Goal: Transaction & Acquisition: Obtain resource

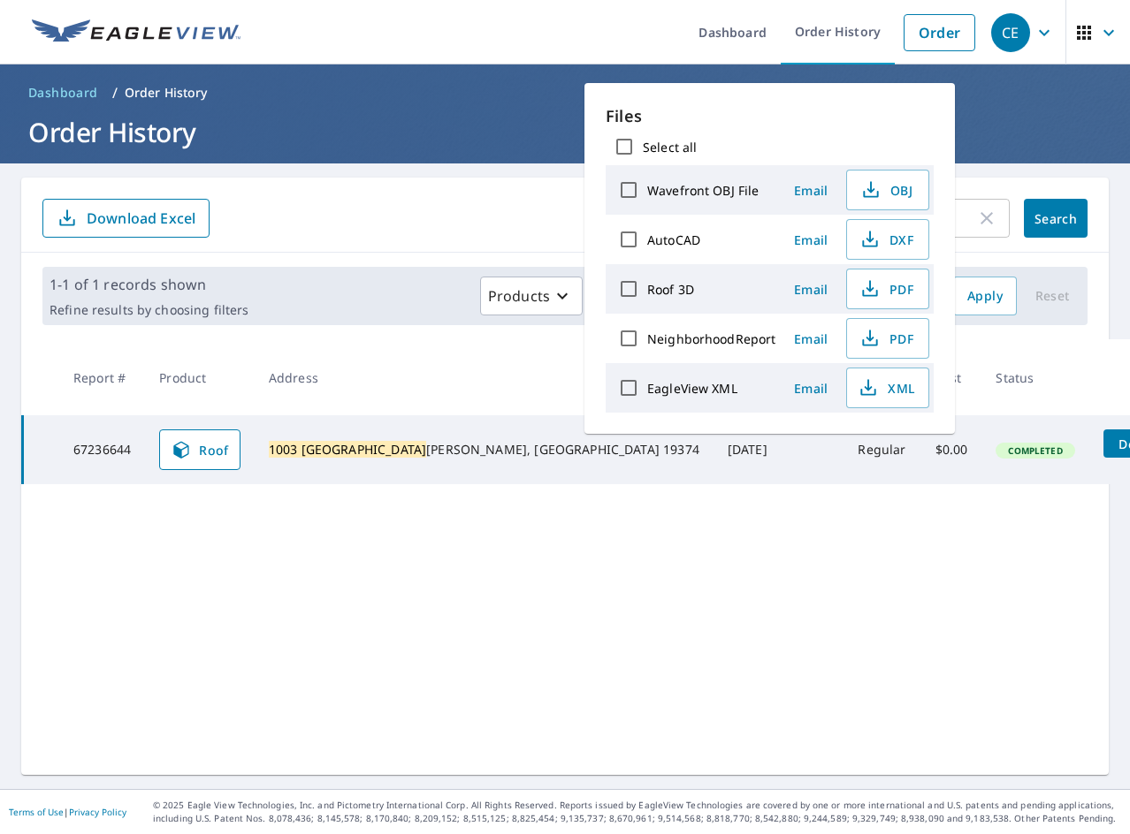
click at [352, 241] on div "1003 [GEOGRAPHIC_DATA] ​ Search Download Excel" at bounding box center [564, 215] width 1087 height 75
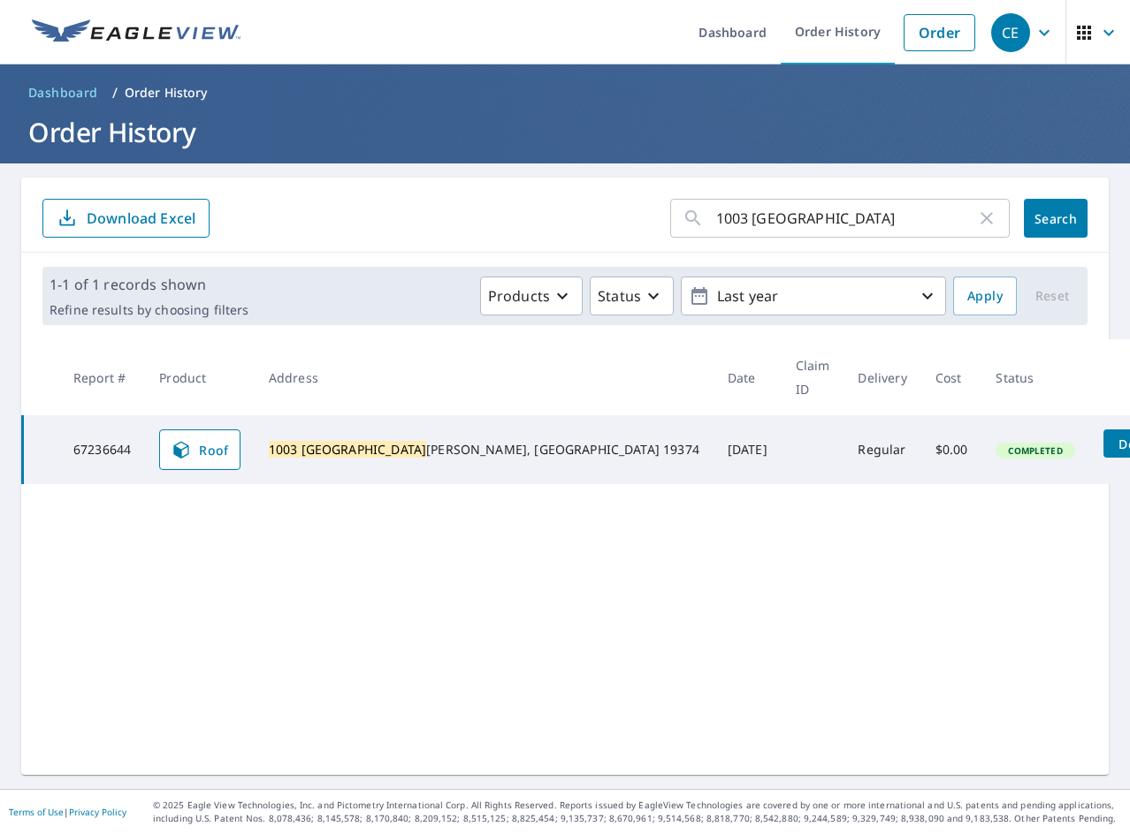
click at [842, 213] on input "1003 [GEOGRAPHIC_DATA]" at bounding box center [846, 219] width 260 height 50
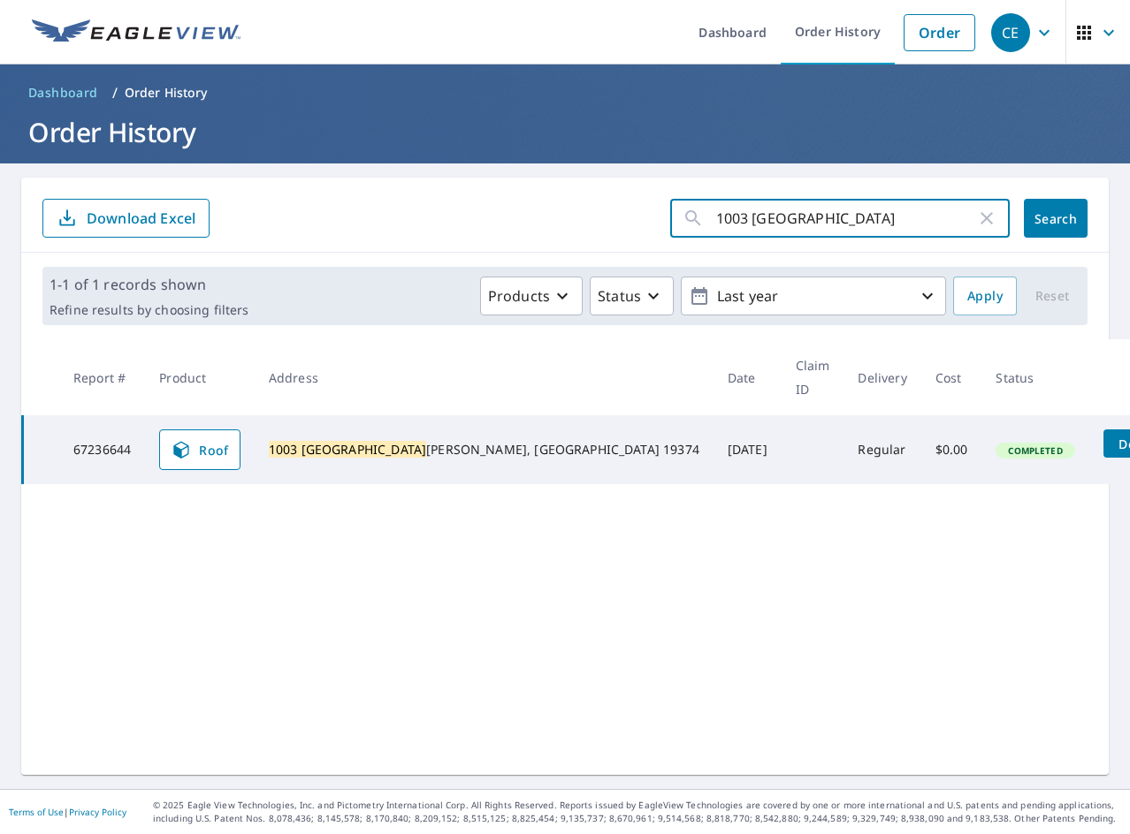
paste input "527 Janvier"
type input "527 Janvier"
click at [1049, 230] on button "Search" at bounding box center [1056, 218] width 64 height 39
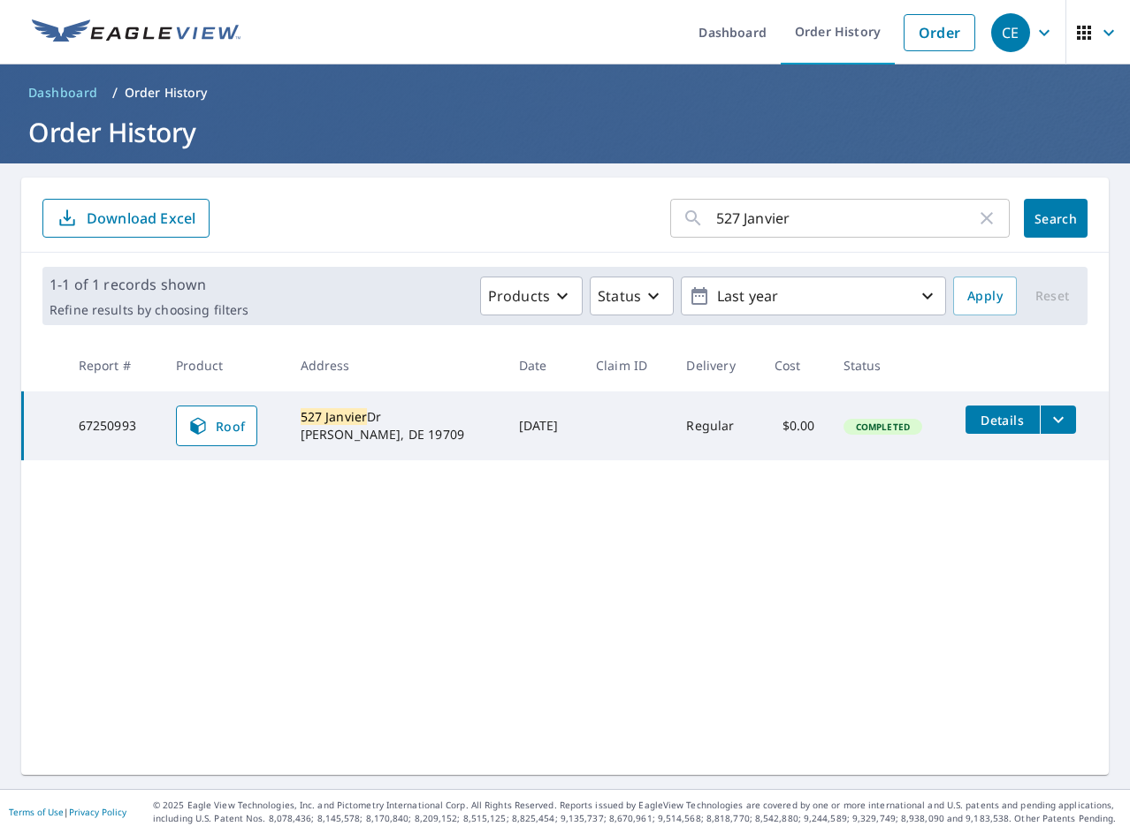
click at [1056, 423] on button "filesDropdownBtn-67250993" at bounding box center [1058, 420] width 36 height 28
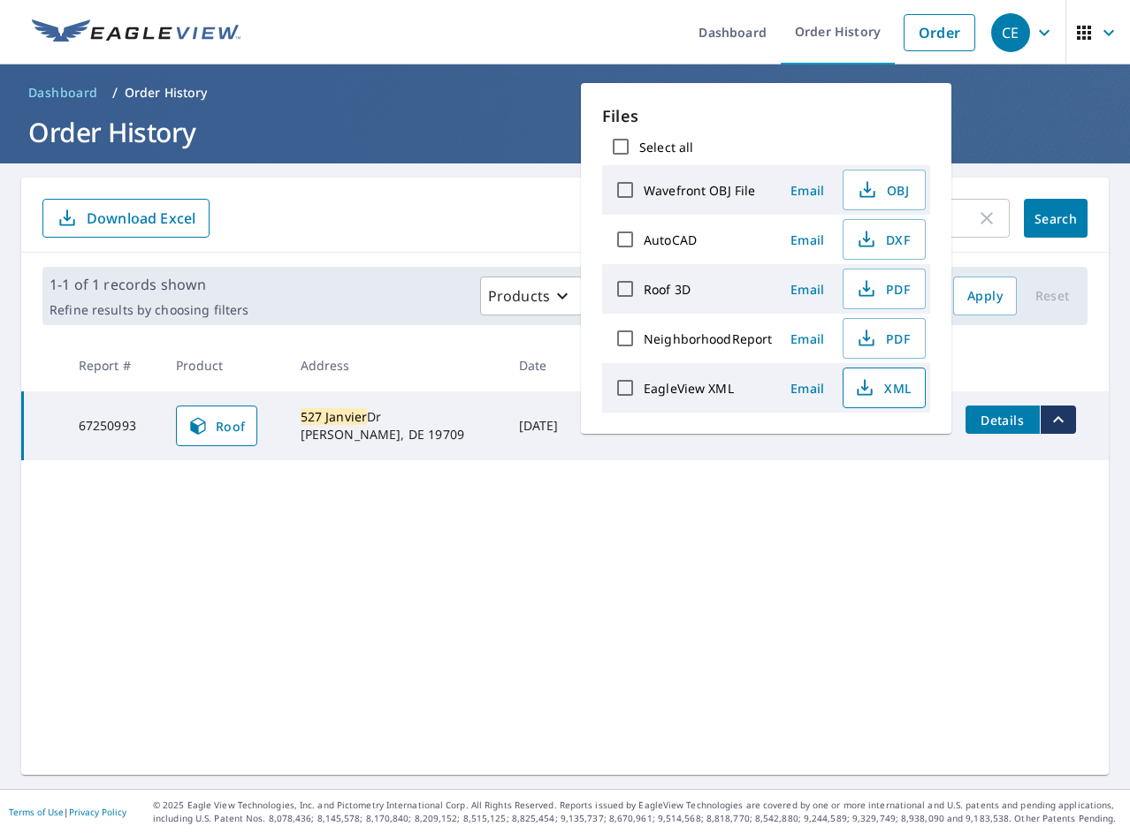
click at [866, 387] on icon "button" at bounding box center [865, 384] width 8 height 11
click at [885, 287] on span "PDF" at bounding box center [882, 288] width 57 height 21
click at [125, 566] on div "527 Janvier ​ Search Download Excel 1-1 of 1 records shown Refine results by ch…" at bounding box center [564, 477] width 1087 height 598
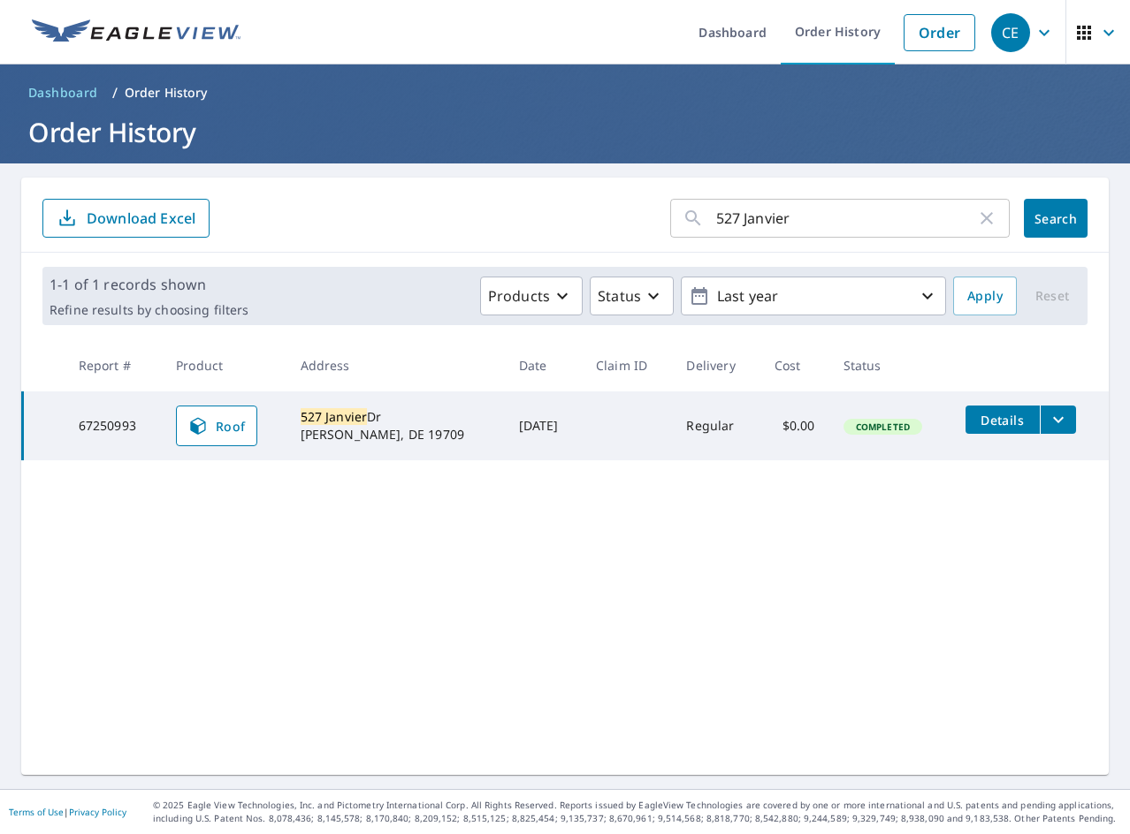
click at [731, 206] on input "527 Janvier" at bounding box center [846, 219] width 260 height 50
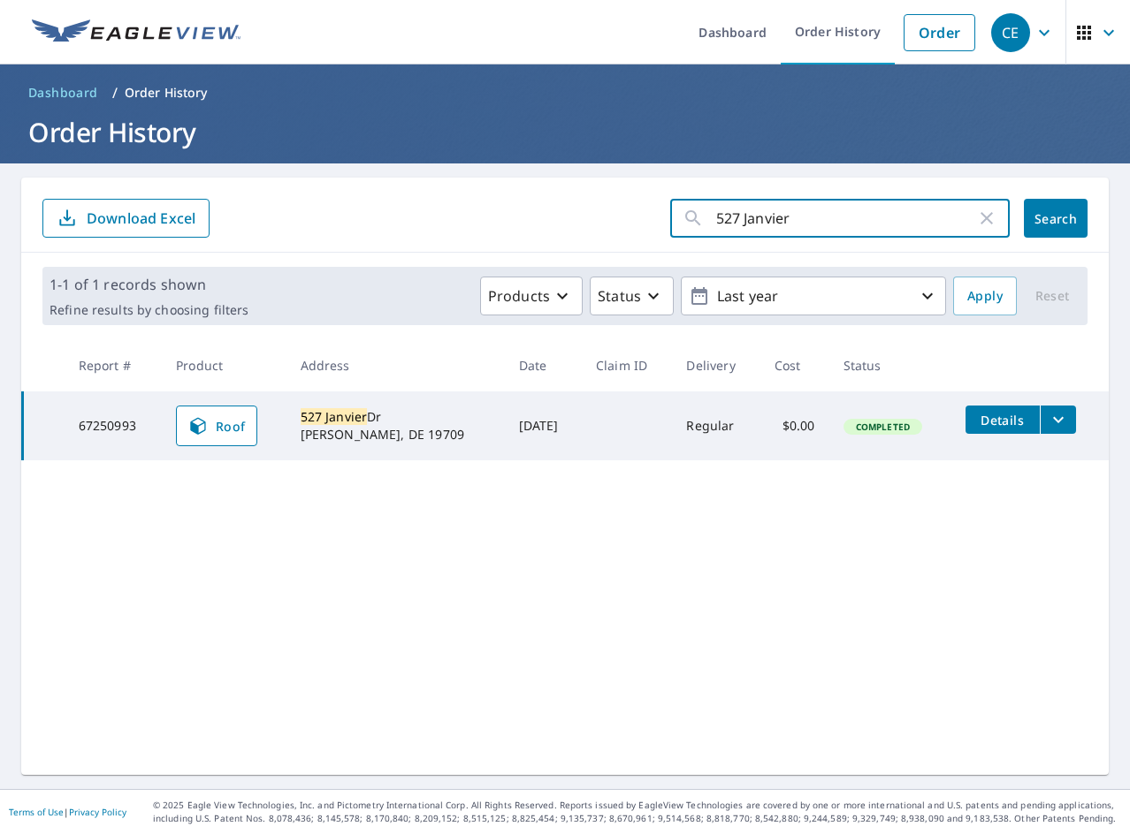
paste input "368 Sunflow"
type input "368 Sunflower"
click button "Search" at bounding box center [1056, 218] width 64 height 39
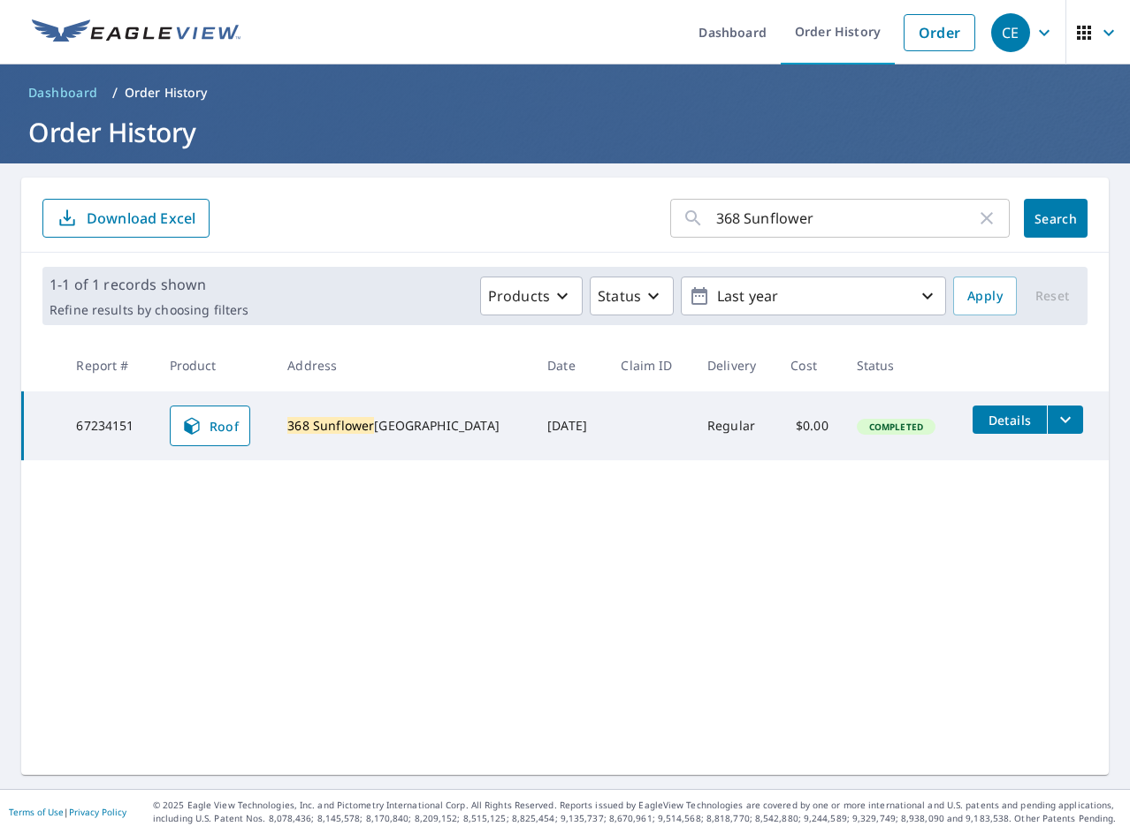
click at [1047, 421] on button "filesDropdownBtn-67234151" at bounding box center [1065, 420] width 36 height 28
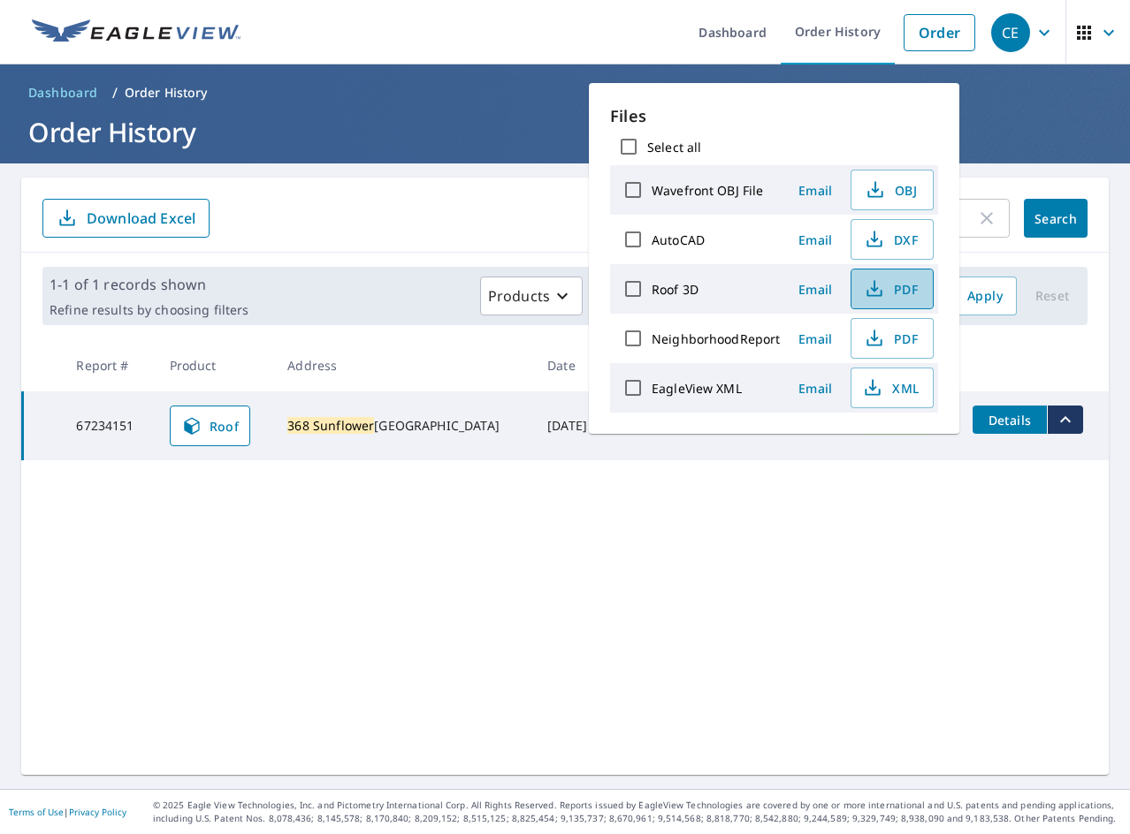
click at [884, 287] on span "PDF" at bounding box center [890, 288] width 57 height 21
click at [872, 389] on icon "button" at bounding box center [873, 384] width 8 height 11
click at [940, 645] on div "368 Sunflower ​ Search Download Excel 1-1 of 1 records shown Refine results by …" at bounding box center [564, 477] width 1087 height 598
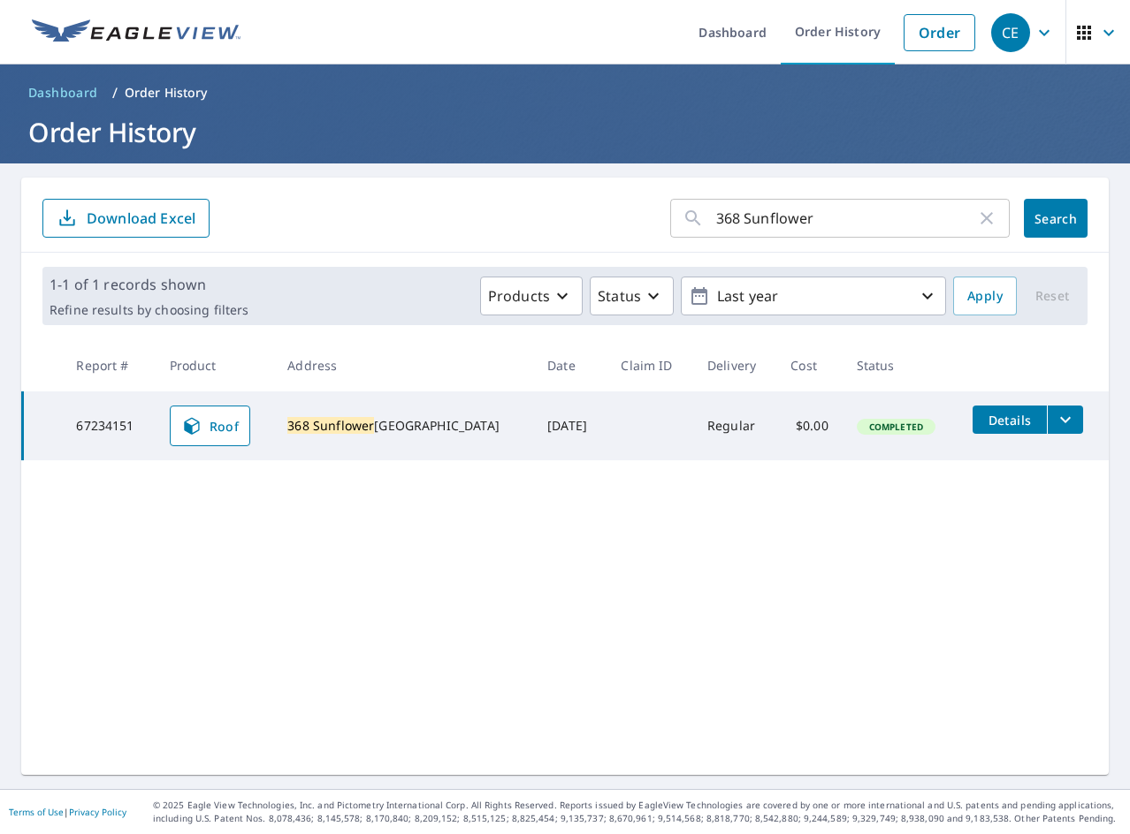
click at [850, 222] on input "368 Sunflower" at bounding box center [846, 219] width 260 height 50
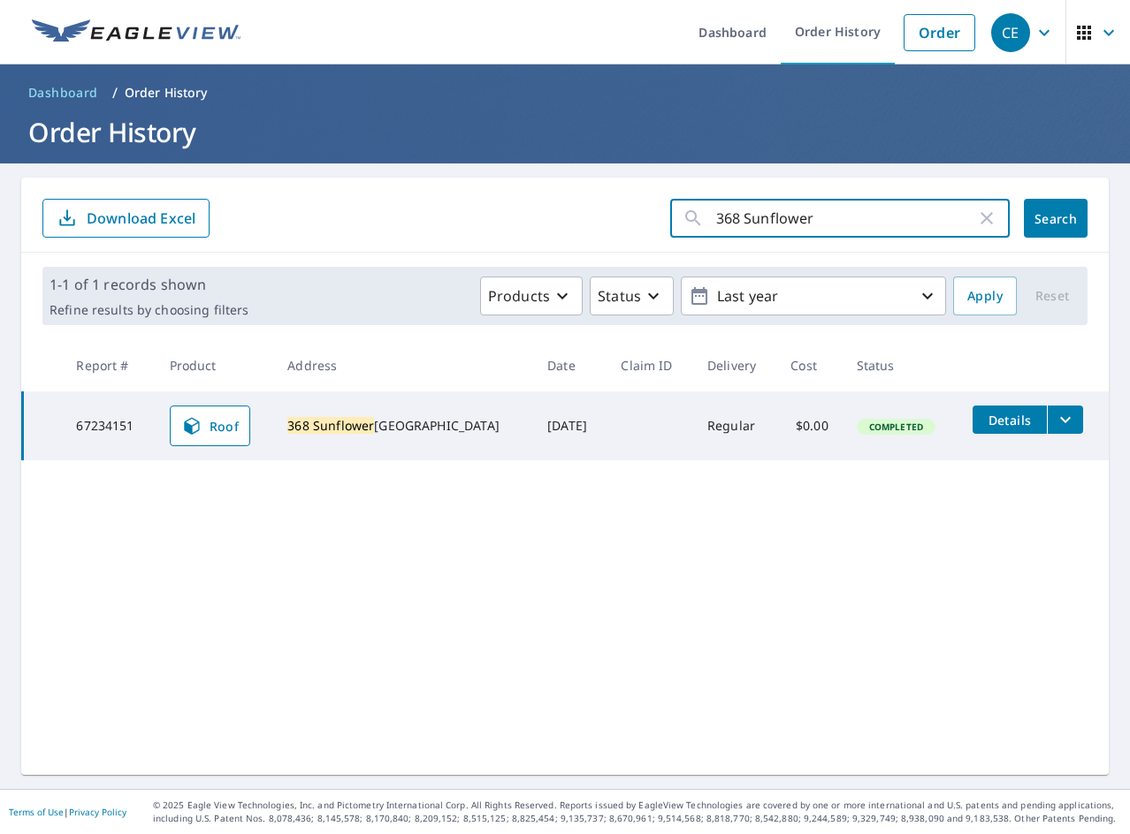
paste input "7 E [MEDICAL_DATA]"
type input "7 E [MEDICAL_DATA]"
click button "Search" at bounding box center [1056, 218] width 64 height 39
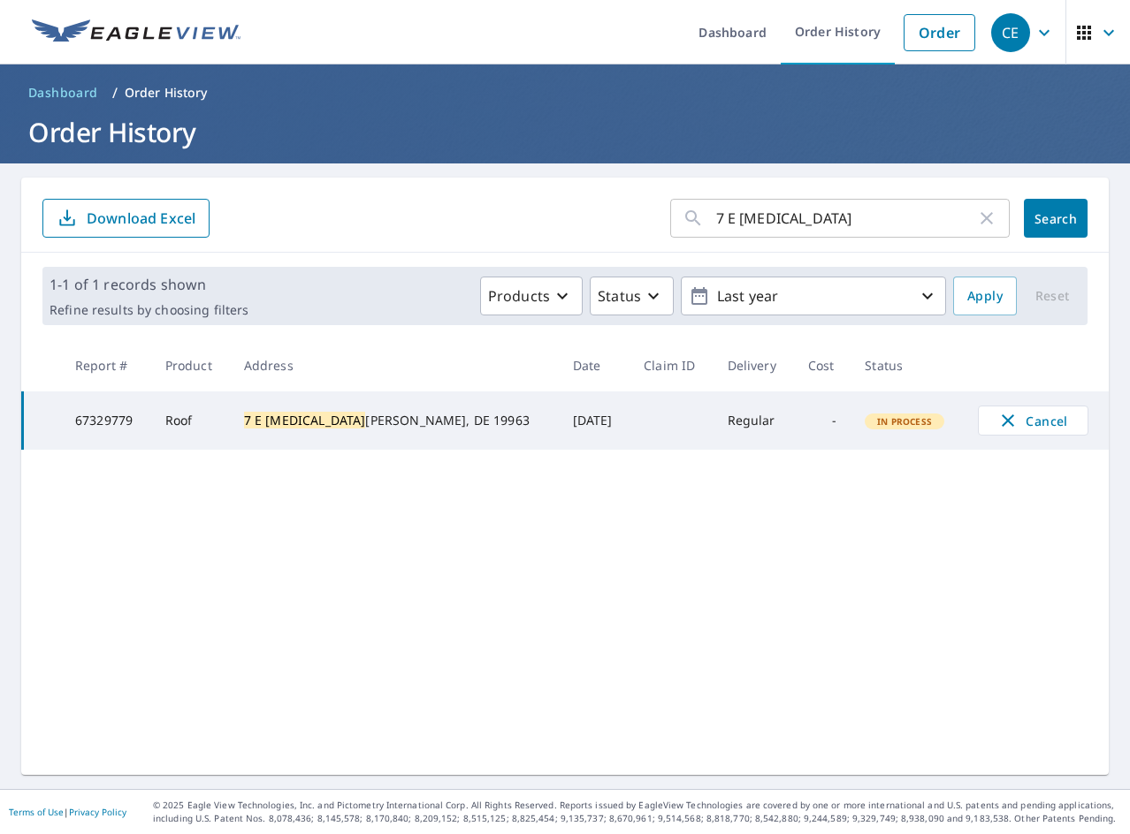
click at [883, 221] on input "7 E [MEDICAL_DATA]" at bounding box center [846, 219] width 260 height 50
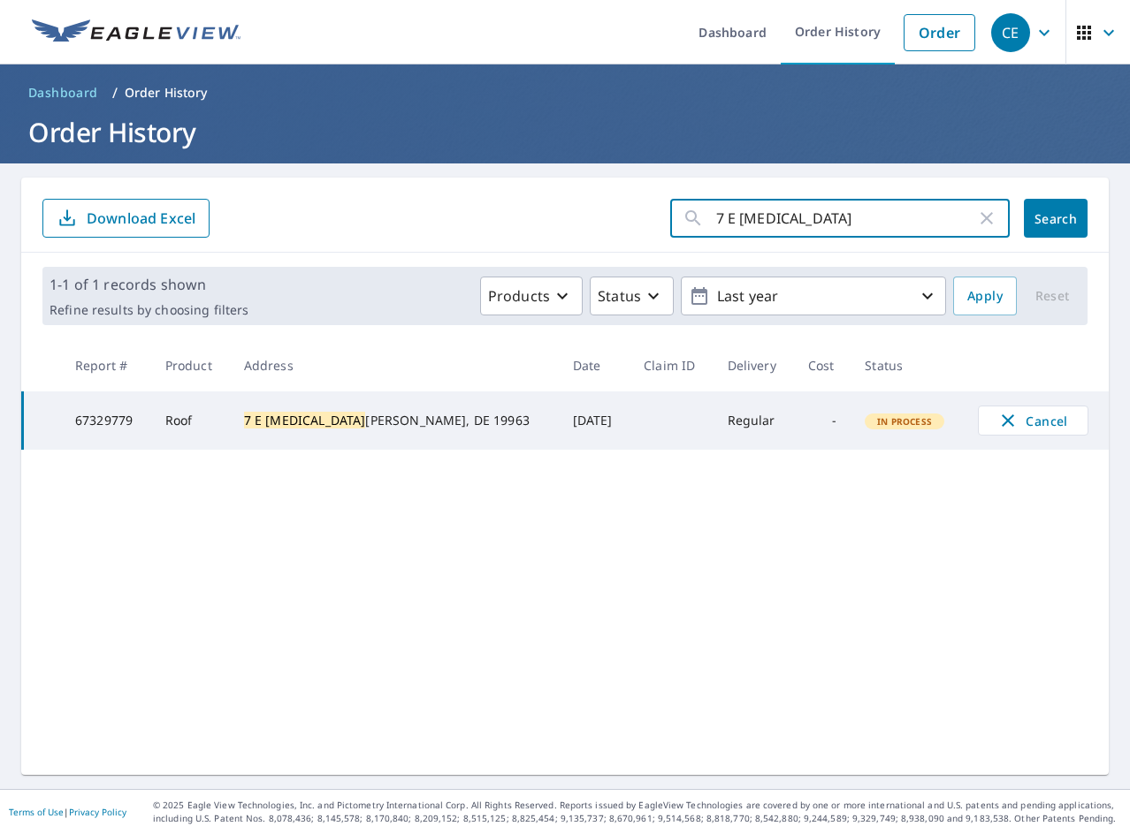
paste input "67 Fordson"
type input "67 Fordson"
click button "Search" at bounding box center [1056, 218] width 64 height 39
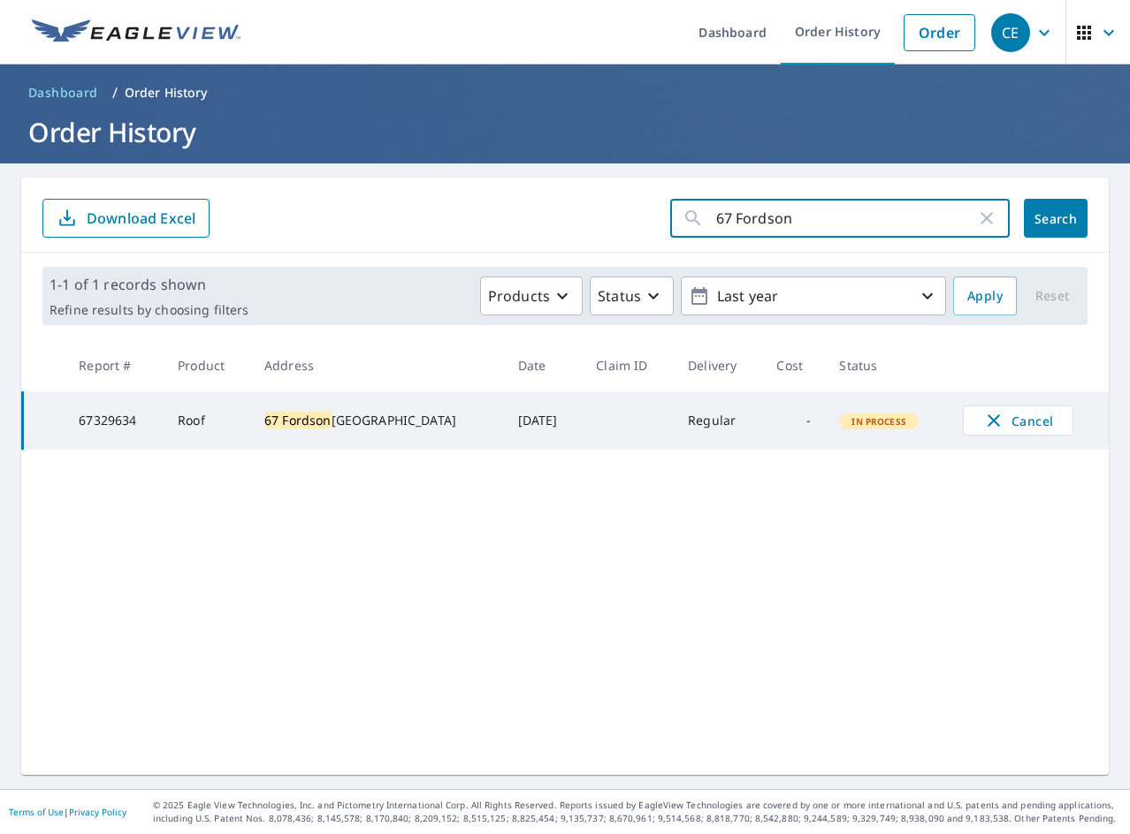
click at [839, 209] on input "67 Fordson" at bounding box center [846, 219] width 260 height 50
paste input "Major"
type input "67 Major"
click button "Search" at bounding box center [1056, 218] width 64 height 39
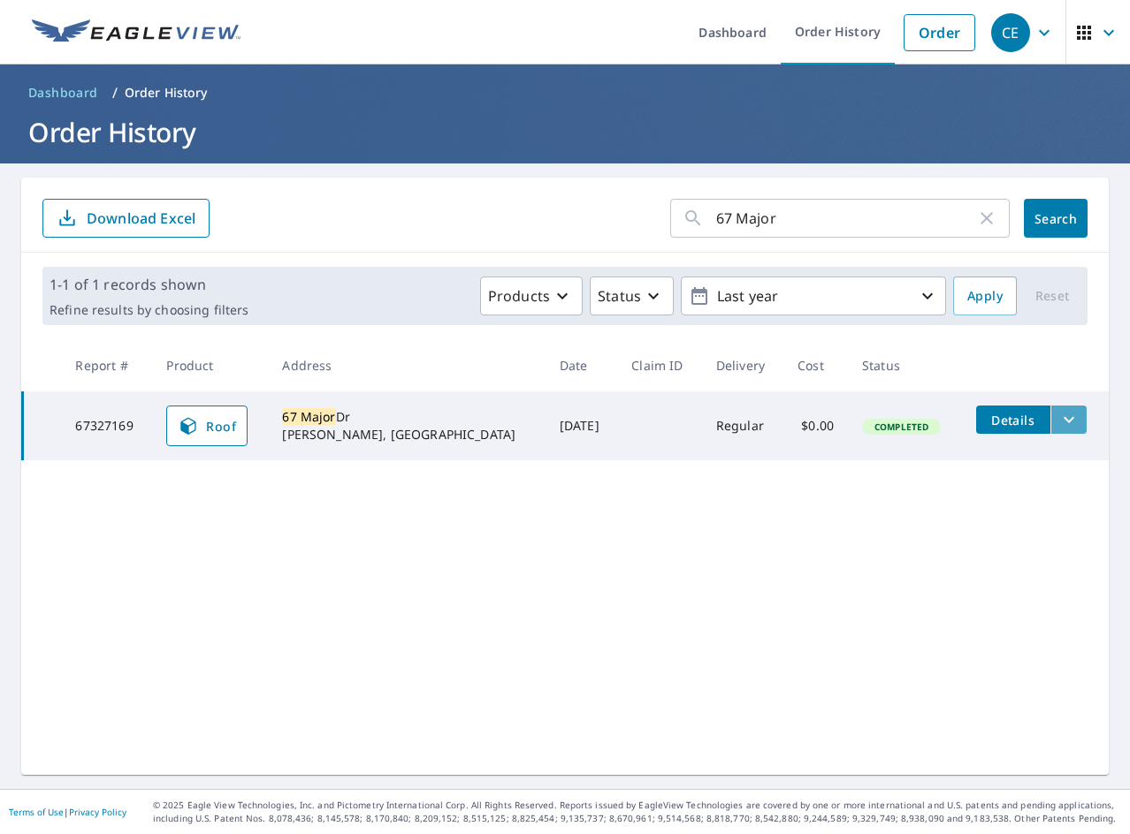
click at [1058, 428] on icon "filesDropdownBtn-67327169" at bounding box center [1068, 419] width 21 height 21
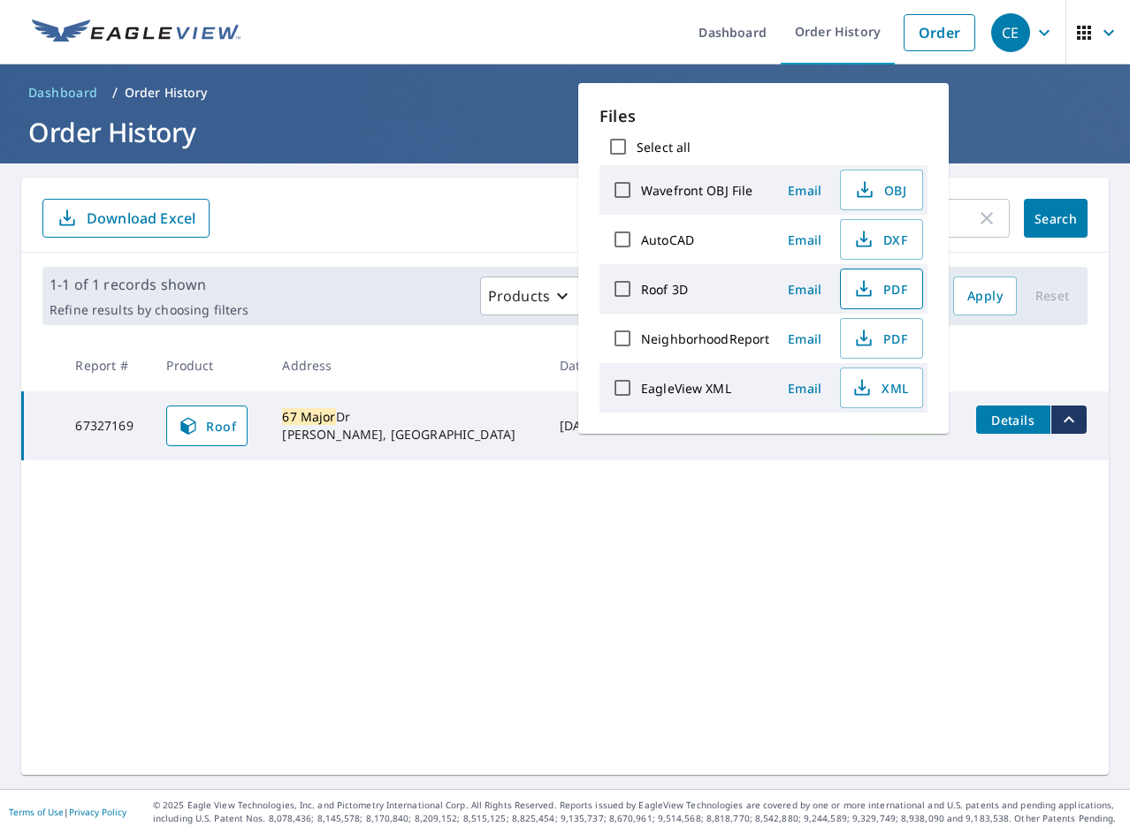
click at [883, 298] on span "PDF" at bounding box center [879, 288] width 57 height 21
click at [887, 400] on button "XML" at bounding box center [881, 388] width 83 height 41
click at [977, 217] on icon "button" at bounding box center [986, 218] width 21 height 21
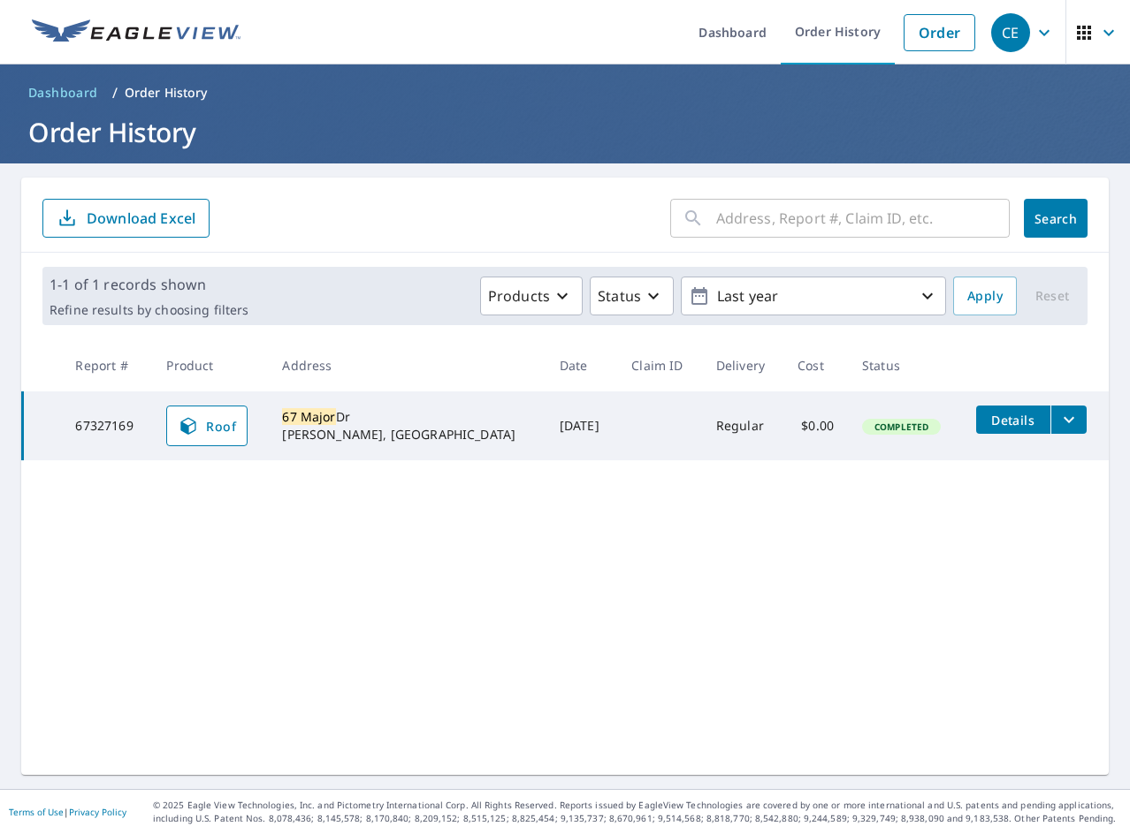
click at [958, 220] on input "text" at bounding box center [862, 219] width 293 height 50
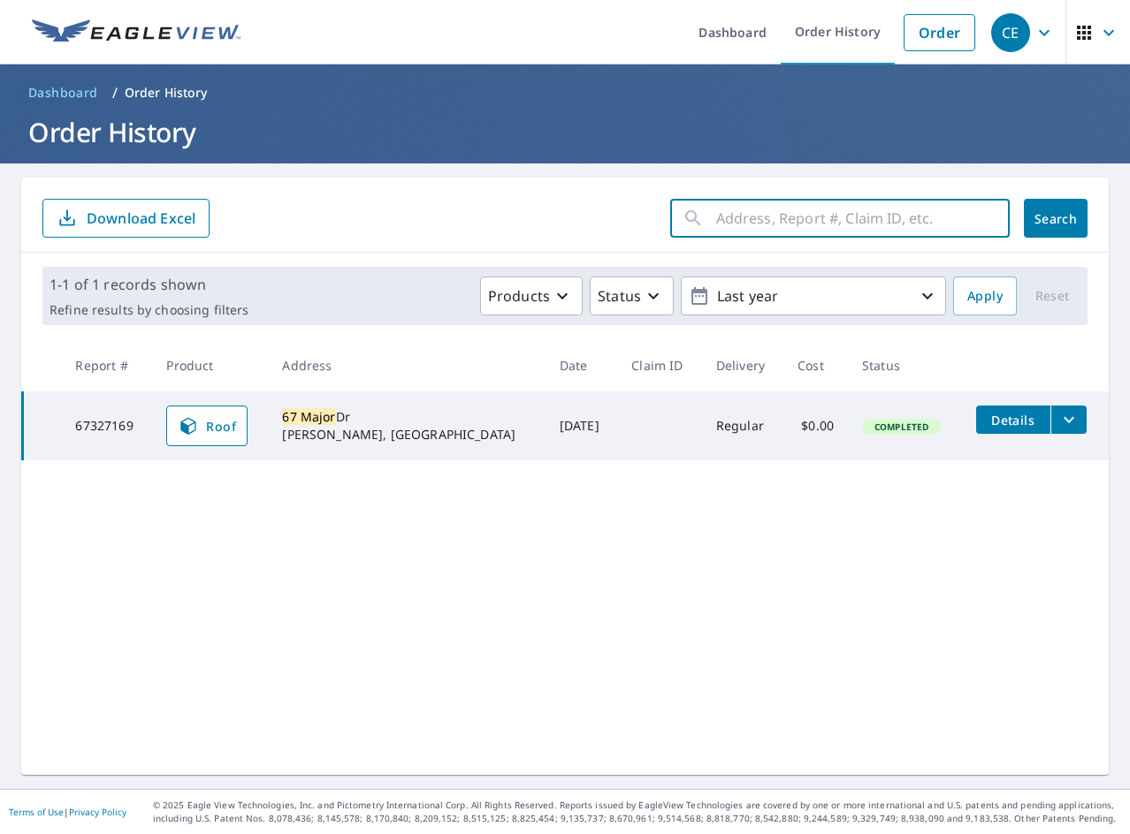
paste input "804 Mail"
type input "804 Mail"
click button "Search" at bounding box center [1056, 218] width 64 height 39
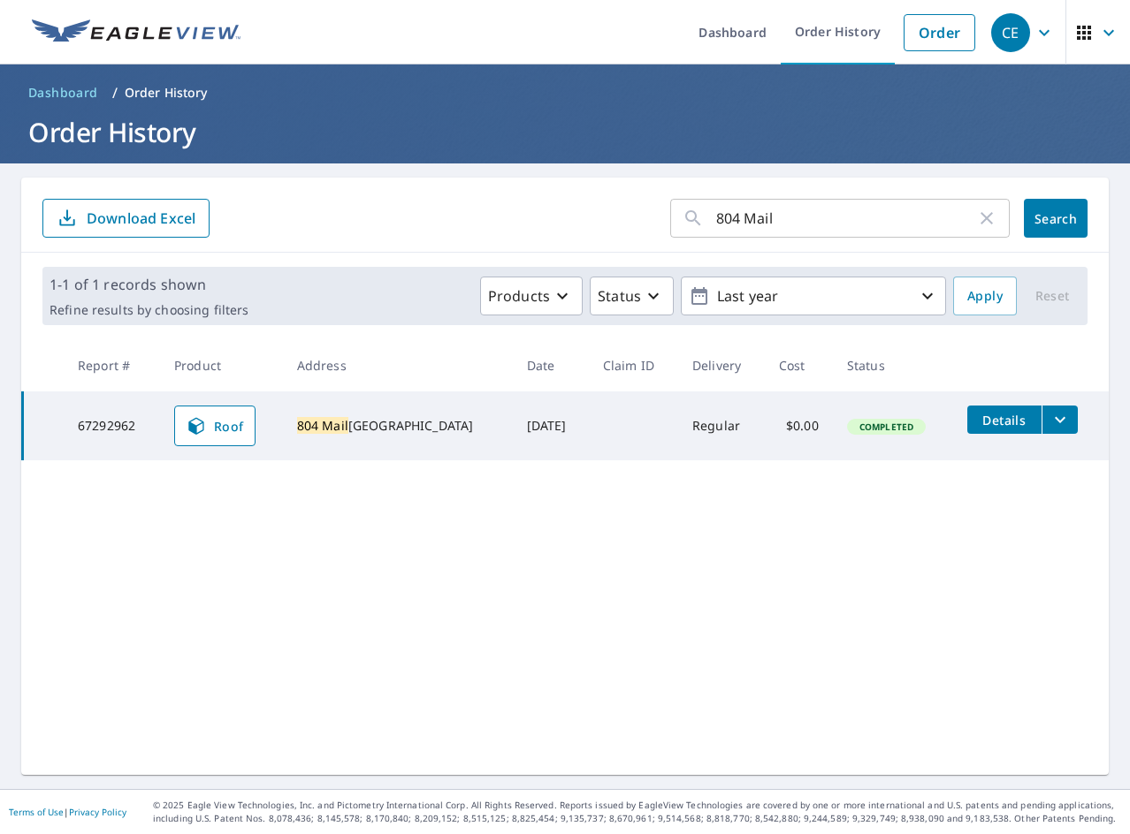
click at [1049, 415] on icon "filesDropdownBtn-67292962" at bounding box center [1059, 419] width 21 height 21
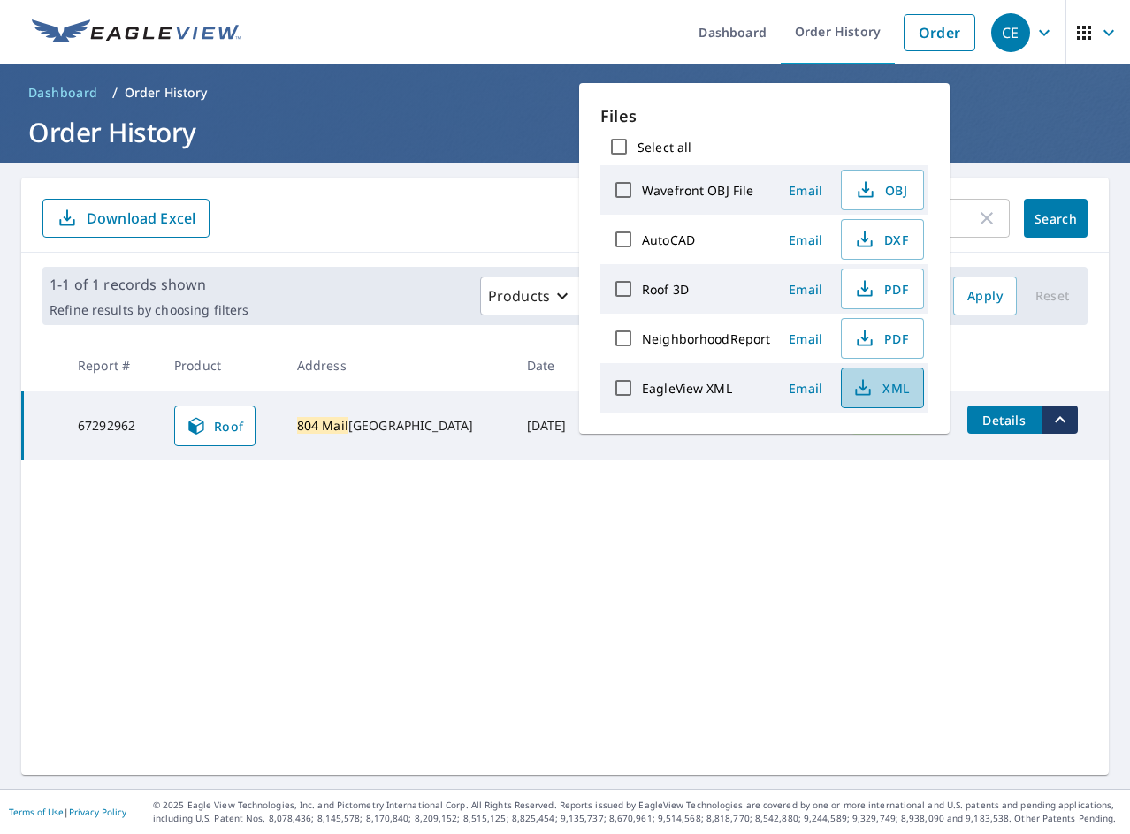
click at [881, 398] on span "XML" at bounding box center [880, 387] width 57 height 21
click at [892, 288] on span "PDF" at bounding box center [880, 288] width 57 height 21
click at [139, 497] on div "804 Mail ​ Search Download Excel 1-1 of 1 records shown Refine results by choos…" at bounding box center [564, 477] width 1087 height 598
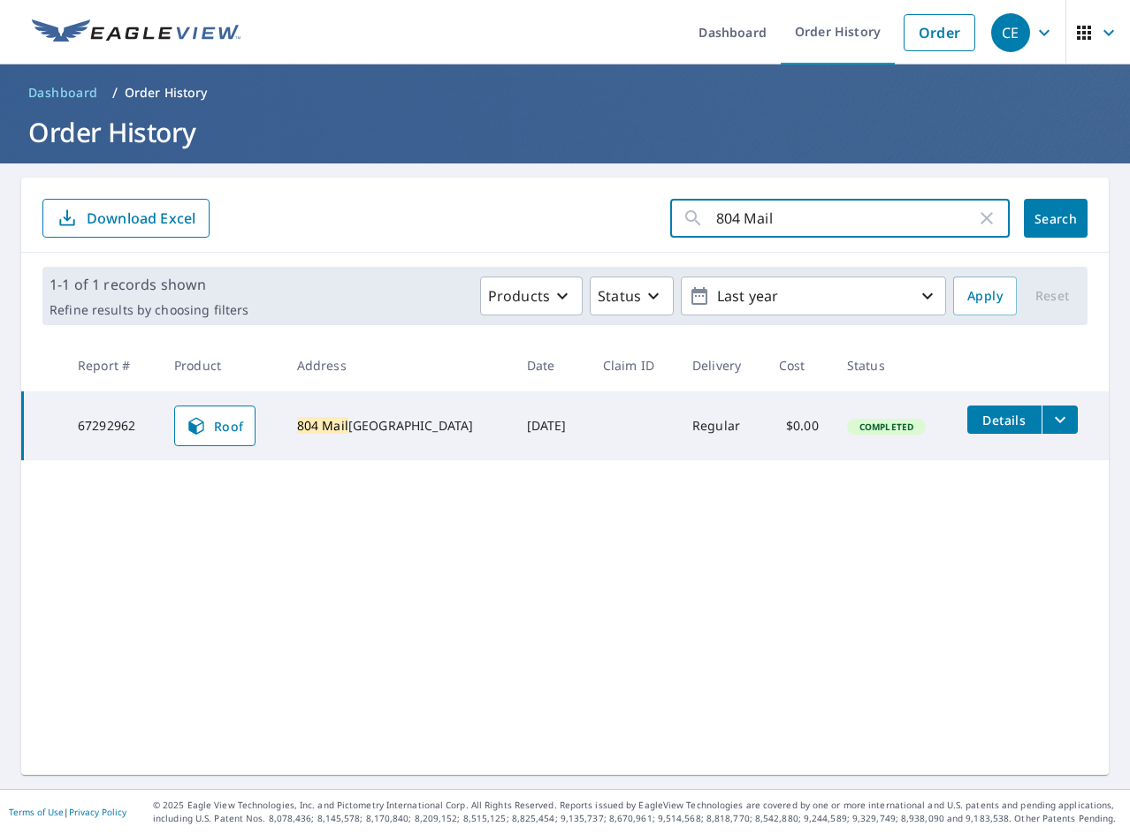
click at [858, 208] on input "804 Mail" at bounding box center [846, 219] width 260 height 50
paste input "11780 [PERSON_NAME]"
type input "11780 [PERSON_NAME]"
click button "Search" at bounding box center [1056, 218] width 64 height 39
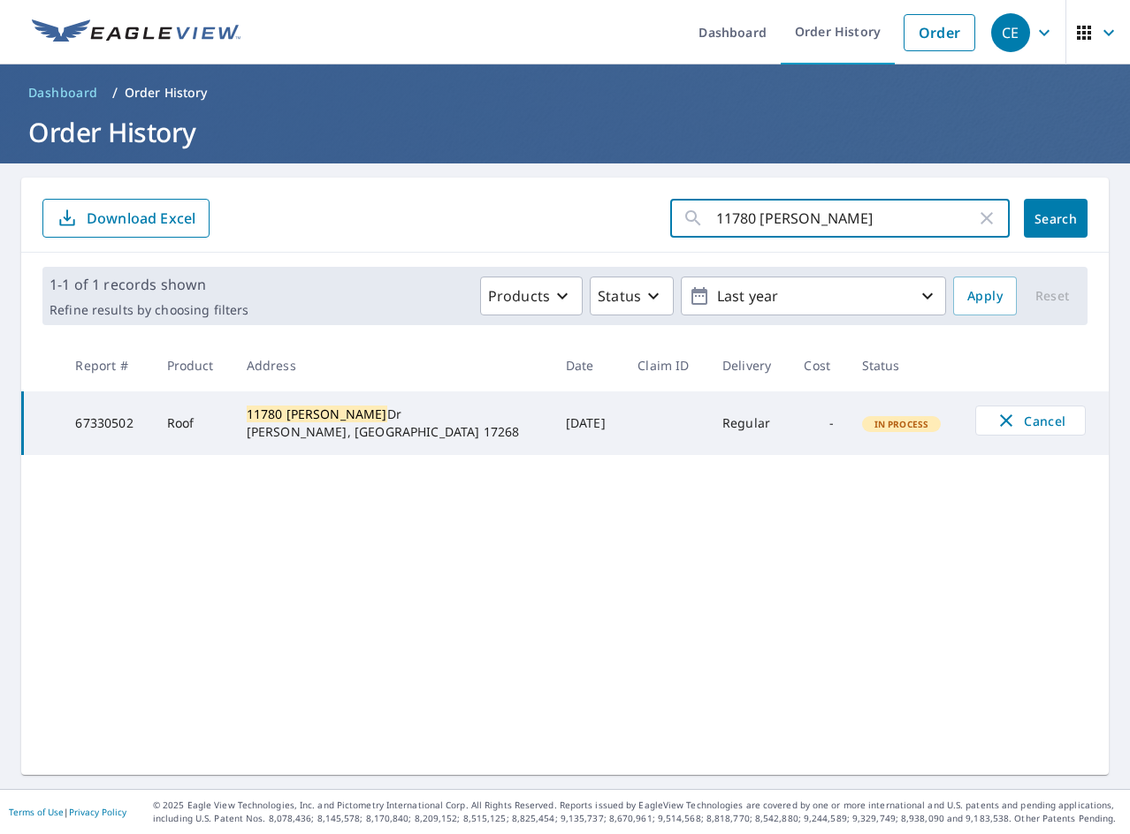
drag, startPoint x: 801, startPoint y: 213, endPoint x: 812, endPoint y: 209, distance: 12.0
click at [801, 213] on input "11780 [PERSON_NAME]" at bounding box center [846, 219] width 260 height 50
paste input "70 Filmore"
type input "170 Filmore"
click button "Search" at bounding box center [1056, 218] width 64 height 39
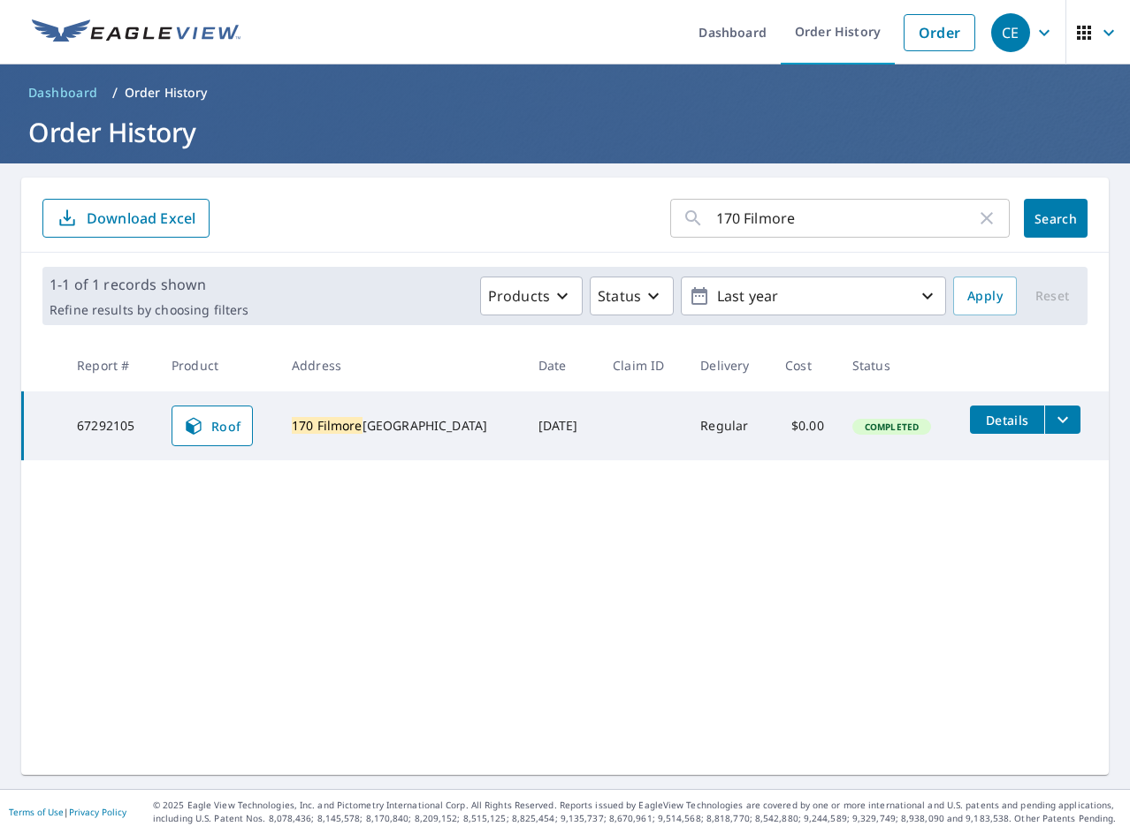
click at [1058, 419] on button "filesDropdownBtn-67292105" at bounding box center [1062, 420] width 36 height 28
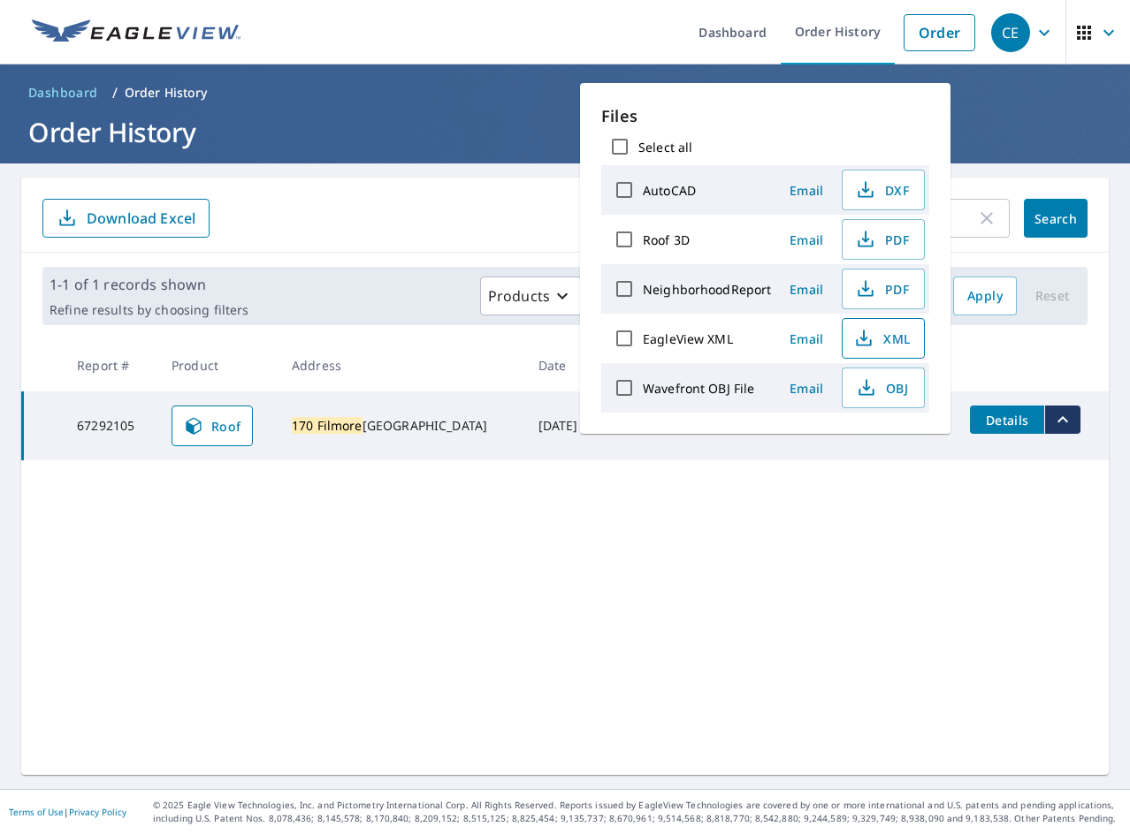
click at [872, 329] on icon "button" at bounding box center [863, 338] width 21 height 21
click at [881, 236] on span "PDF" at bounding box center [881, 239] width 57 height 21
drag, startPoint x: 437, startPoint y: 613, endPoint x: 413, endPoint y: 610, distance: 24.1
click at [437, 613] on div "170 Filmore ​ Search Download Excel 1-1 of 1 records shown Refine results by ch…" at bounding box center [564, 477] width 1087 height 598
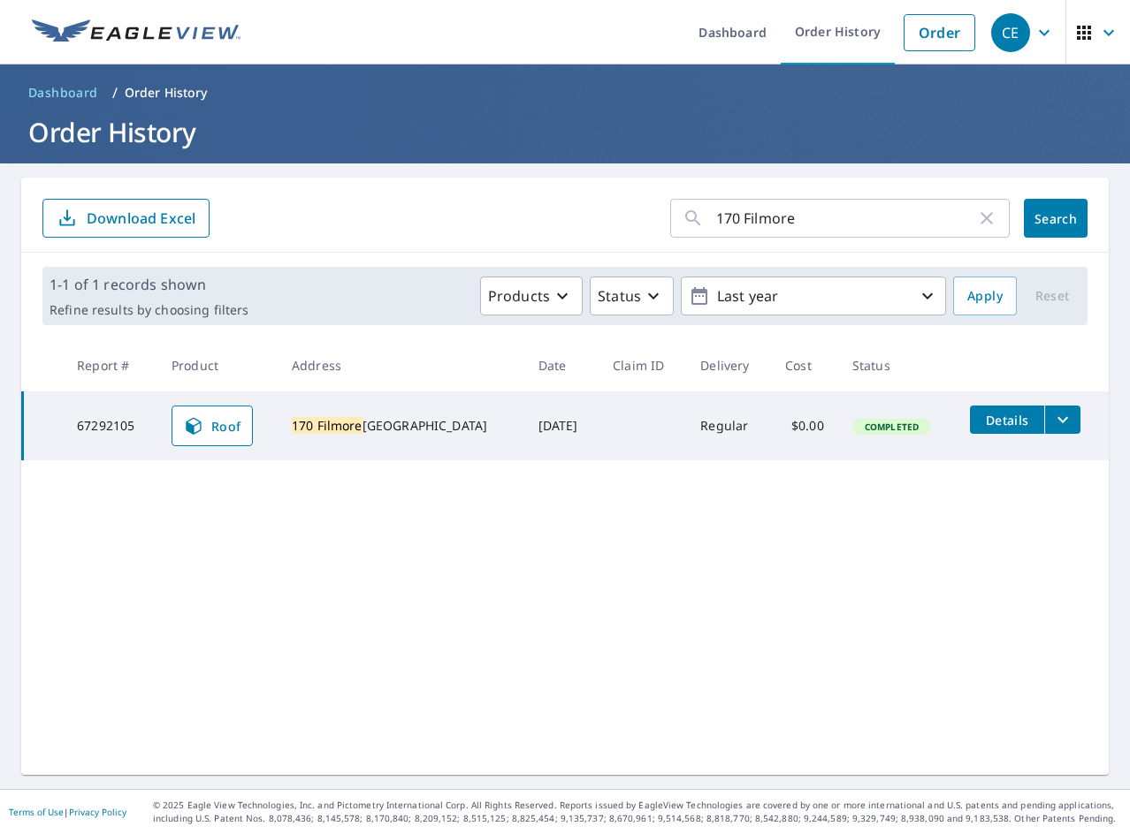
click at [814, 221] on input "170 Filmore" at bounding box center [846, 219] width 260 height 50
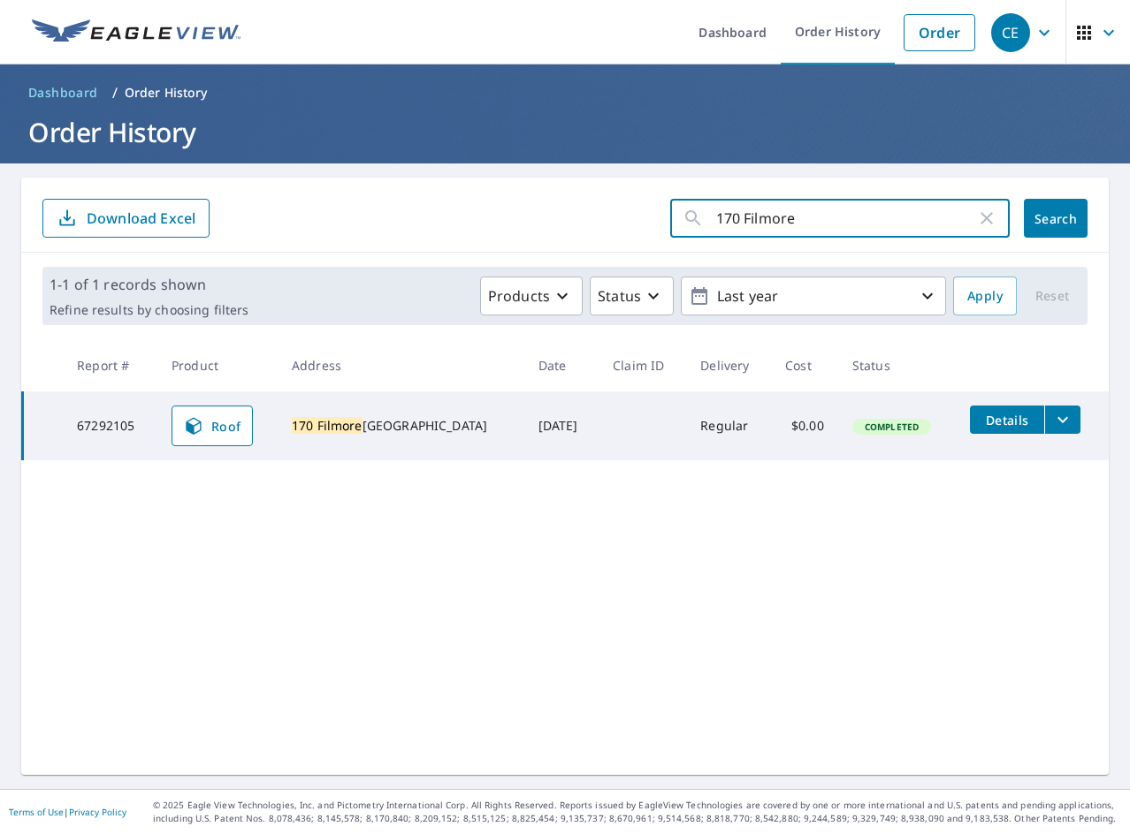
paste input "60 Vista"
type input "160 Vista"
click button "Search" at bounding box center [1056, 218] width 64 height 39
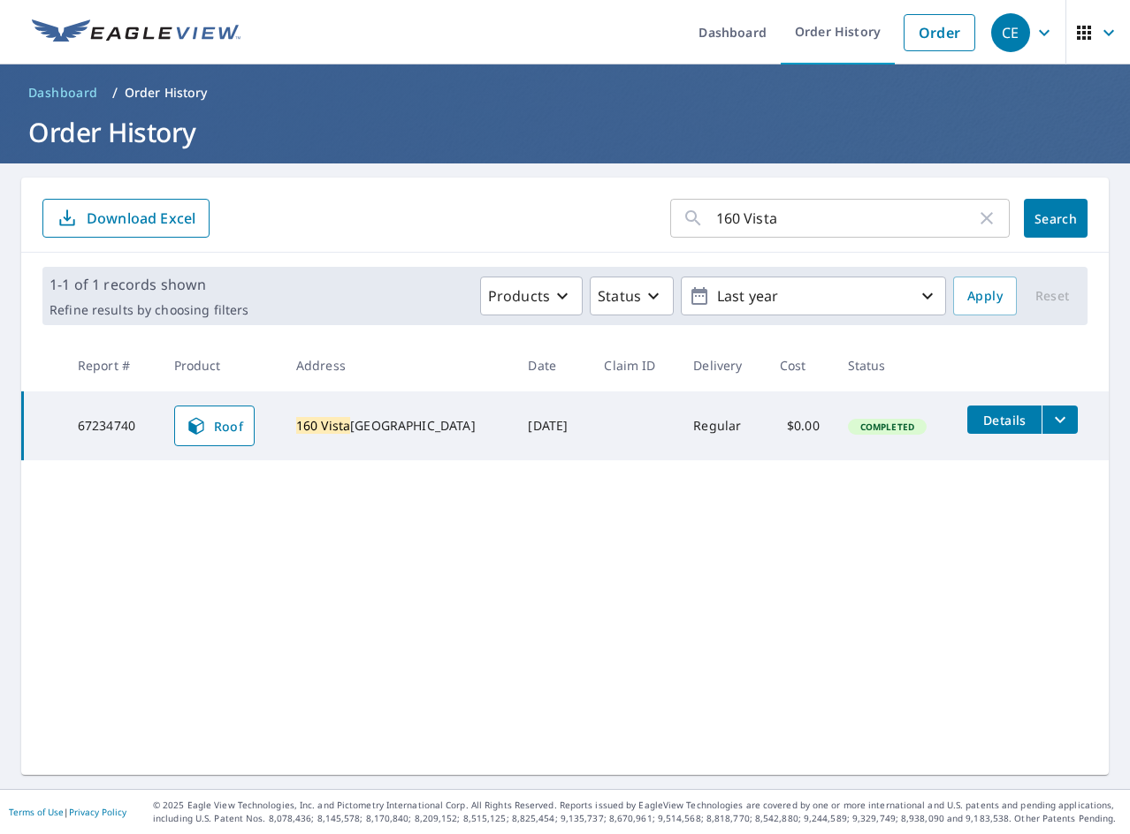
click at [1049, 428] on icon "filesDropdownBtn-67234740" at bounding box center [1059, 419] width 21 height 21
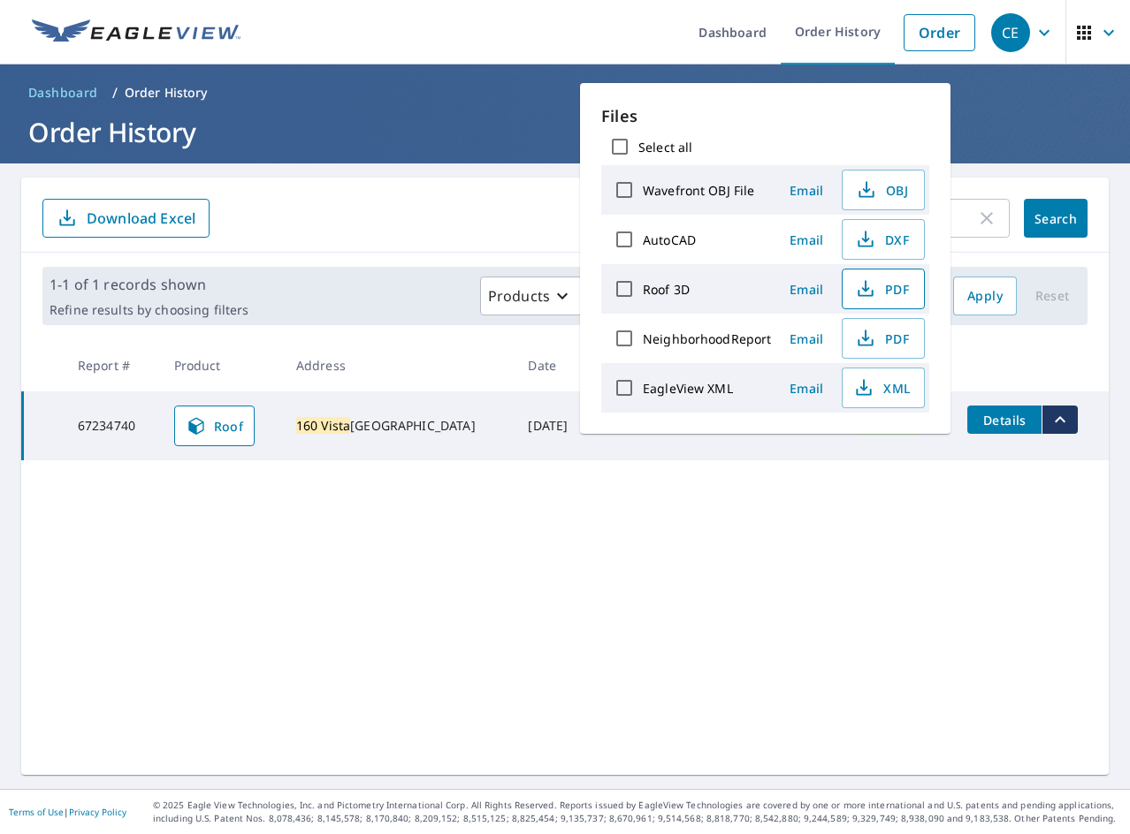
click at [872, 291] on icon "button" at bounding box center [865, 288] width 21 height 21
click at [880, 400] on button "XML" at bounding box center [883, 388] width 83 height 41
drag, startPoint x: 747, startPoint y: 519, endPoint x: 843, endPoint y: 415, distance: 142.0
click at [749, 518] on div "160 Vista ​ Search Download Excel 1-1 of 1 records shown Refine results by choo…" at bounding box center [564, 477] width 1087 height 598
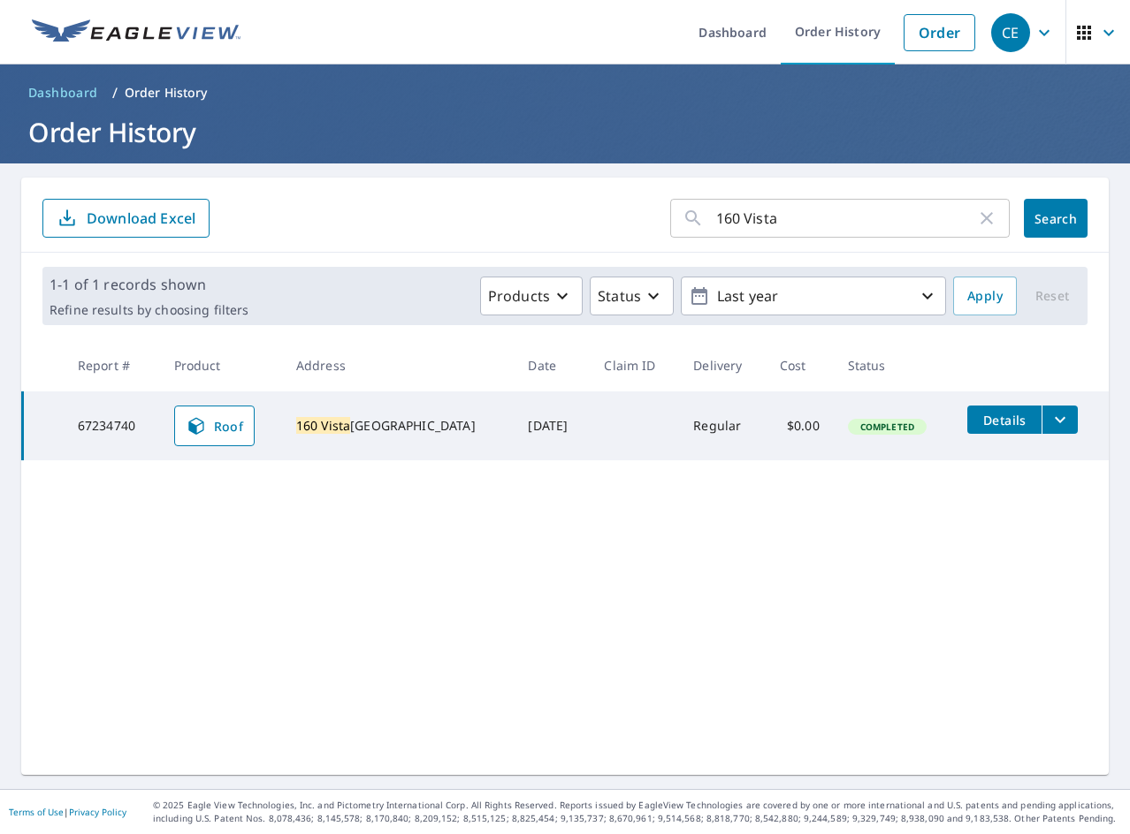
click at [842, 215] on input "160 Vista" at bounding box center [846, 219] width 260 height 50
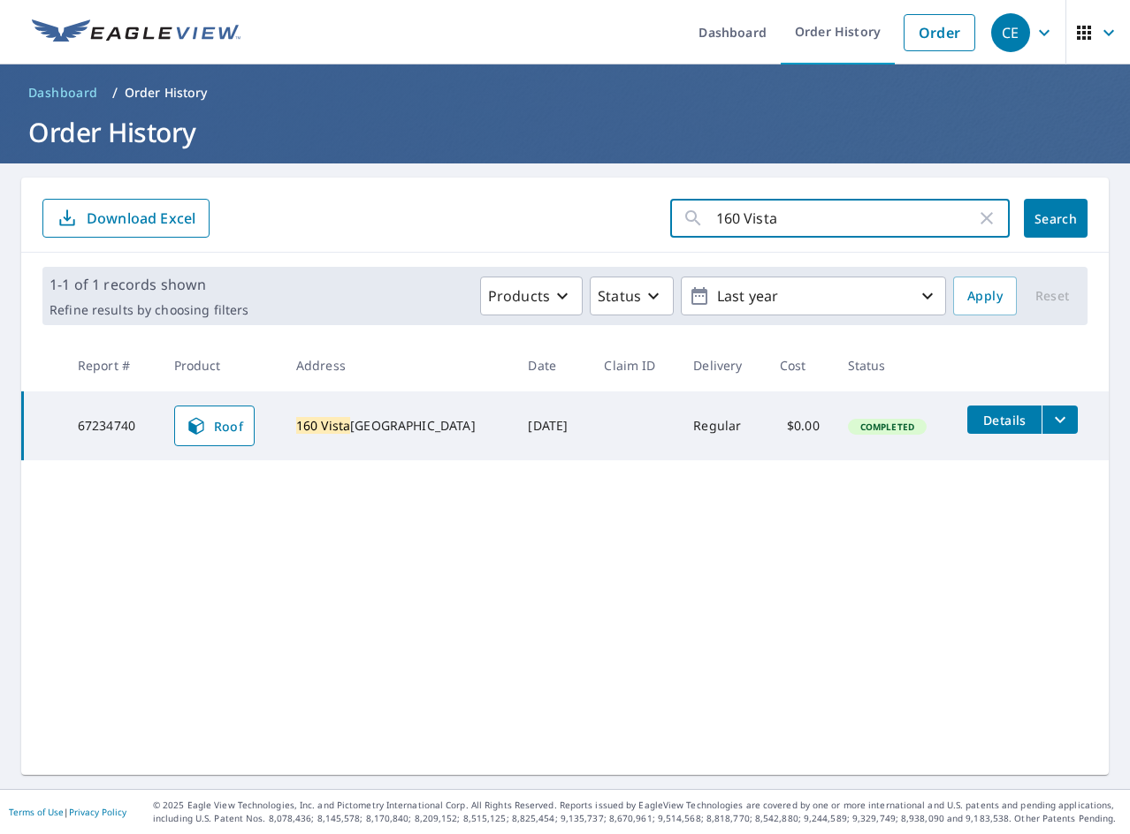
paste input "58 [PERSON_NAME]"
type input "58 [PERSON_NAME]"
click button "Search" at bounding box center [1056, 218] width 64 height 39
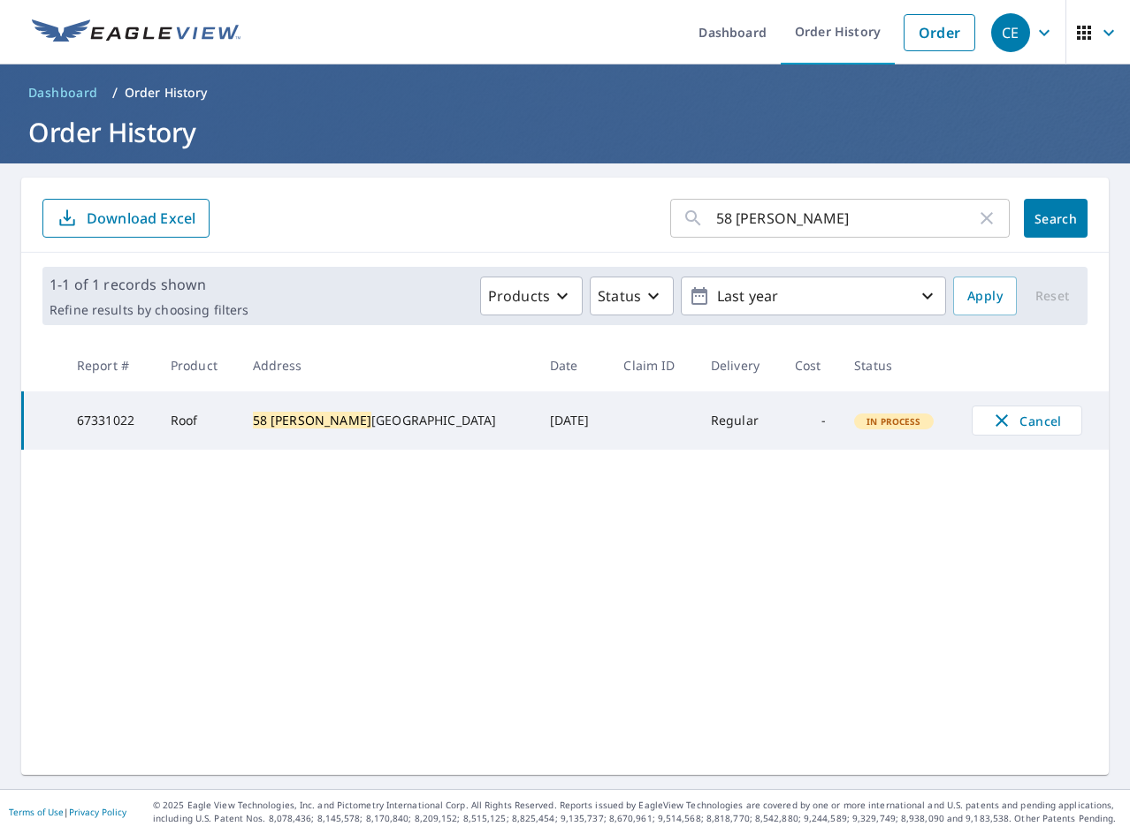
click at [793, 217] on input "58 [PERSON_NAME]" at bounding box center [846, 219] width 260 height 50
paste input "2 [PERSON_NAME]"
type input "2 [PERSON_NAME]"
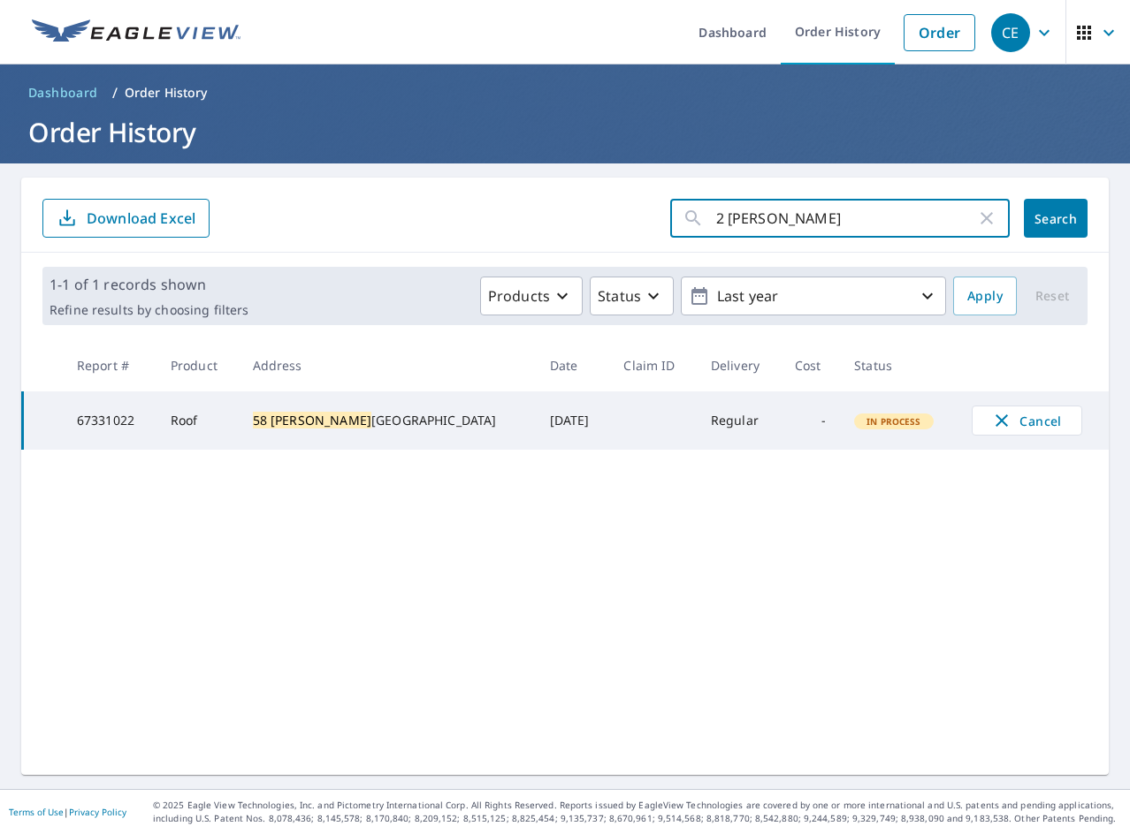
click button "Search" at bounding box center [1056, 218] width 64 height 39
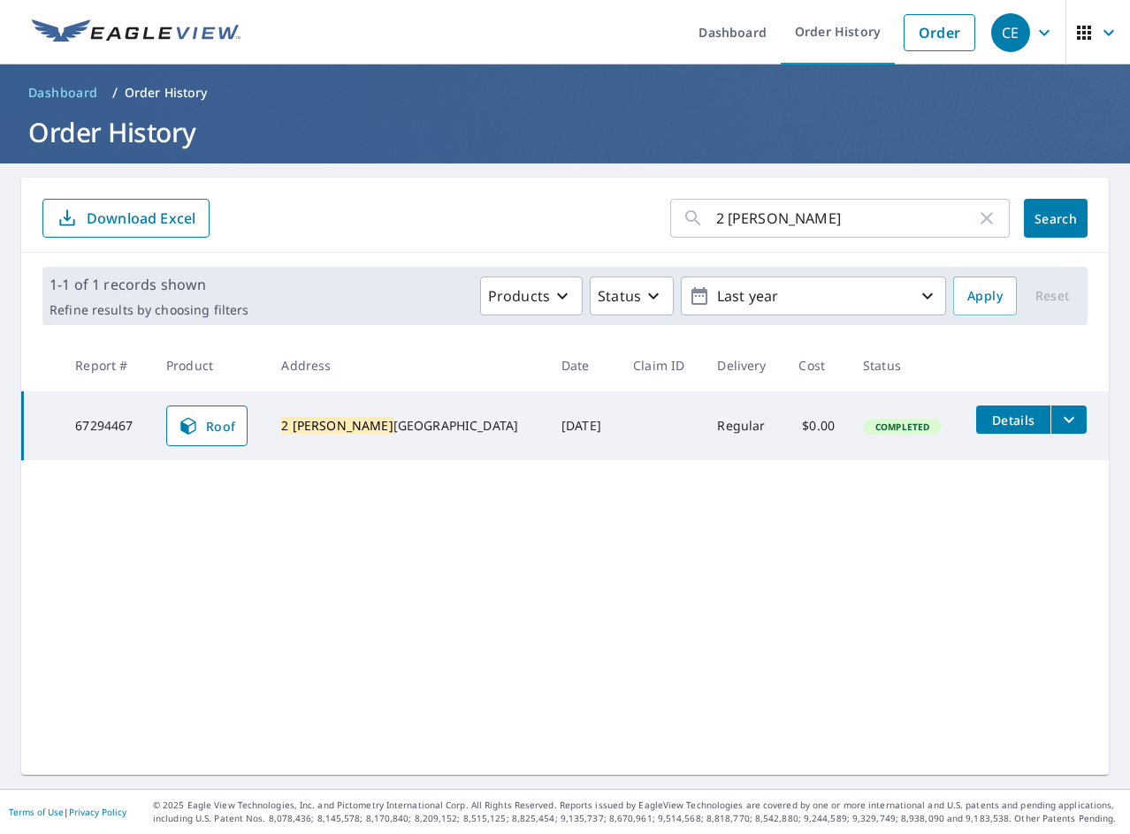
click at [1058, 422] on icon "filesDropdownBtn-67294467" at bounding box center [1068, 419] width 21 height 21
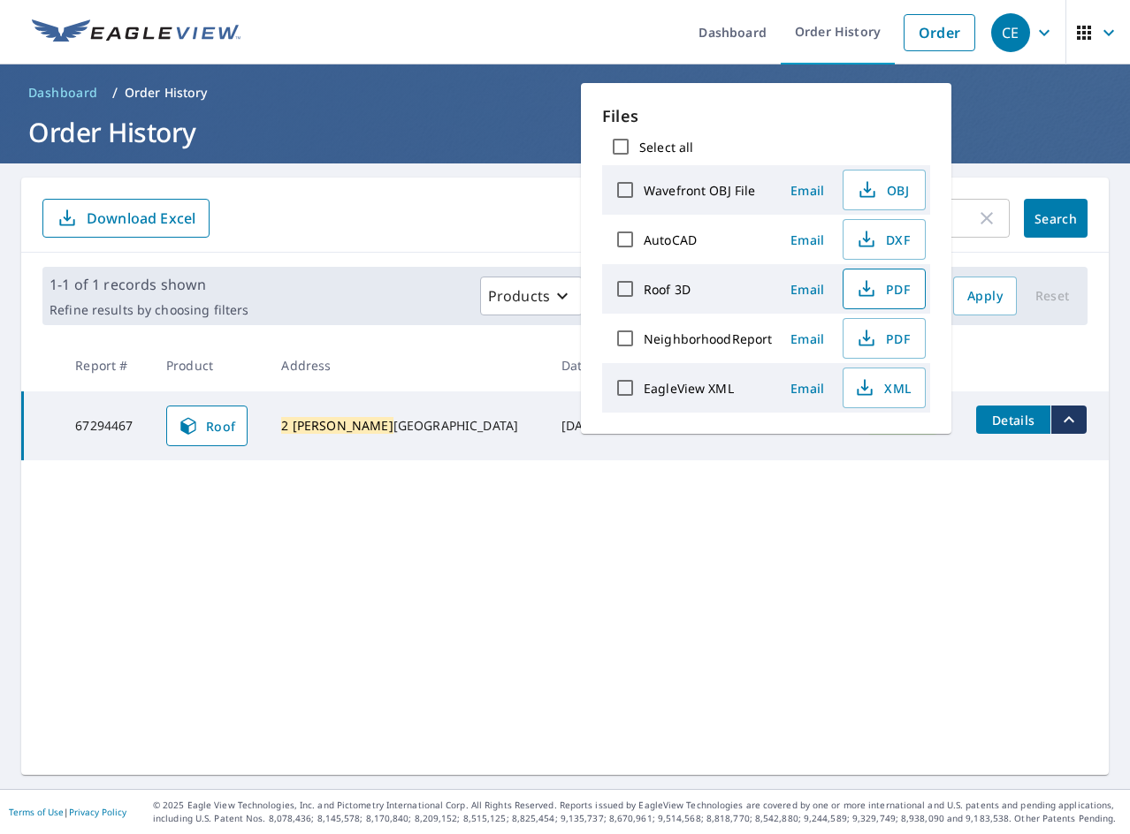
click at [902, 287] on span "PDF" at bounding box center [882, 288] width 57 height 21
click at [882, 397] on span "XML" at bounding box center [882, 387] width 57 height 21
click at [387, 590] on div "2 [PERSON_NAME] ​ Search Download Excel 1-1 of 1 records shown Refine results b…" at bounding box center [564, 477] width 1087 height 598
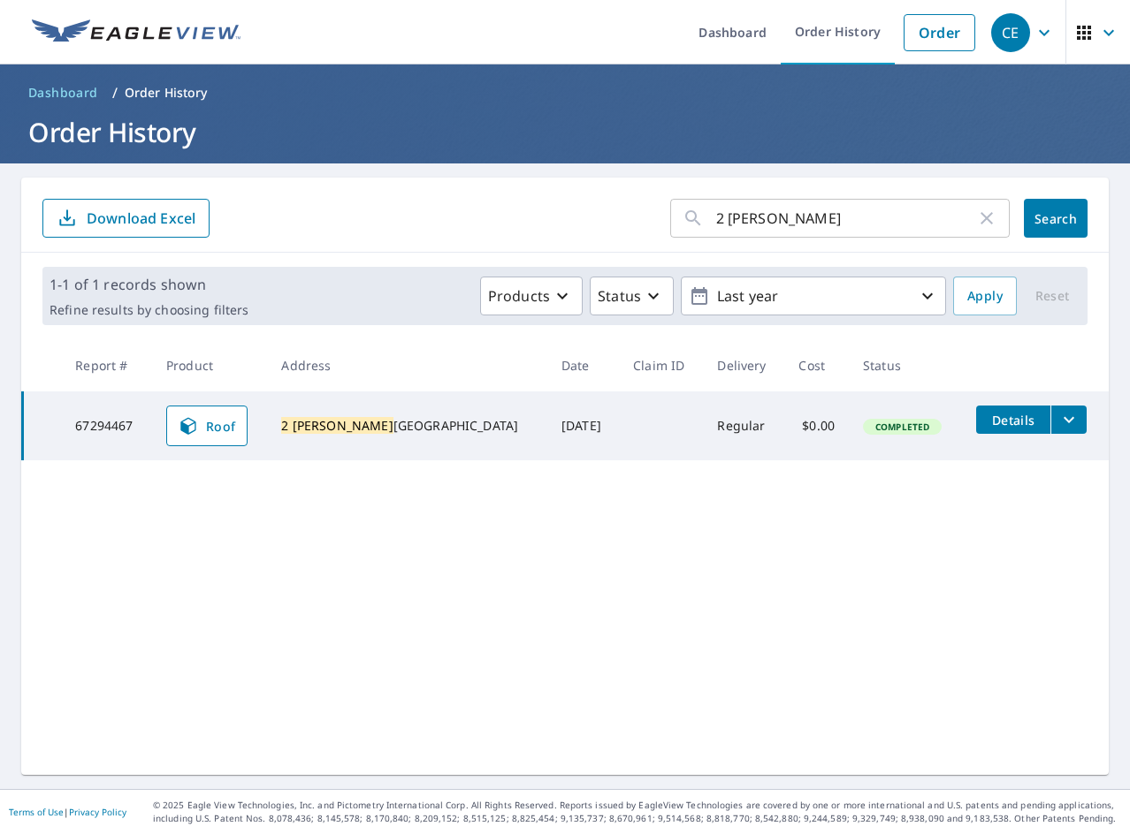
click at [777, 228] on input "2 [PERSON_NAME]" at bounding box center [846, 219] width 260 height 50
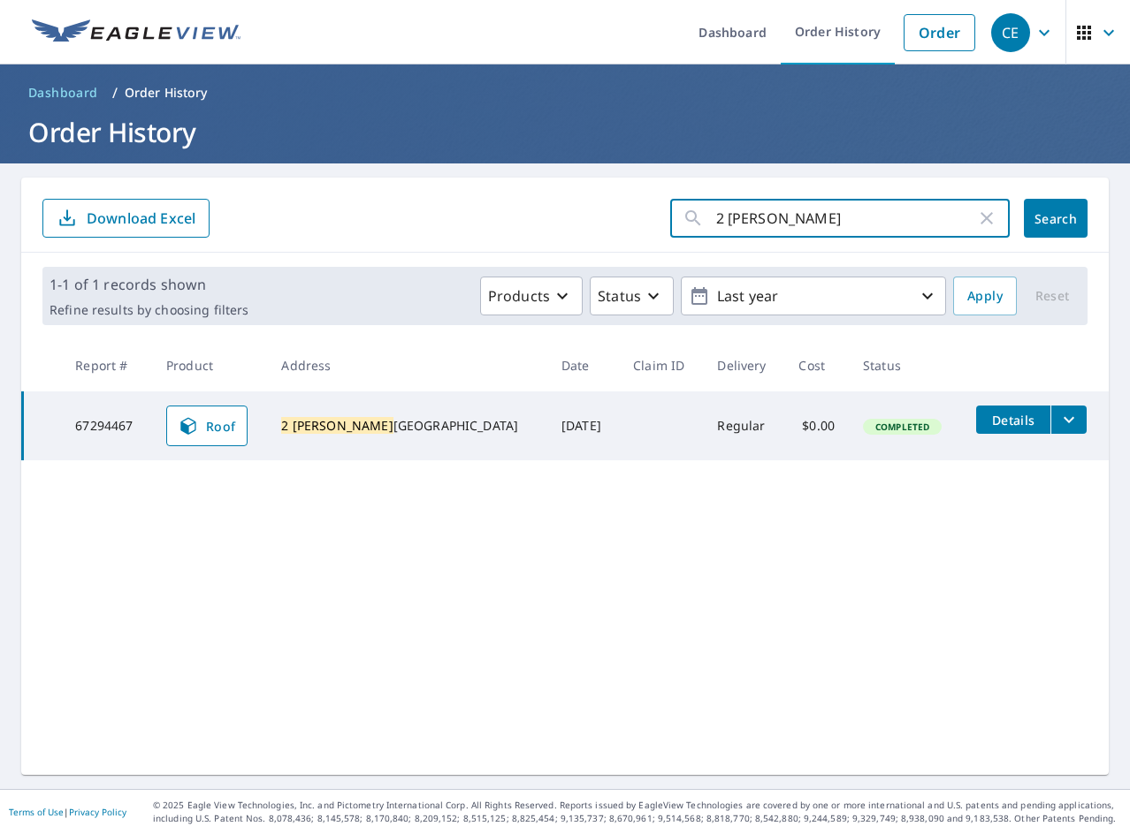
paste input "24 Winding"
type input "224 Winding"
click button "Search" at bounding box center [1056, 218] width 64 height 39
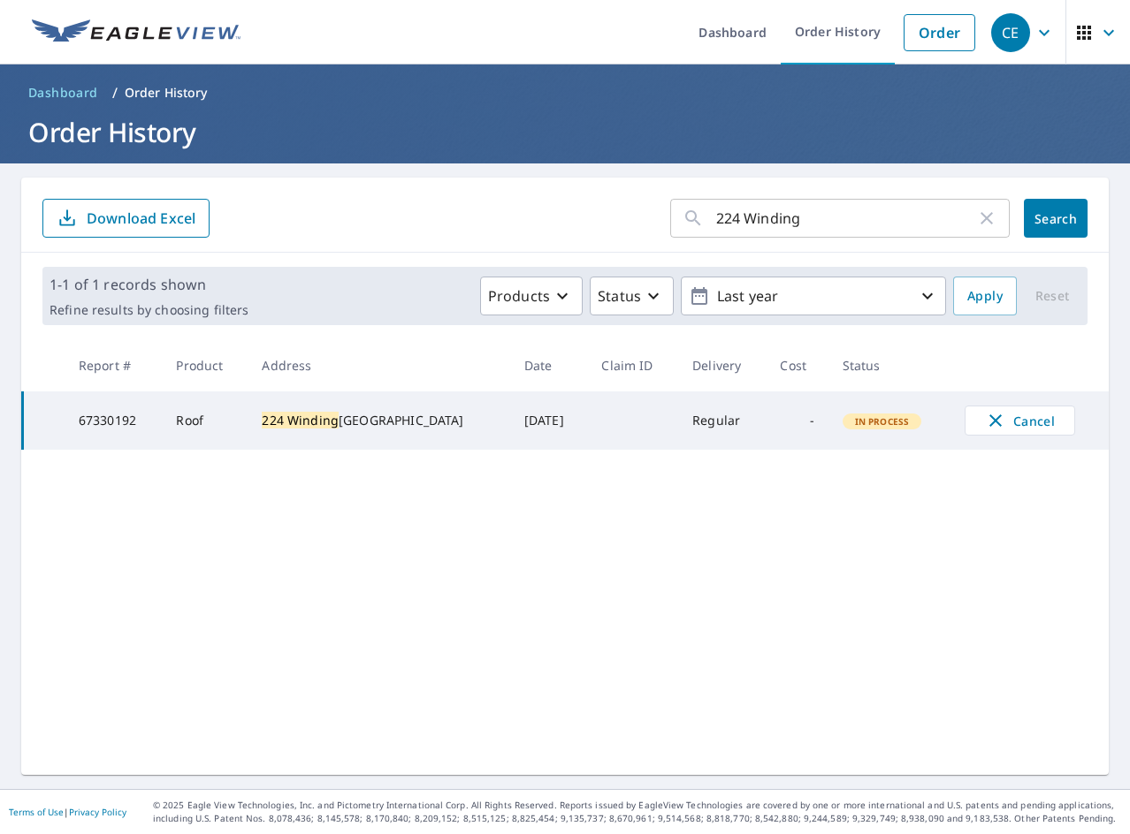
click at [692, 209] on div "224 Winding ​" at bounding box center [839, 218] width 339 height 39
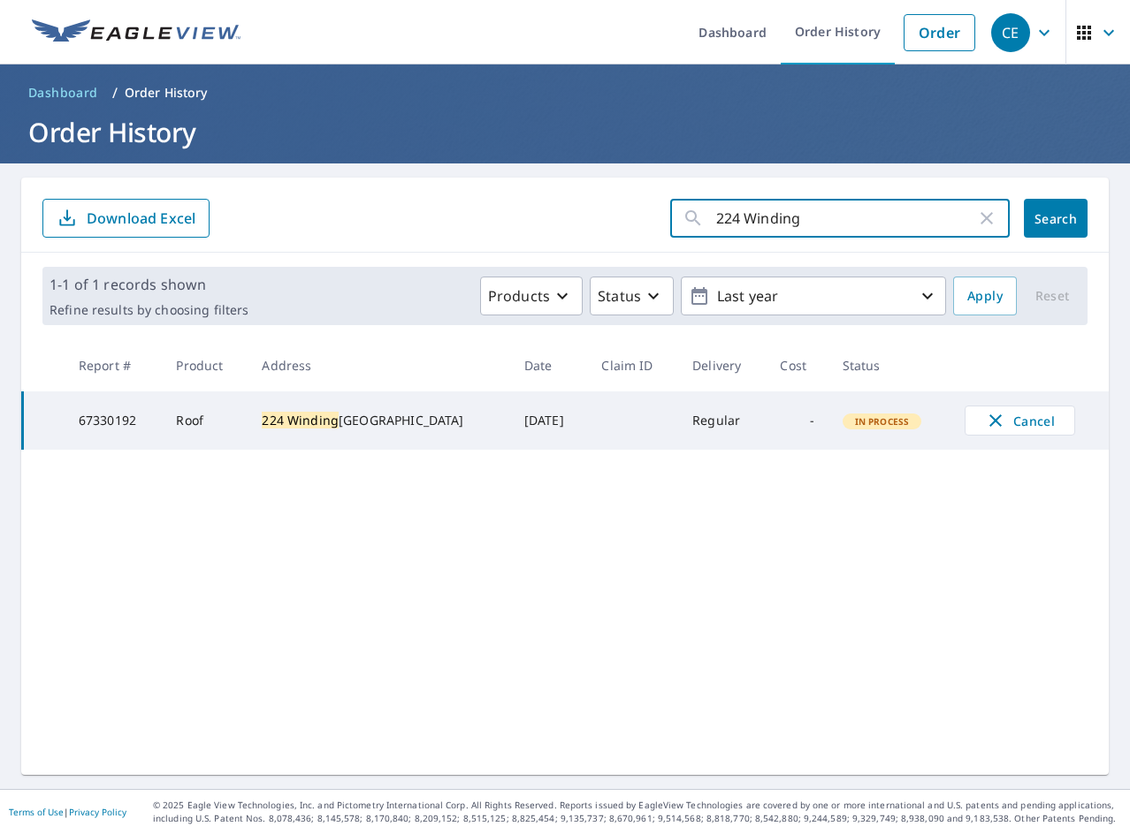
paste input "3626 [PERSON_NAME]"
type input "3626 [PERSON_NAME]"
click button "Search" at bounding box center [1056, 218] width 64 height 39
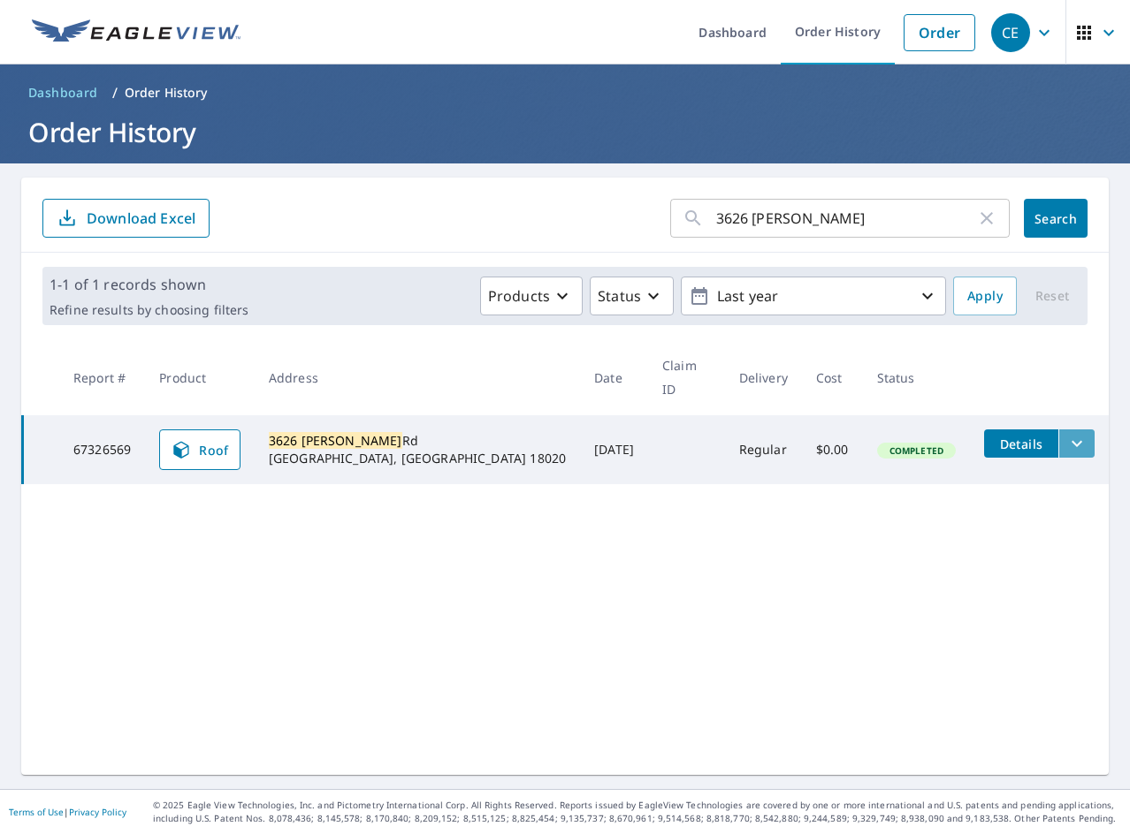
click at [1066, 433] on icon "filesDropdownBtn-67326569" at bounding box center [1076, 443] width 21 height 21
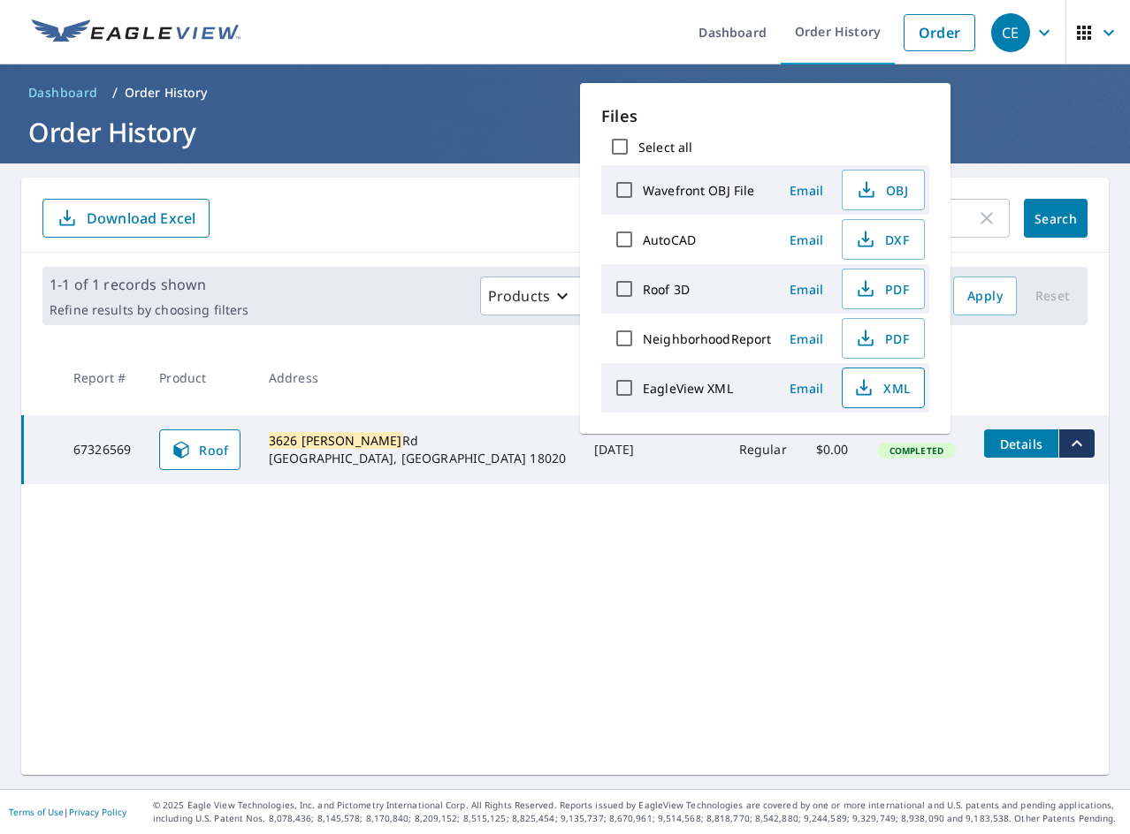
click at [880, 397] on span "XML" at bounding box center [881, 387] width 57 height 21
click at [897, 294] on span "PDF" at bounding box center [881, 288] width 57 height 21
drag, startPoint x: 1057, startPoint y: 588, endPoint x: 1084, endPoint y: 407, distance: 182.3
click at [1057, 588] on div "3626 [PERSON_NAME] ​ Search Download Excel 1-1 of 1 records shown Refine result…" at bounding box center [564, 477] width 1087 height 598
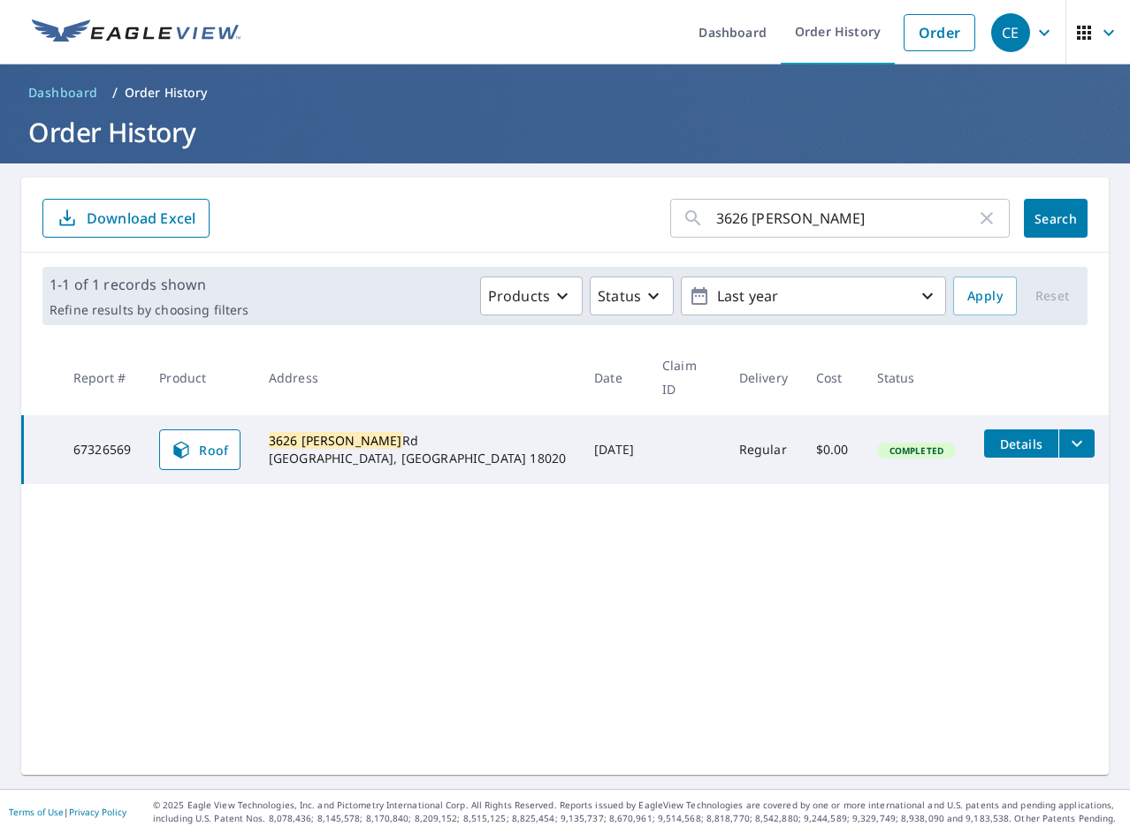
click at [902, 215] on input "3626 [PERSON_NAME]" at bounding box center [846, 219] width 260 height 50
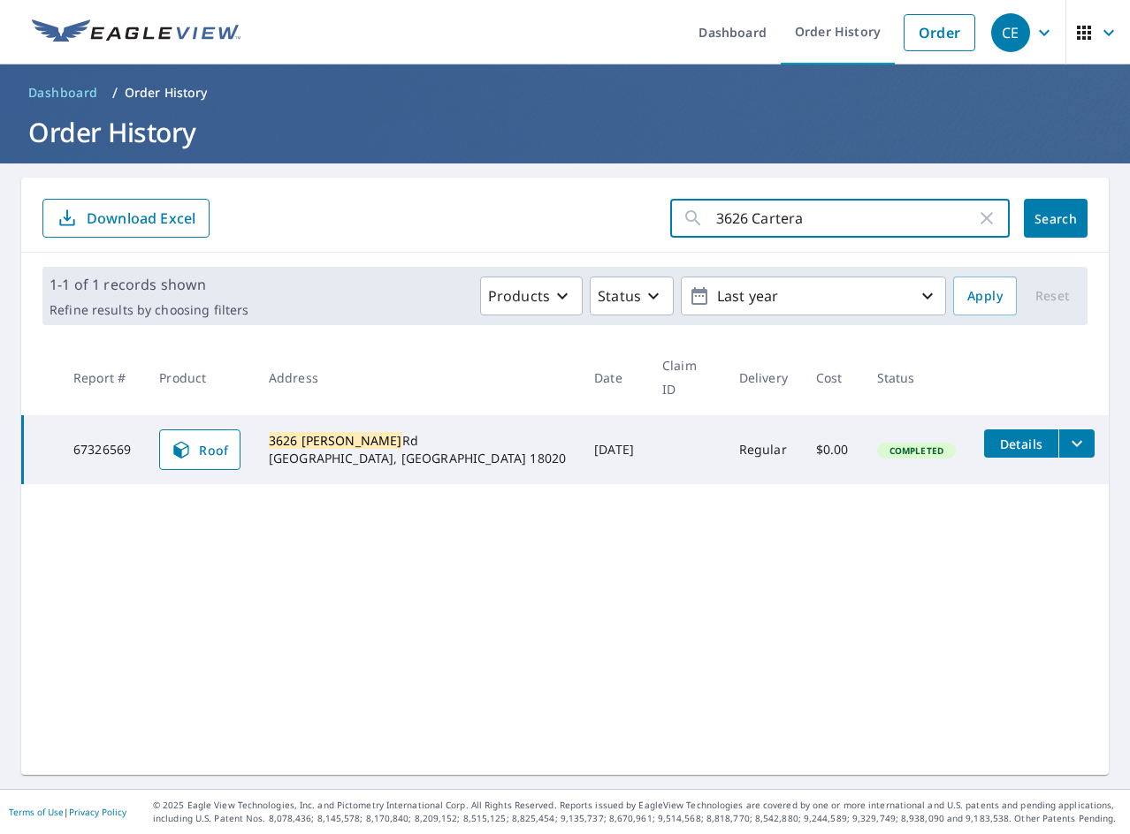
paste input "134 Snowdrop"
paste input "text"
type input "134 Snowdrop"
click button "Search" at bounding box center [1056, 218] width 64 height 39
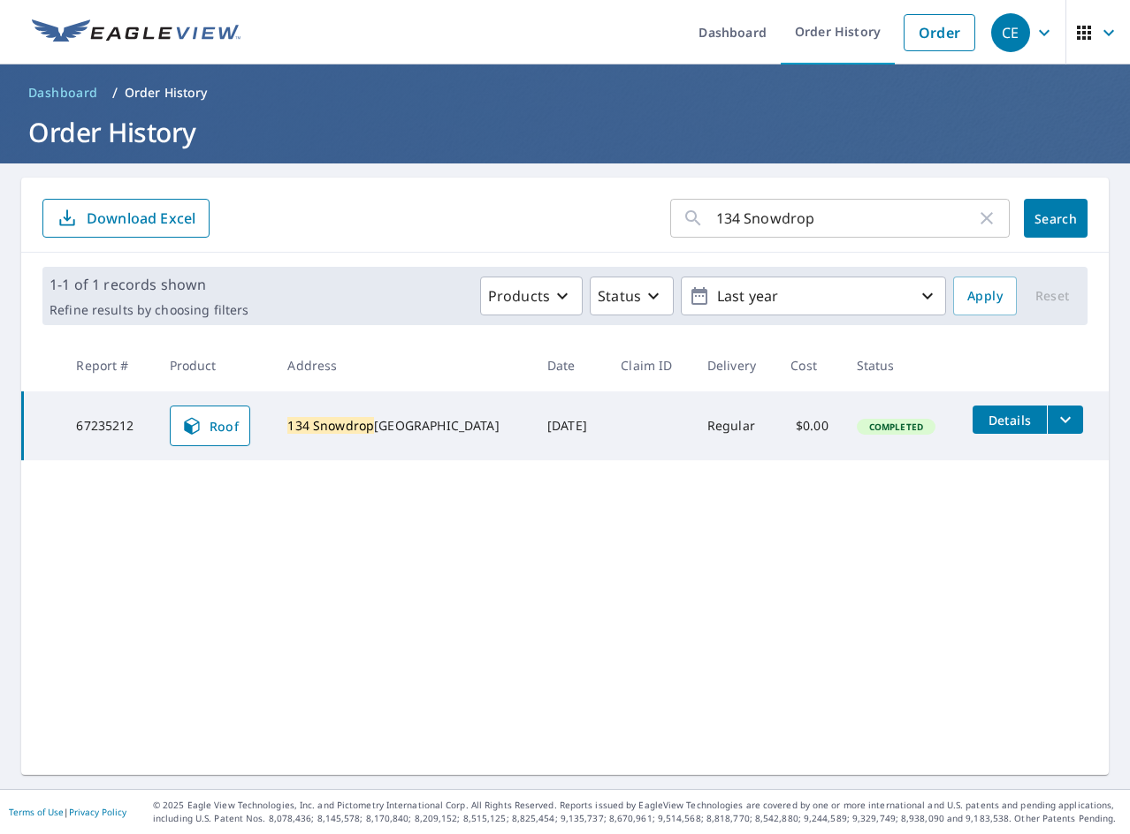
click at [1059, 422] on icon "filesDropdownBtn-67235212" at bounding box center [1065, 419] width 21 height 21
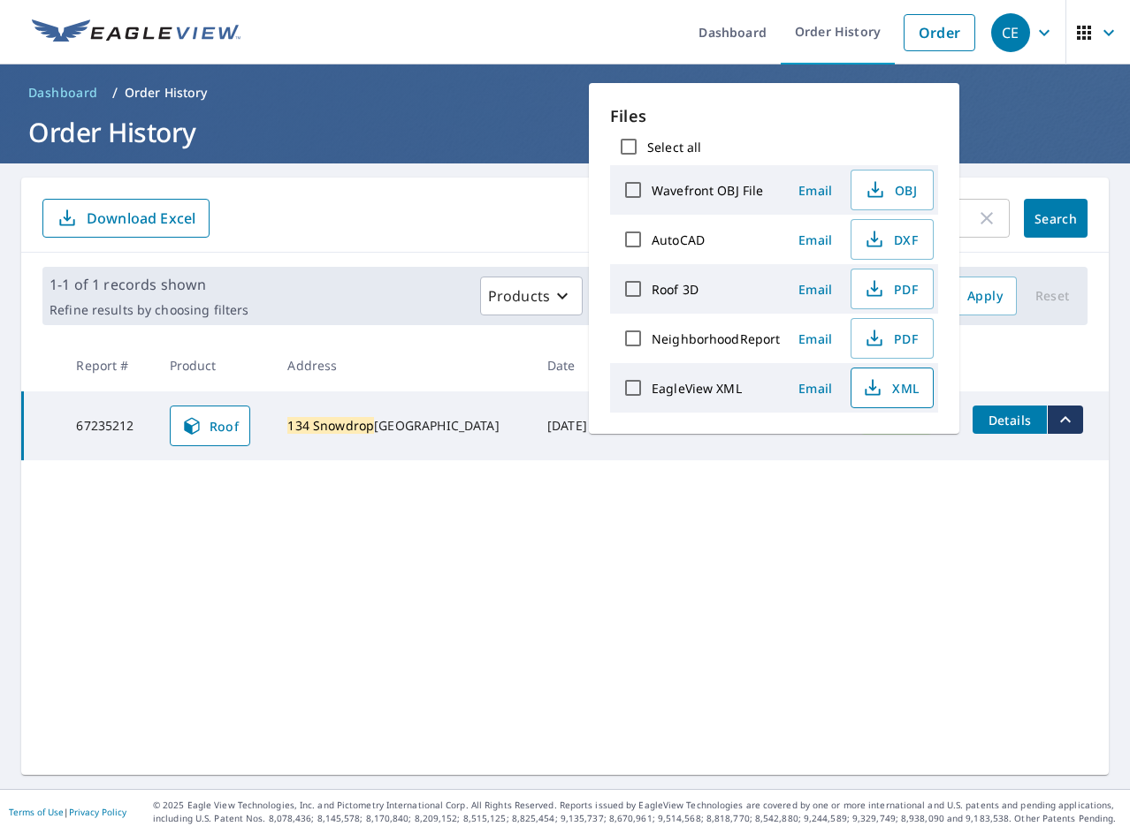
click at [882, 401] on button "XML" at bounding box center [891, 388] width 83 height 41
click at [888, 287] on span "PDF" at bounding box center [890, 288] width 57 height 21
click at [399, 560] on div "134 Snowdrop ​ Search Download Excel 1-1 of 1 records shown Refine results by c…" at bounding box center [564, 477] width 1087 height 598
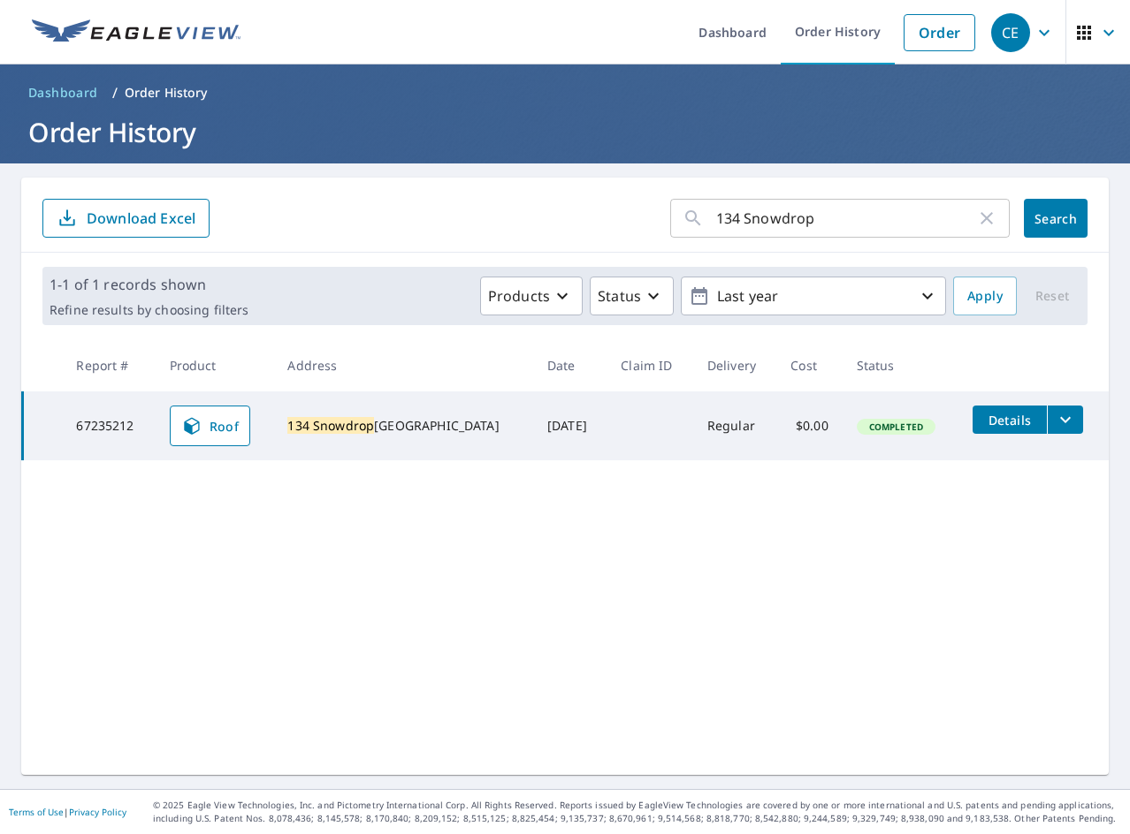
click at [927, 202] on input "134 Snowdrop" at bounding box center [846, 219] width 260 height 50
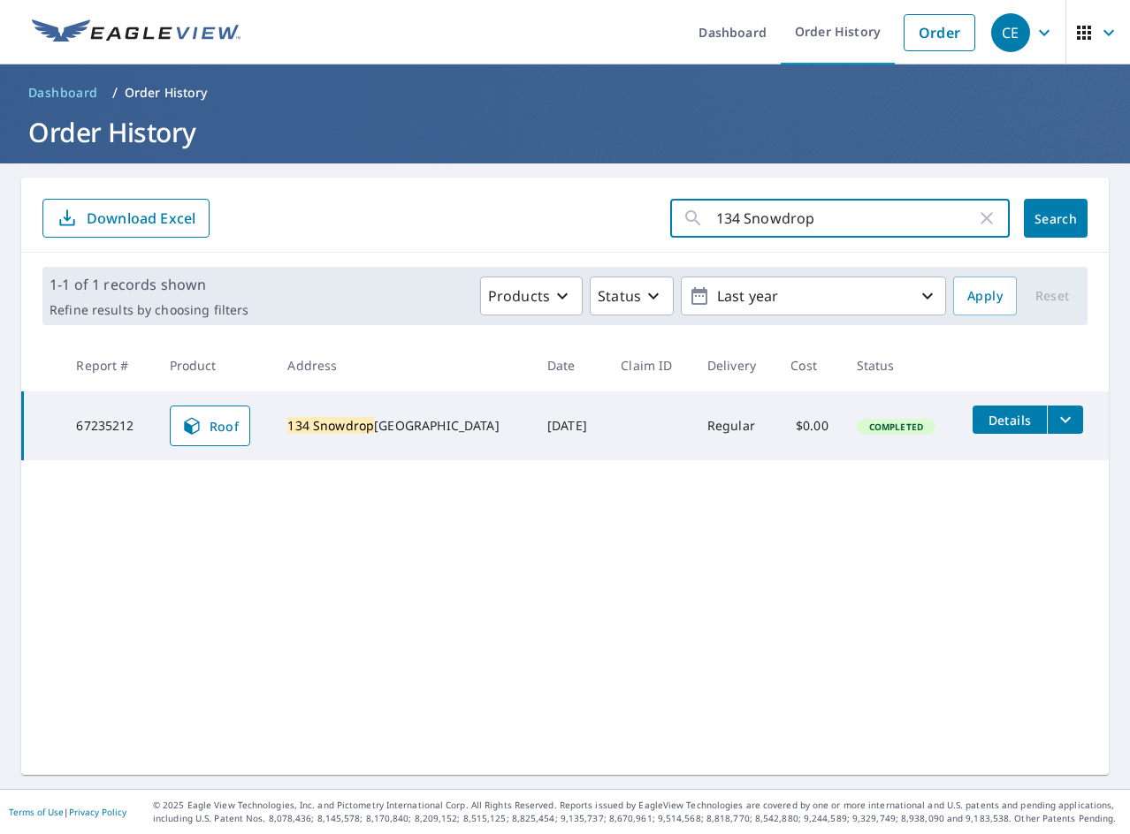
paste input "21 [PERSON_NAME]"
type input "21 [PERSON_NAME]"
click button "Search" at bounding box center [1056, 218] width 64 height 39
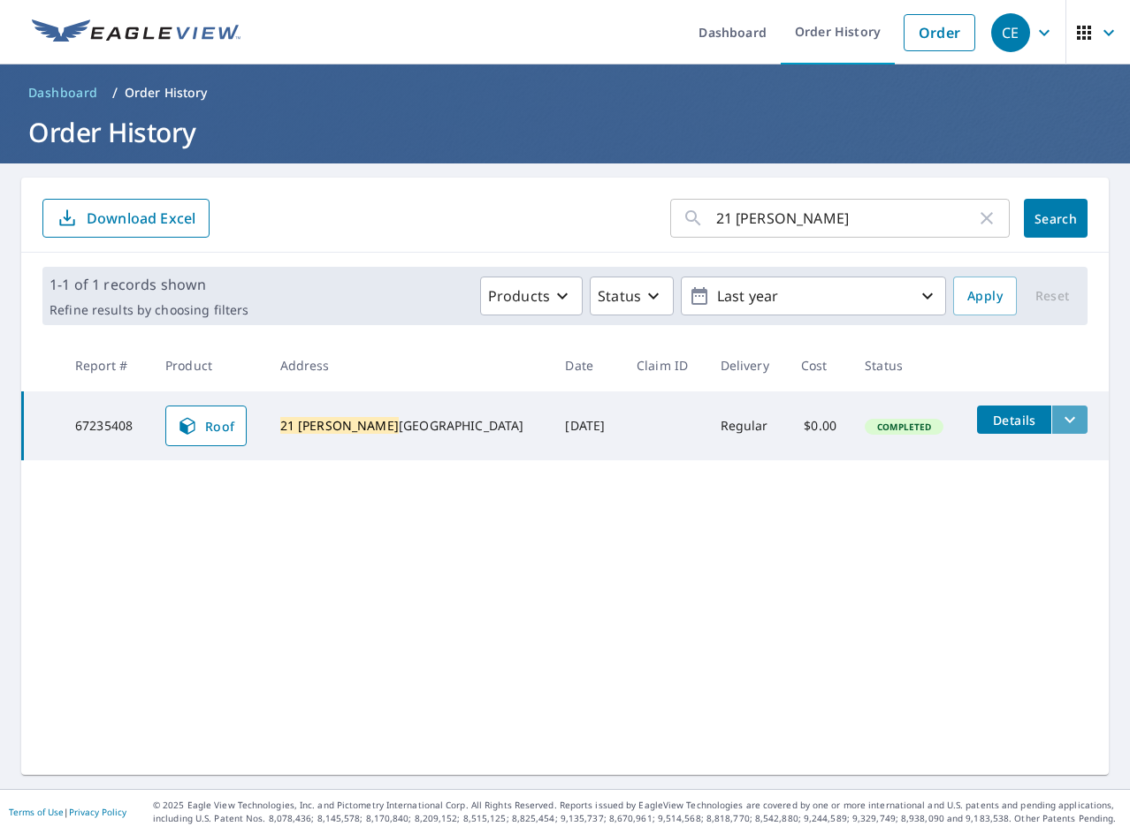
click at [1059, 421] on icon "filesDropdownBtn-67235408" at bounding box center [1069, 419] width 21 height 21
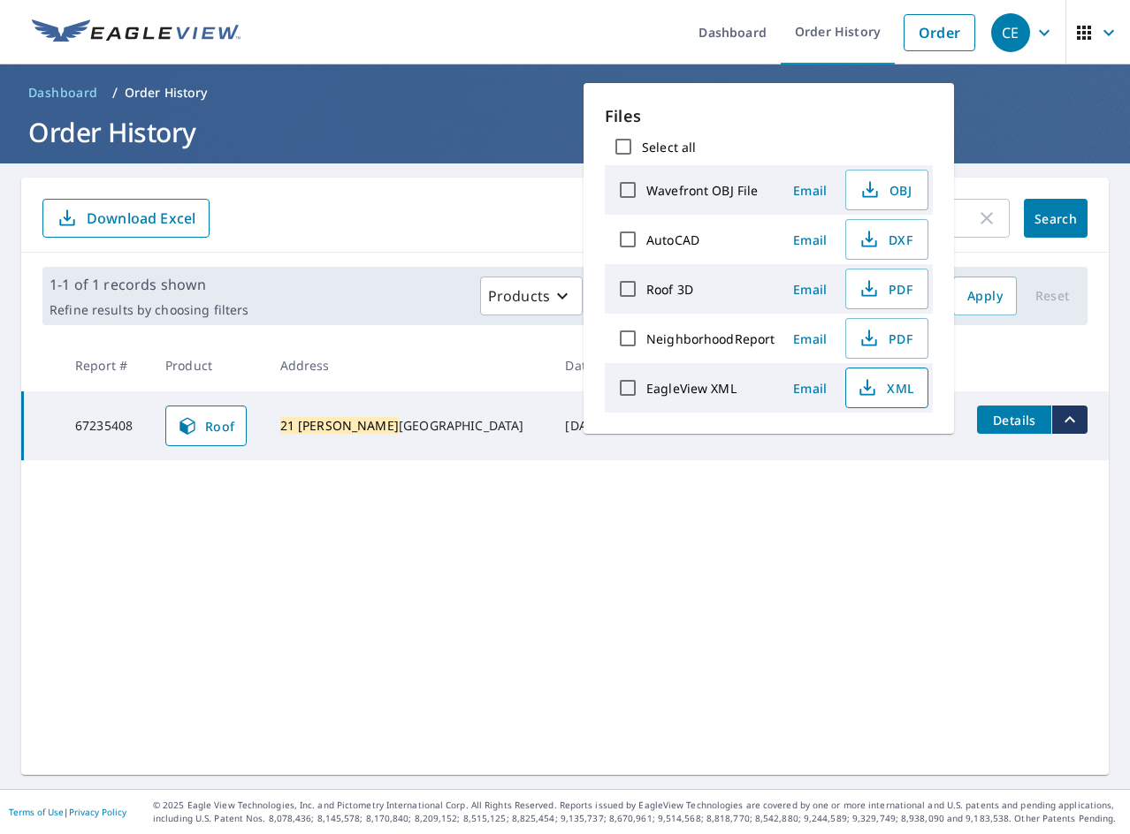
click at [891, 390] on span "XML" at bounding box center [885, 387] width 57 height 21
drag, startPoint x: 864, startPoint y: 289, endPoint x: 291, endPoint y: 375, distance: 579.2
click at [865, 289] on icon "button" at bounding box center [869, 285] width 8 height 11
click at [795, 655] on div "21 [PERSON_NAME] ​ Search Download Excel 1-1 of 1 records shown Refine results …" at bounding box center [564, 477] width 1087 height 598
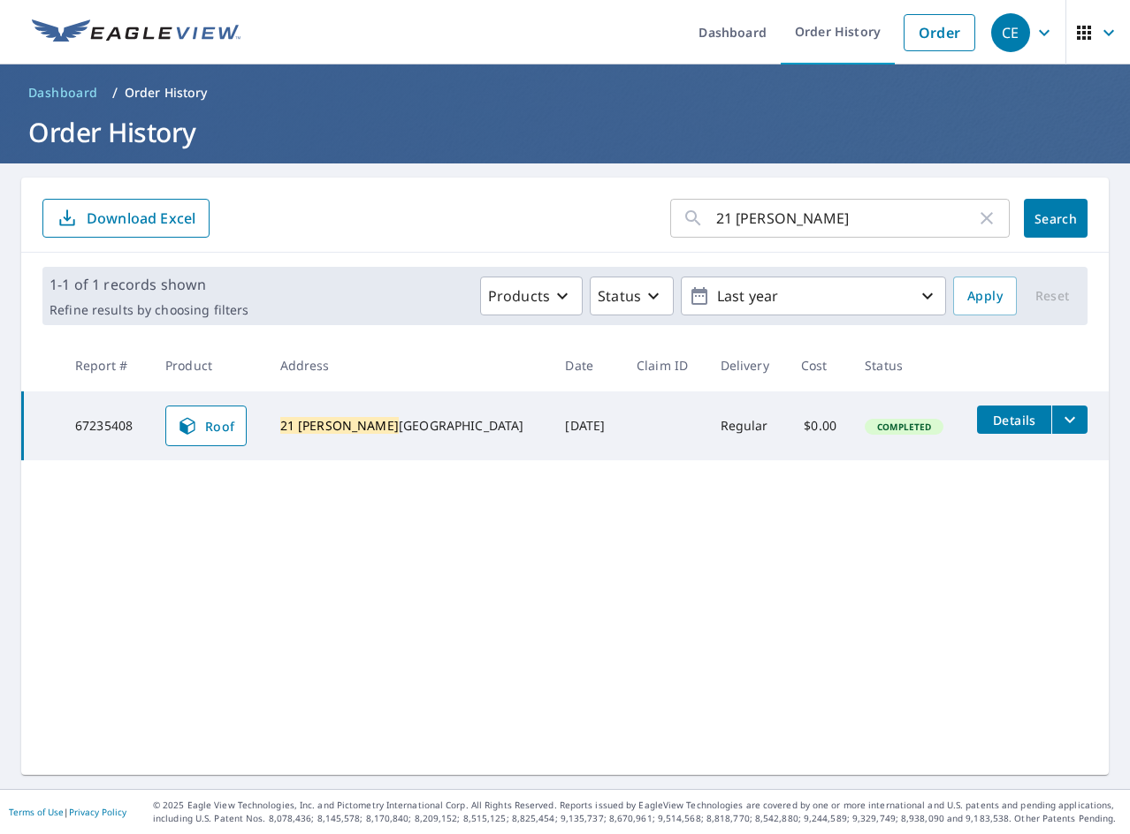
click at [803, 221] on input "21 [PERSON_NAME]" at bounding box center [846, 219] width 260 height 50
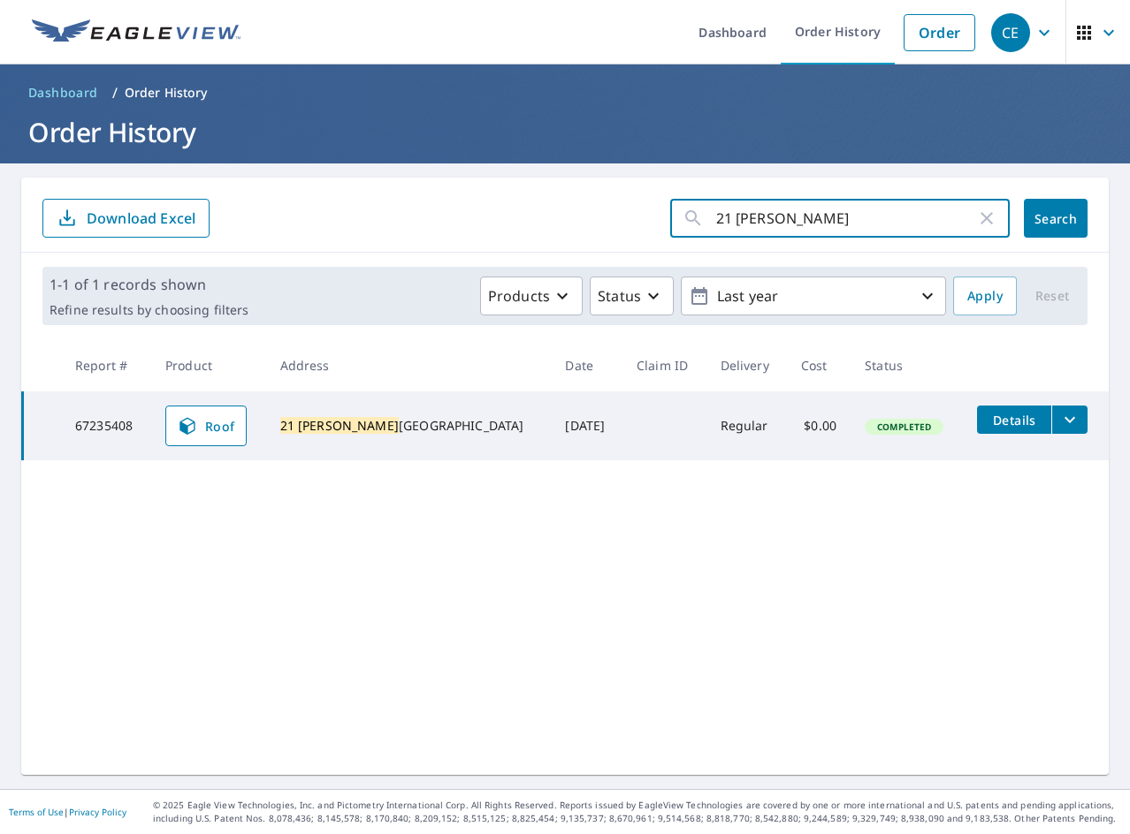
paste input "3337 [GEOGRAPHIC_DATA]"
type input "3337 [GEOGRAPHIC_DATA]"
click button "Search" at bounding box center [1056, 218] width 64 height 39
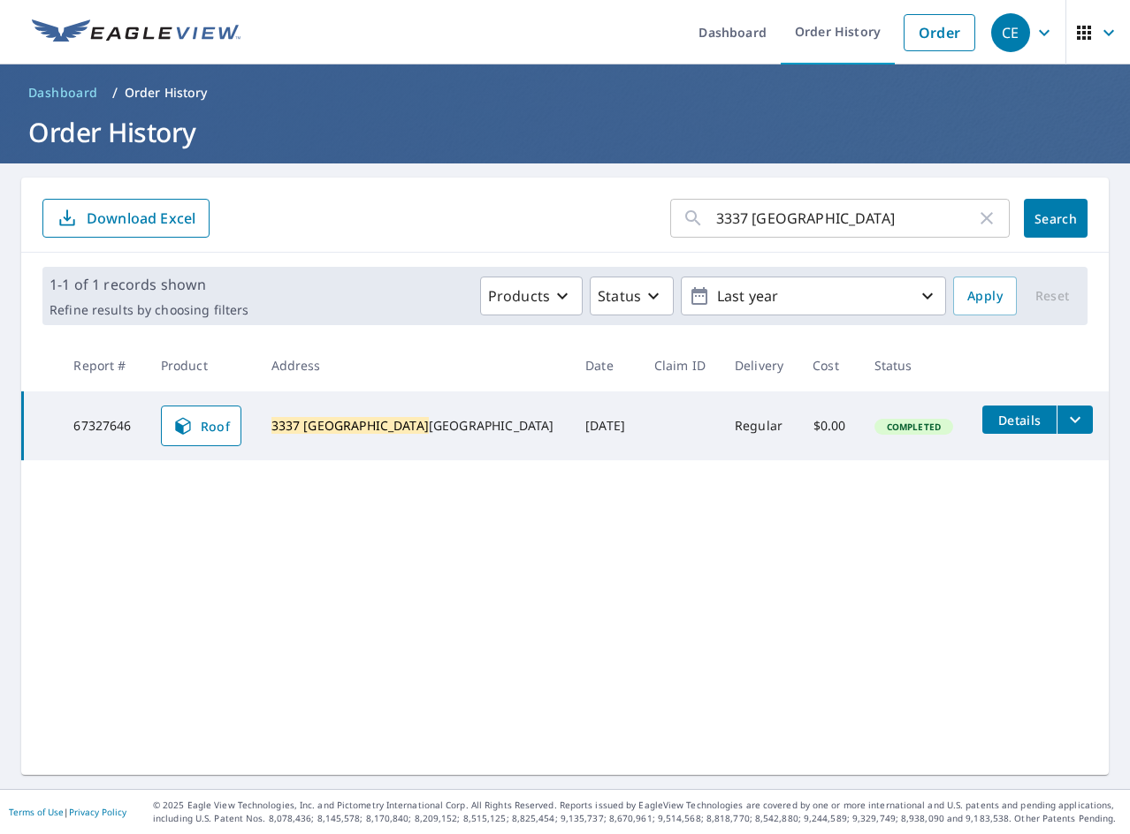
click at [1064, 421] on icon "filesDropdownBtn-67327646" at bounding box center [1074, 419] width 21 height 21
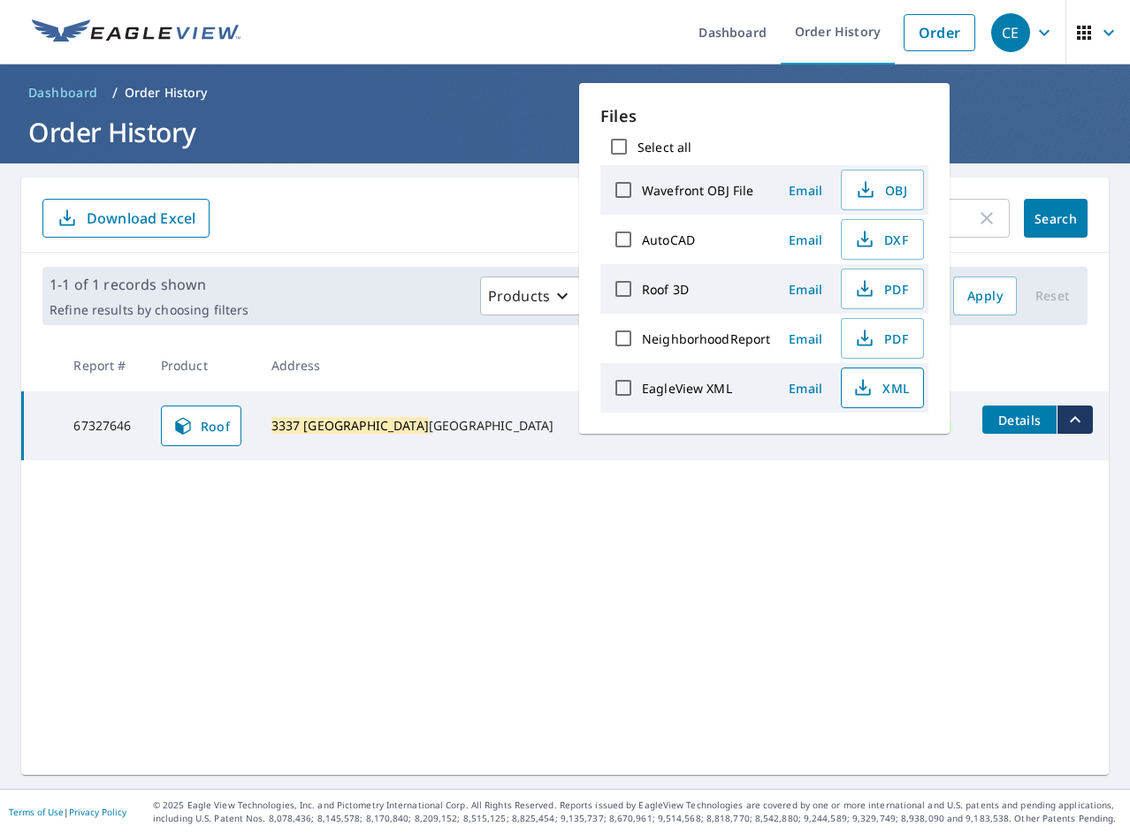
click at [867, 385] on icon "button" at bounding box center [862, 387] width 21 height 21
click at [889, 290] on span "PDF" at bounding box center [880, 288] width 57 height 21
click at [363, 675] on div "3337 [GEOGRAPHIC_DATA] ​ Search Download Excel 1-1 of 1 records shown Refine re…" at bounding box center [564, 477] width 1087 height 598
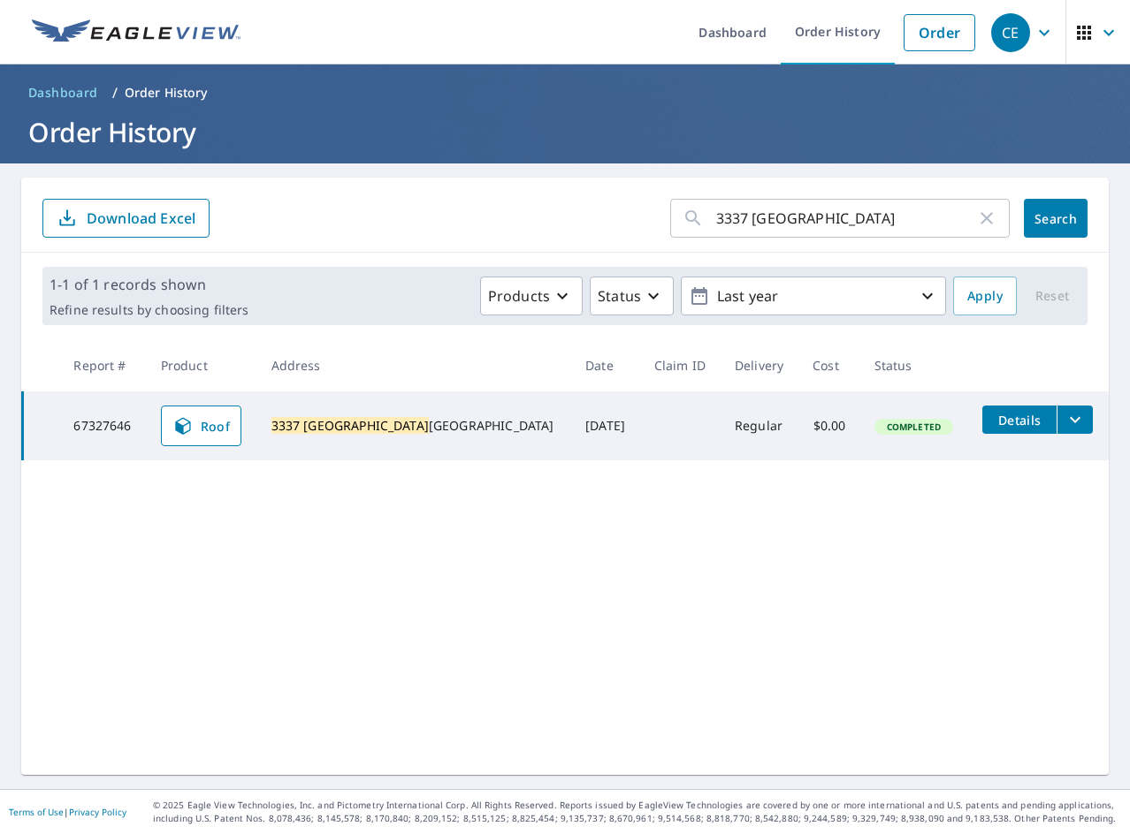
click at [851, 232] on input "3337 [GEOGRAPHIC_DATA]" at bounding box center [846, 219] width 260 height 50
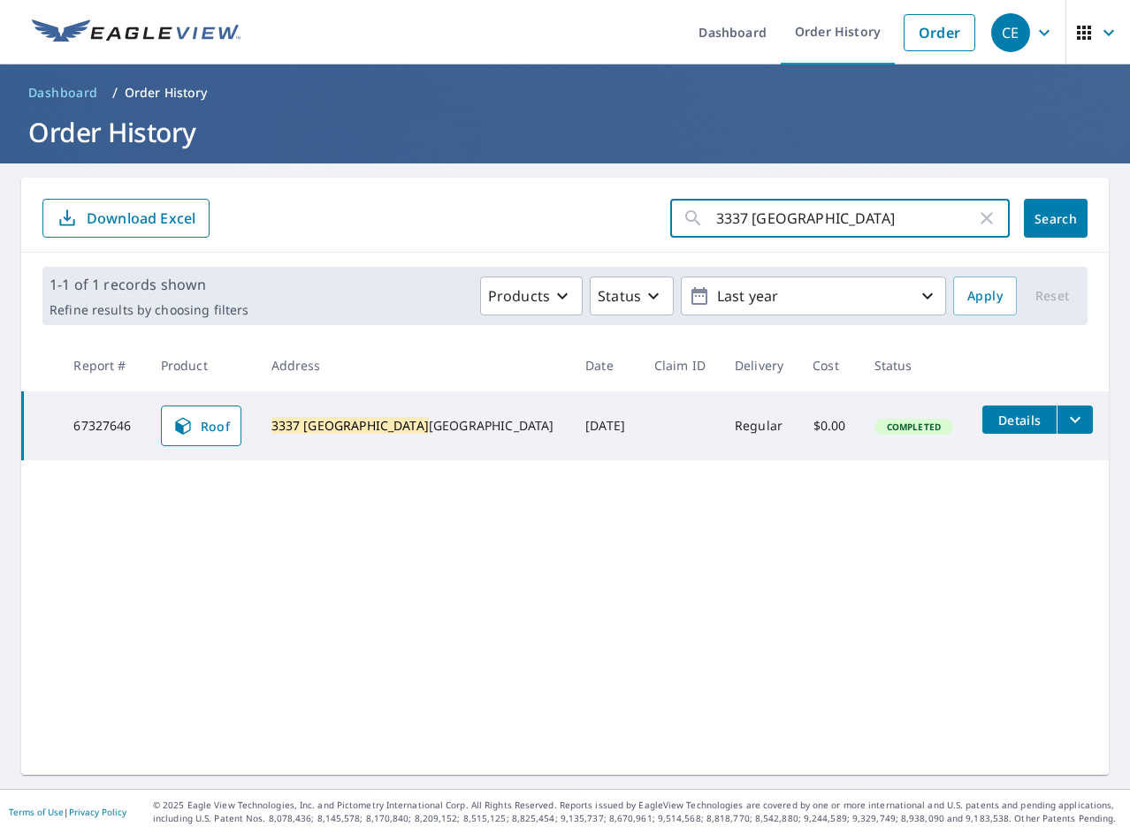
click at [849, 223] on input "3337 [GEOGRAPHIC_DATA]" at bounding box center [846, 219] width 260 height 50
paste input "1490"
type input "1490"
click button "Search" at bounding box center [1056, 218] width 64 height 39
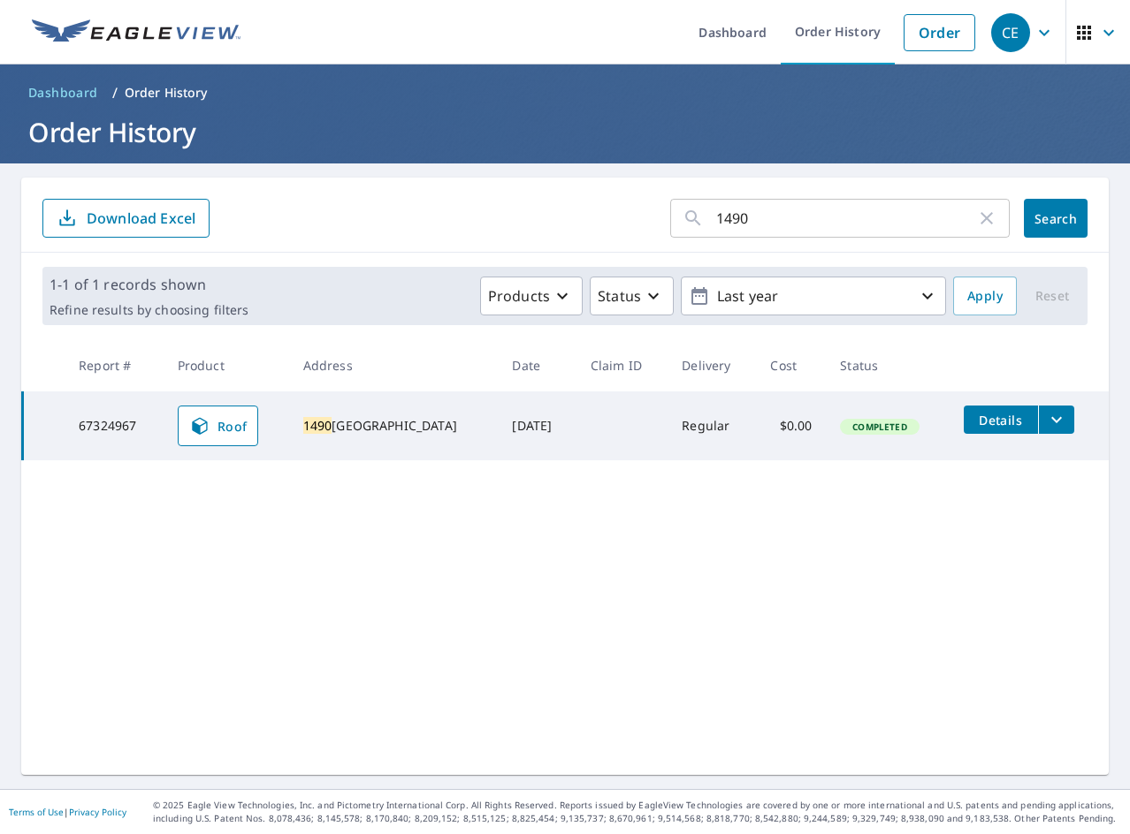
click at [1046, 413] on icon "filesDropdownBtn-67324967" at bounding box center [1056, 419] width 21 height 21
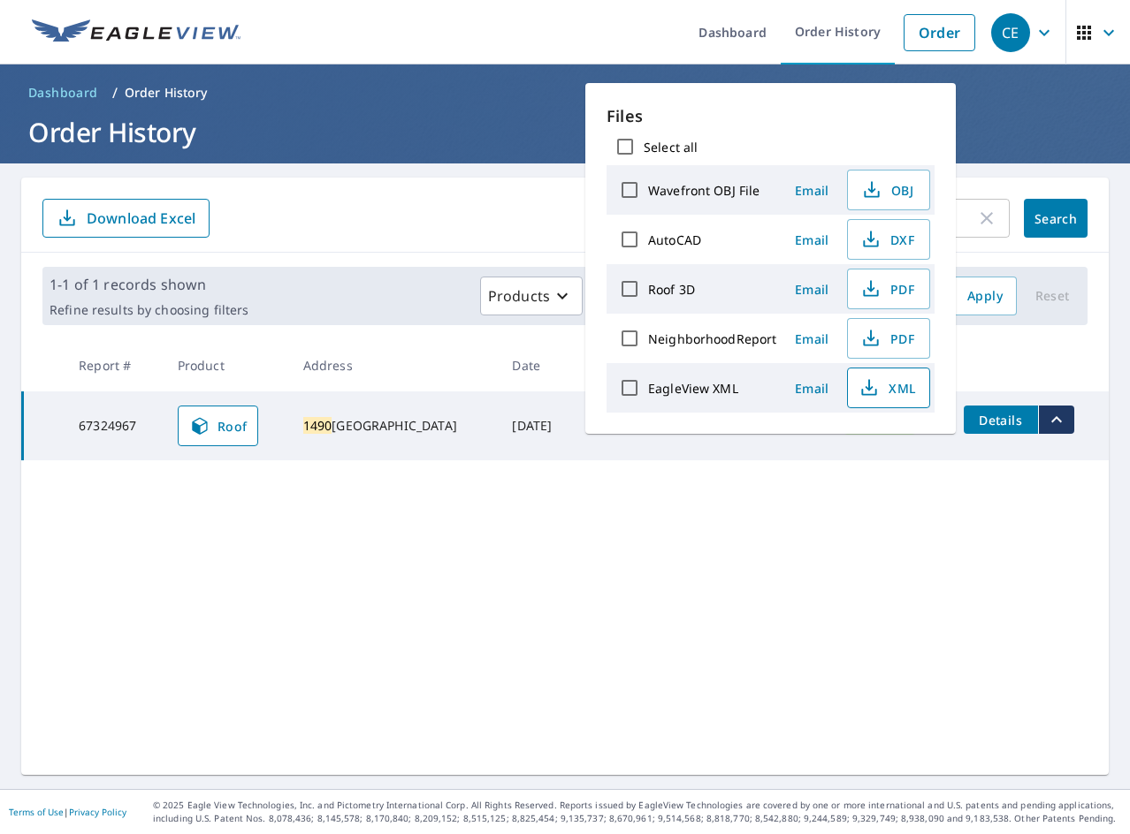
click at [880, 388] on span "XML" at bounding box center [886, 387] width 57 height 21
click at [885, 304] on button "PDF" at bounding box center [888, 289] width 83 height 41
click at [118, 529] on div "1490 ​ Search Download Excel 1-1 of 1 records shown Refine results by choosing …" at bounding box center [564, 477] width 1087 height 598
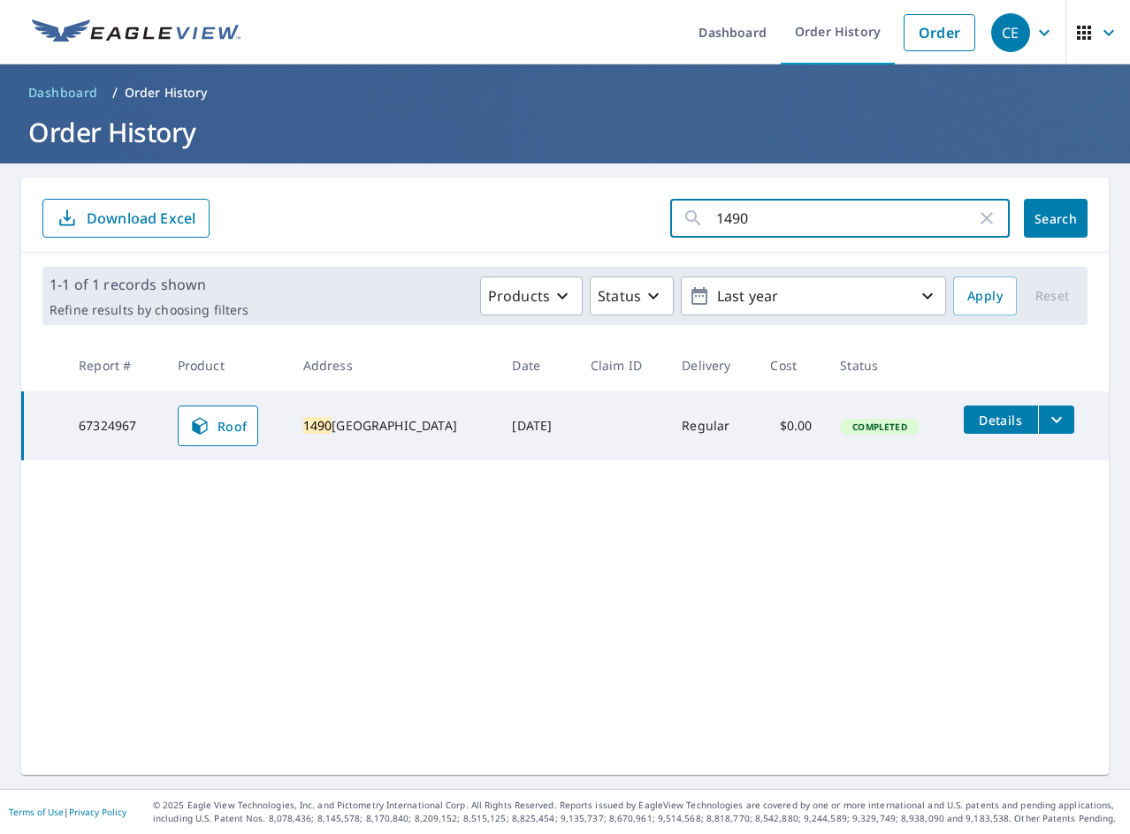
click at [795, 225] on input "1490" at bounding box center [846, 219] width 260 height 50
paste input "6a [GEOGRAPHIC_DATA]"
type input "6a [GEOGRAPHIC_DATA]"
click button "Search" at bounding box center [1056, 218] width 64 height 39
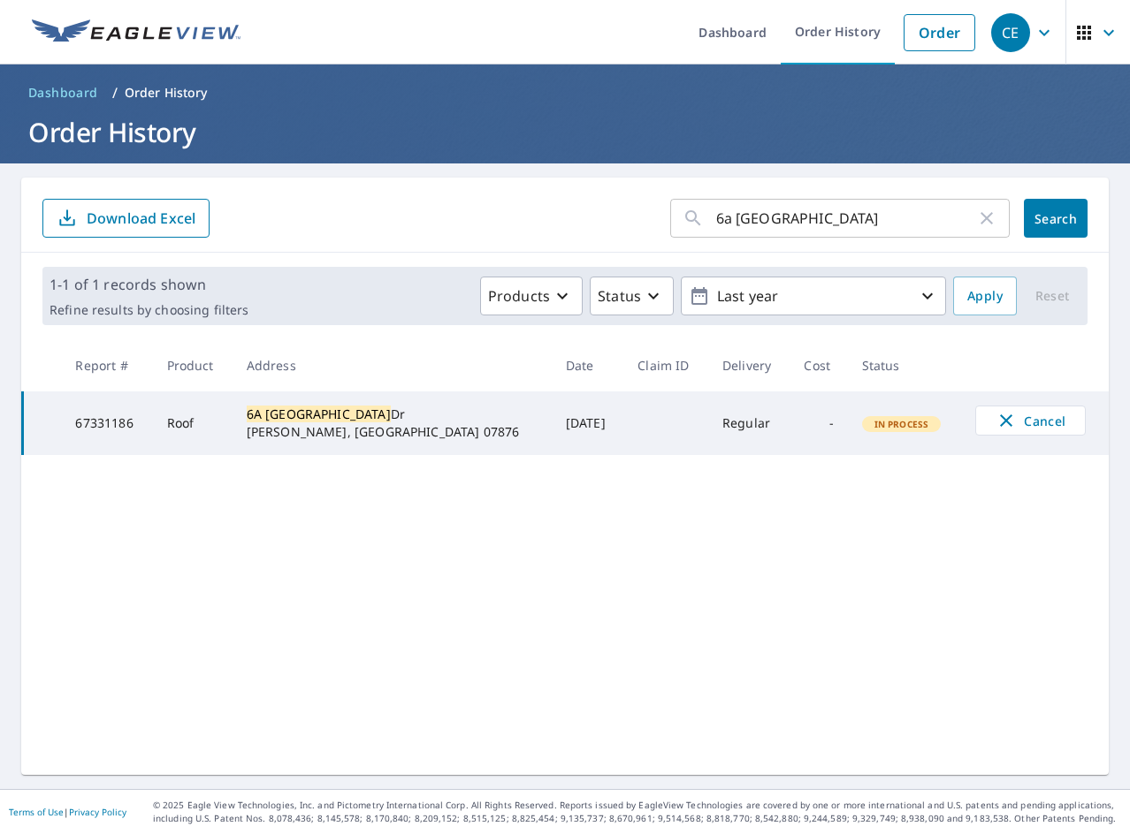
click at [736, 234] on input "6a [GEOGRAPHIC_DATA]" at bounding box center [846, 219] width 260 height 50
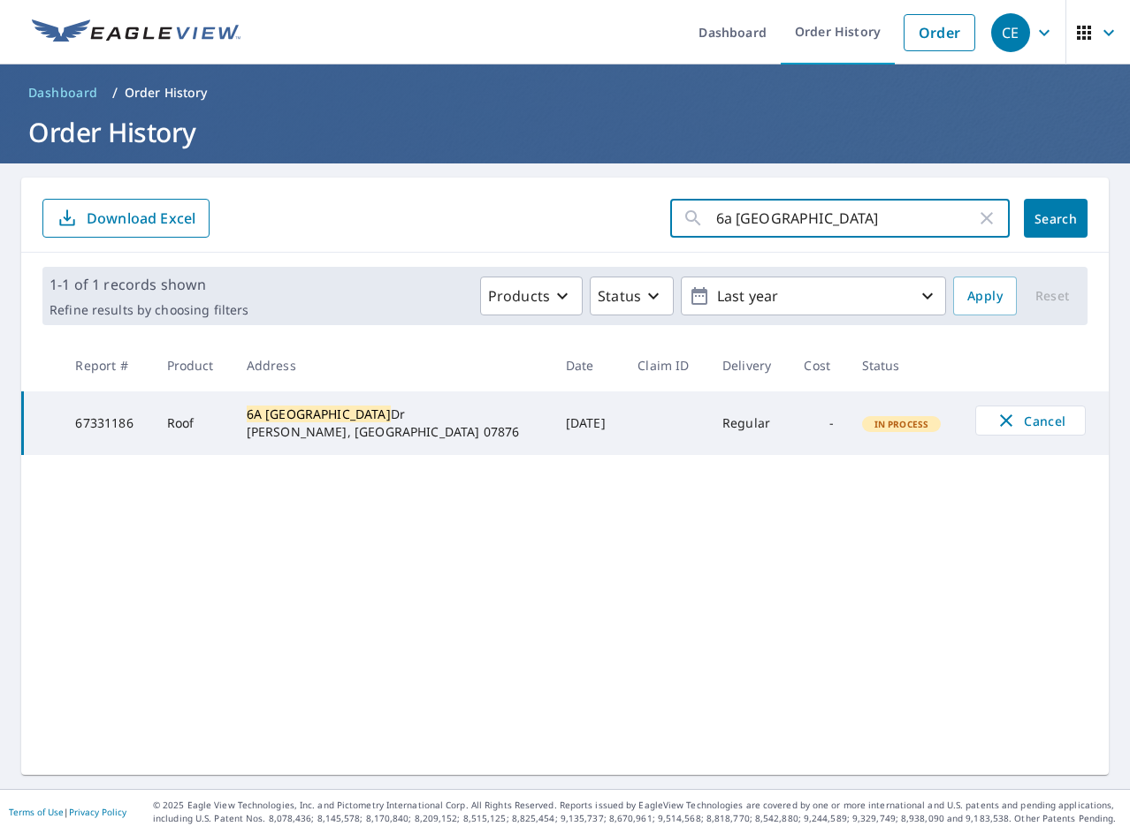
paste input "1502 [GEOGRAPHIC_DATA]"
type input "1502 [GEOGRAPHIC_DATA]"
click button "Search" at bounding box center [1056, 218] width 64 height 39
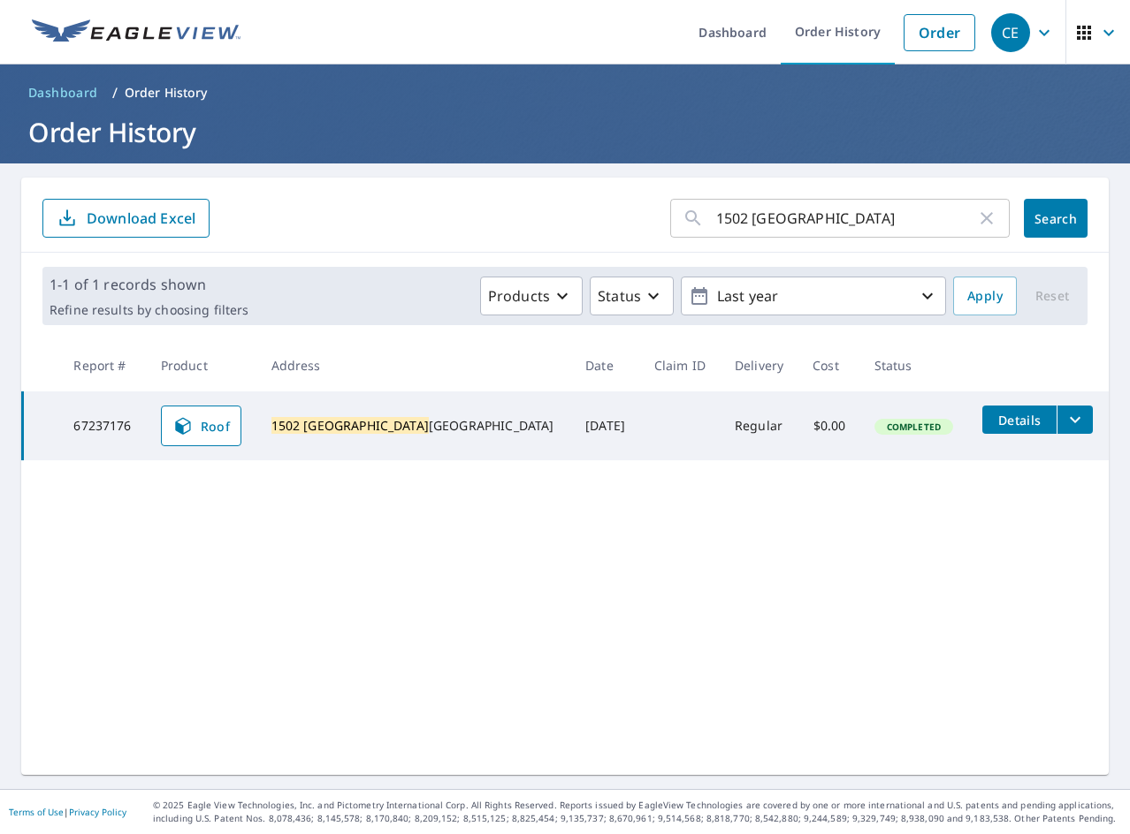
click at [1064, 425] on icon "filesDropdownBtn-67237176" at bounding box center [1074, 419] width 21 height 21
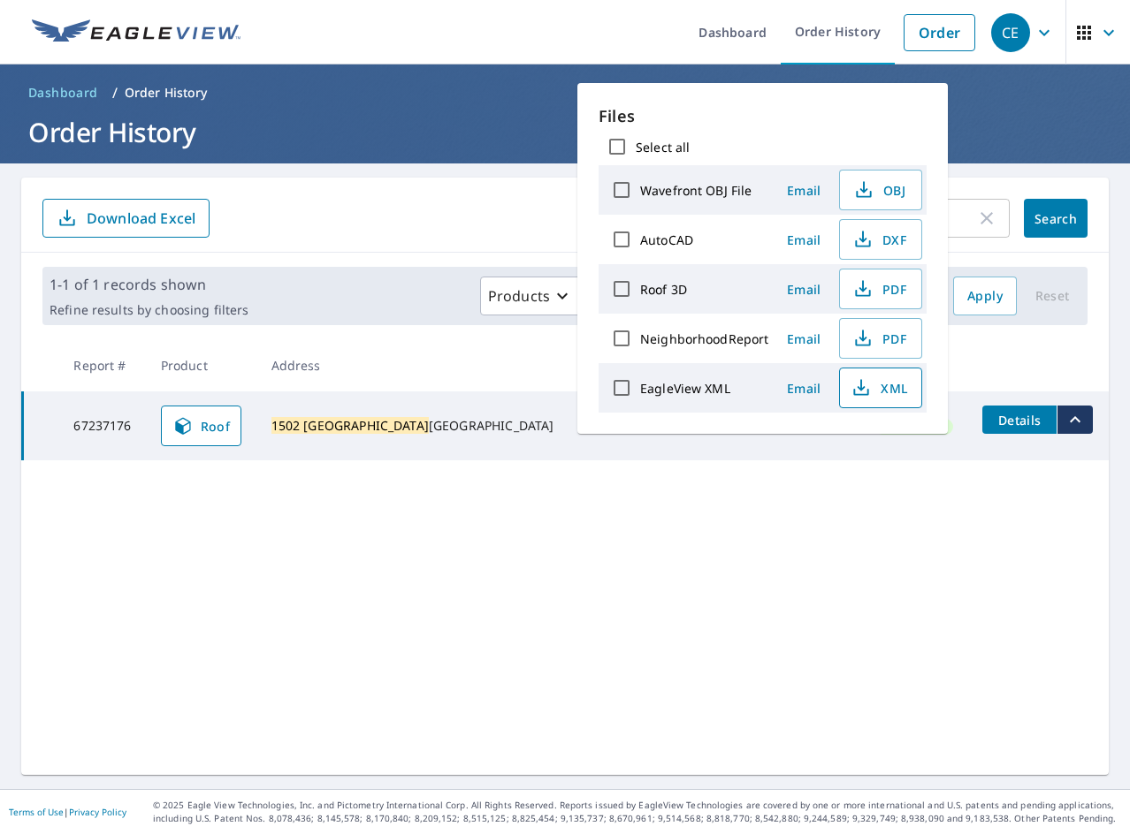
click at [867, 378] on icon "button" at bounding box center [860, 387] width 21 height 21
click at [880, 300] on button "PDF" at bounding box center [880, 289] width 83 height 41
click at [526, 546] on div "1502 Southview ​ Search Download Excel 1-1 of 1 records shown Refine results by…" at bounding box center [564, 477] width 1087 height 598
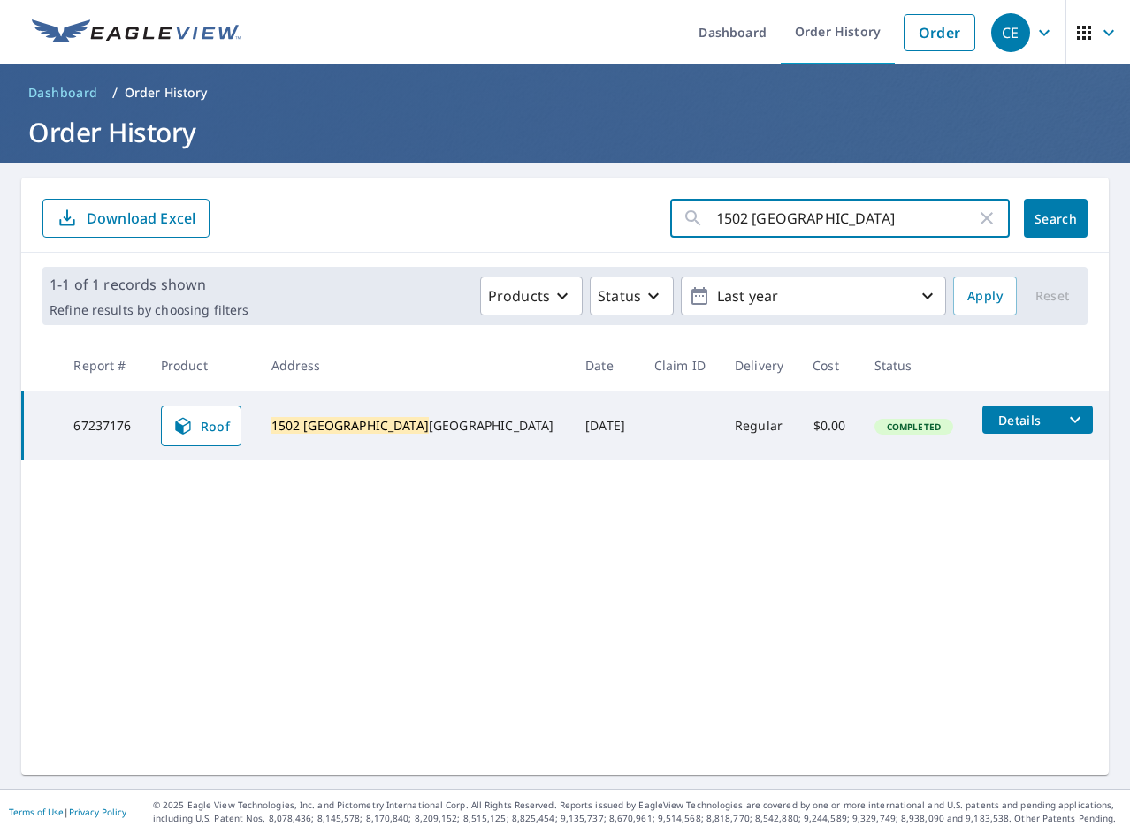
click at [865, 225] on input "1502 [GEOGRAPHIC_DATA]" at bounding box center [846, 219] width 260 height 50
paste input "32 Bay V"
type input "132 Bay View"
click button "Search" at bounding box center [1056, 218] width 64 height 39
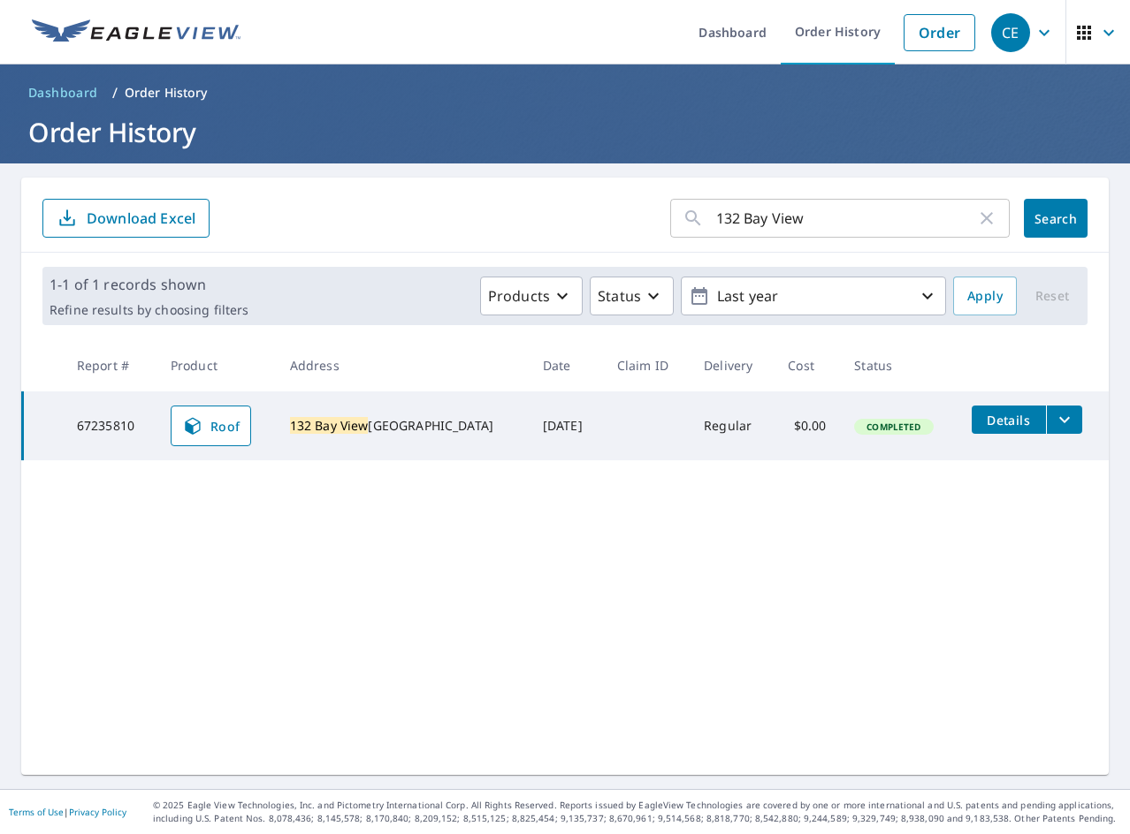
drag, startPoint x: 1042, startPoint y: 420, endPoint x: 1027, endPoint y: 423, distance: 15.4
click at [1054, 420] on icon "filesDropdownBtn-67235810" at bounding box center [1064, 419] width 21 height 21
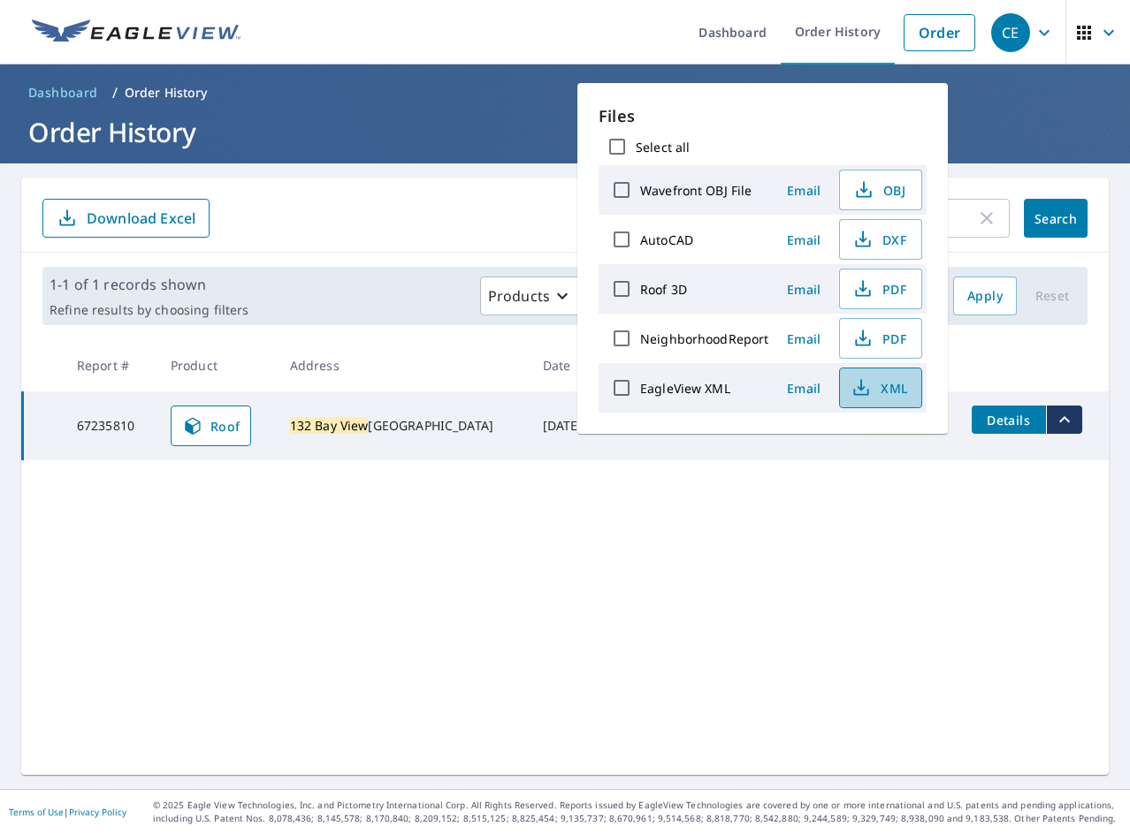
click at [876, 396] on span "XML" at bounding box center [878, 387] width 57 height 21
drag, startPoint x: 873, startPoint y: 297, endPoint x: 852, endPoint y: 301, distance: 21.5
click at [873, 297] on span "PDF" at bounding box center [878, 288] width 57 height 21
click at [163, 554] on div "132 Bay View ​ Search Download Excel 1-1 of 1 records shown Refine results by c…" at bounding box center [564, 477] width 1087 height 598
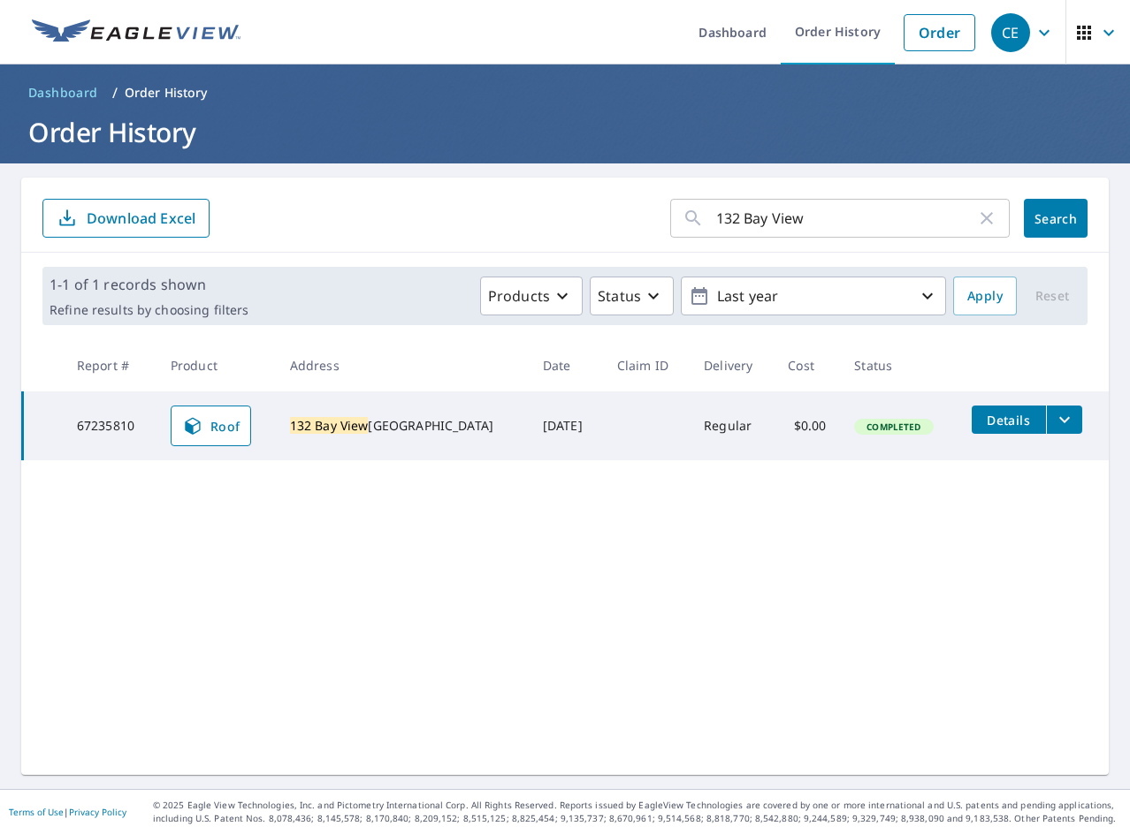
click at [763, 232] on input "132 Bay View" at bounding box center [846, 219] width 260 height 50
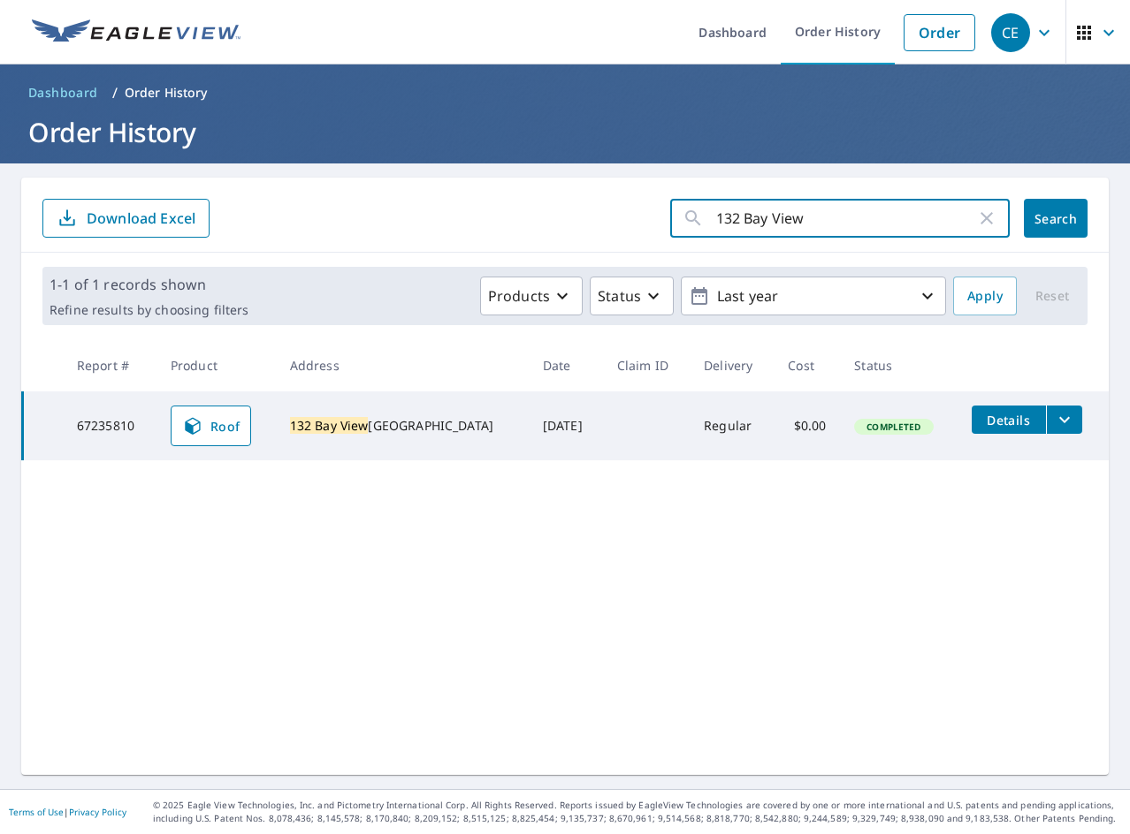
paste input "251 East Radison"
type input "251 East Radison"
click button "Search" at bounding box center [1056, 218] width 64 height 39
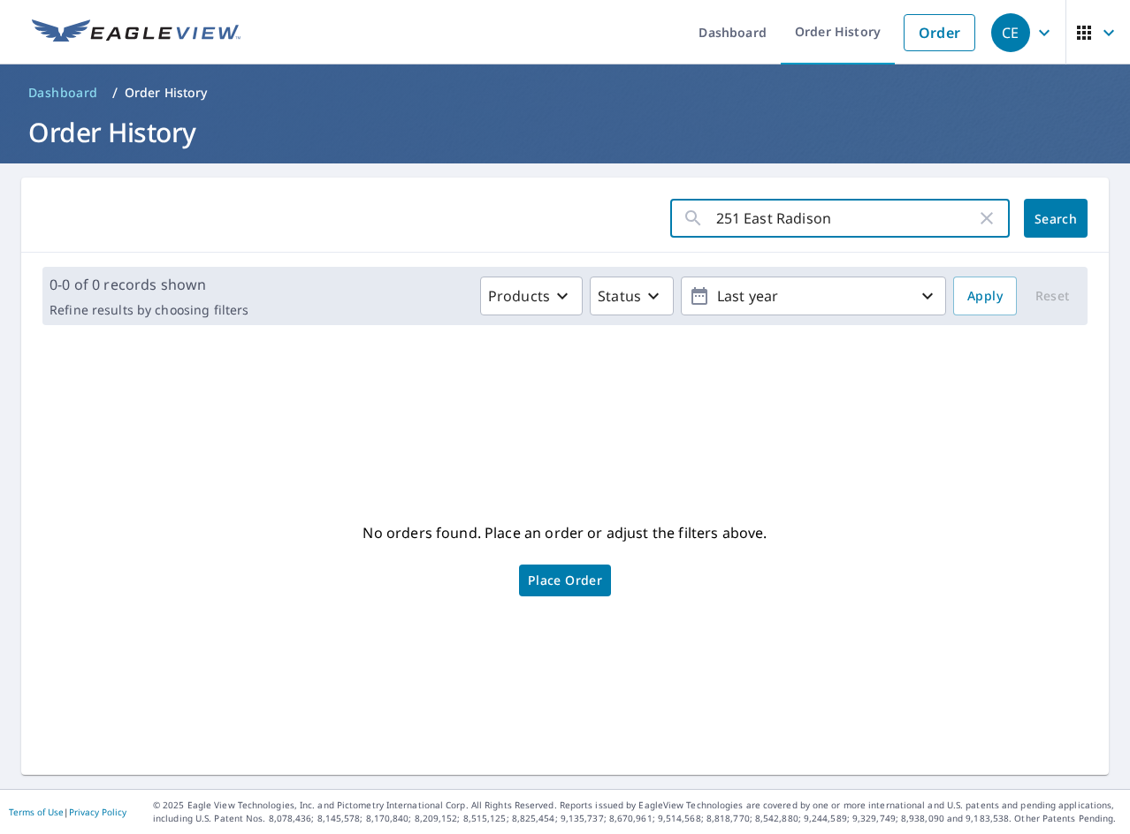
click at [740, 221] on input "251 East Radison" at bounding box center [846, 219] width 260 height 50
type input "251 Radison"
click button "Search" at bounding box center [1056, 218] width 64 height 39
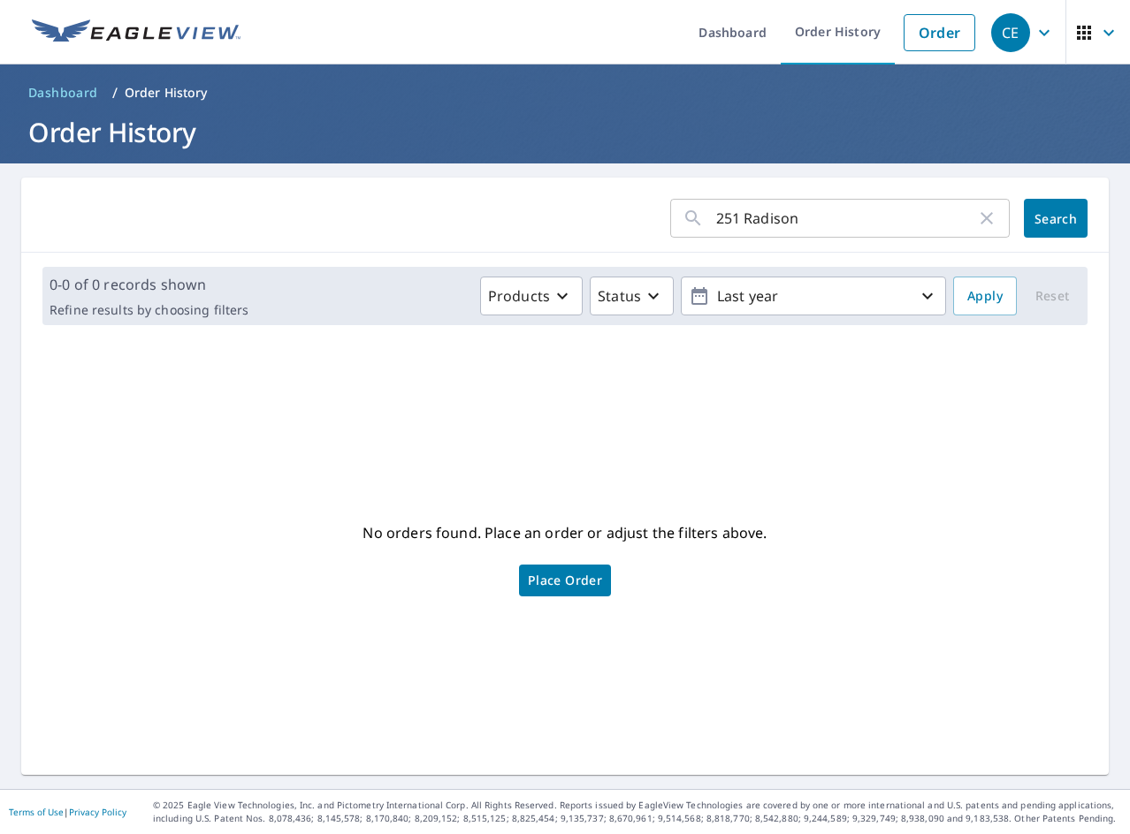
click at [735, 218] on input "251 Radison" at bounding box center [846, 219] width 260 height 50
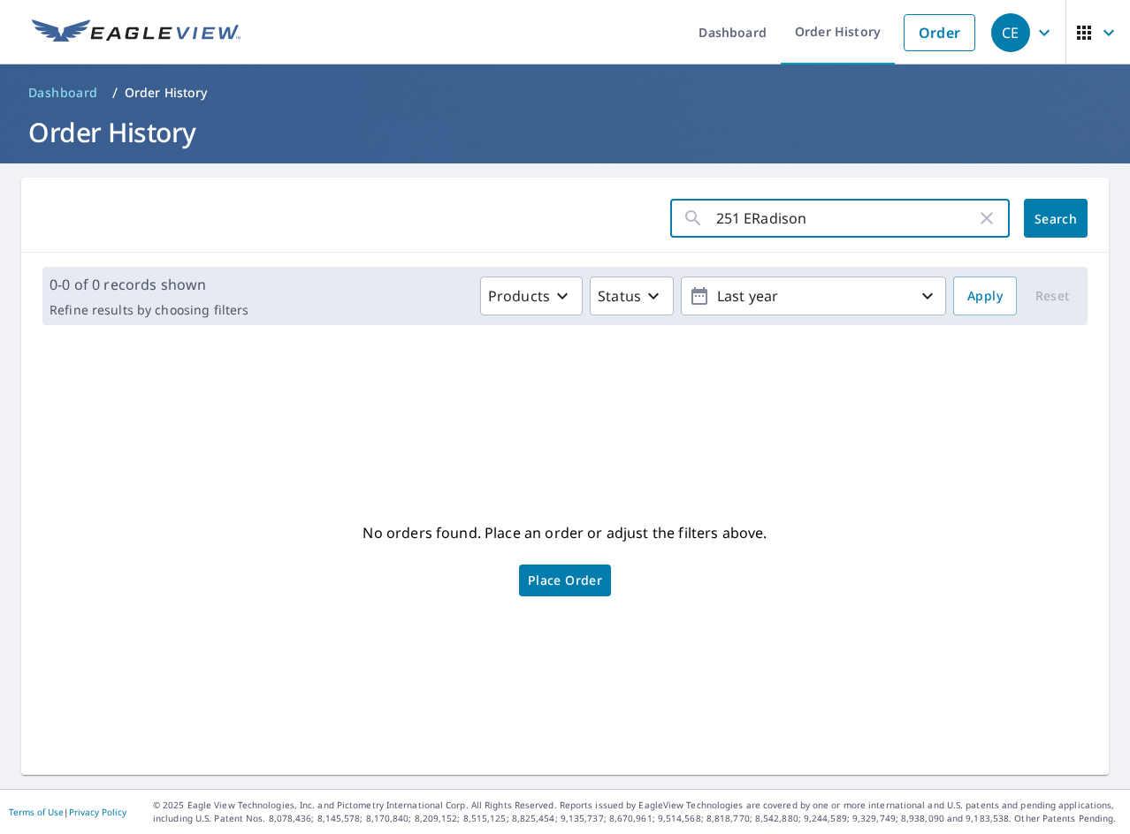
type input "251 E Radison"
click button "Search" at bounding box center [1056, 218] width 64 height 39
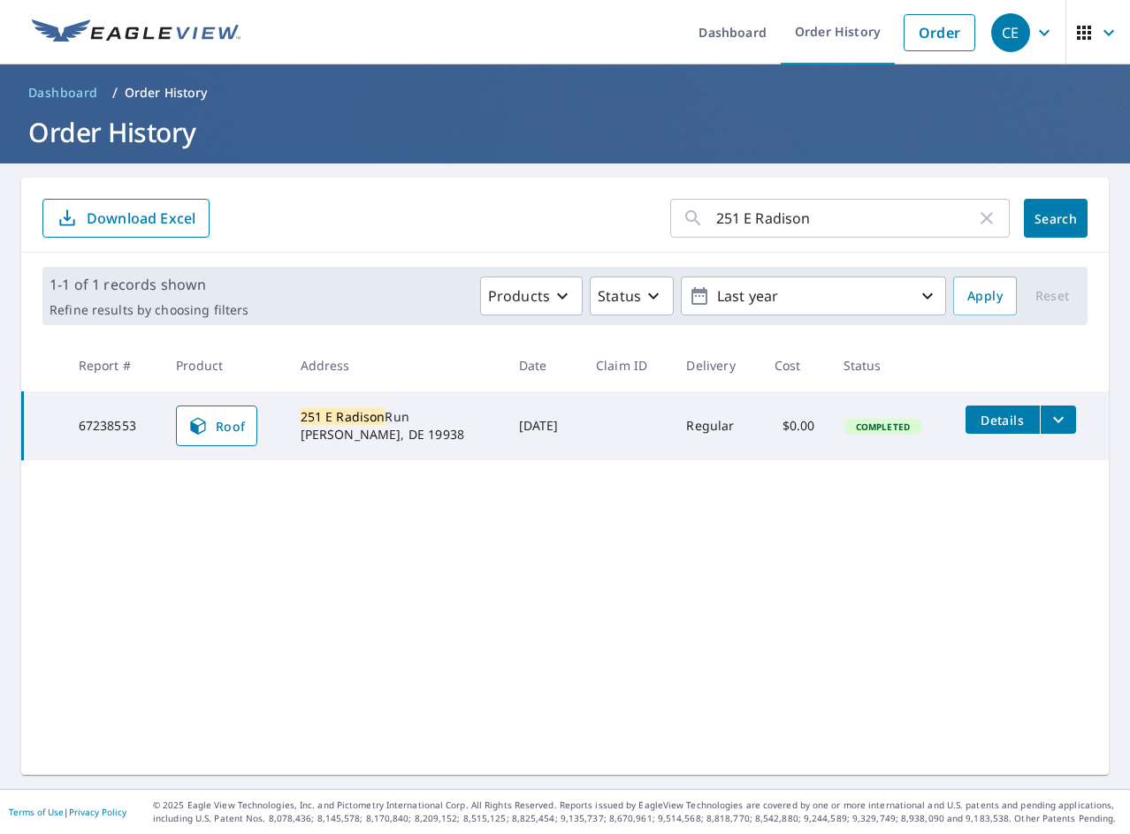
click at [1049, 424] on icon "filesDropdownBtn-67238553" at bounding box center [1057, 419] width 21 height 21
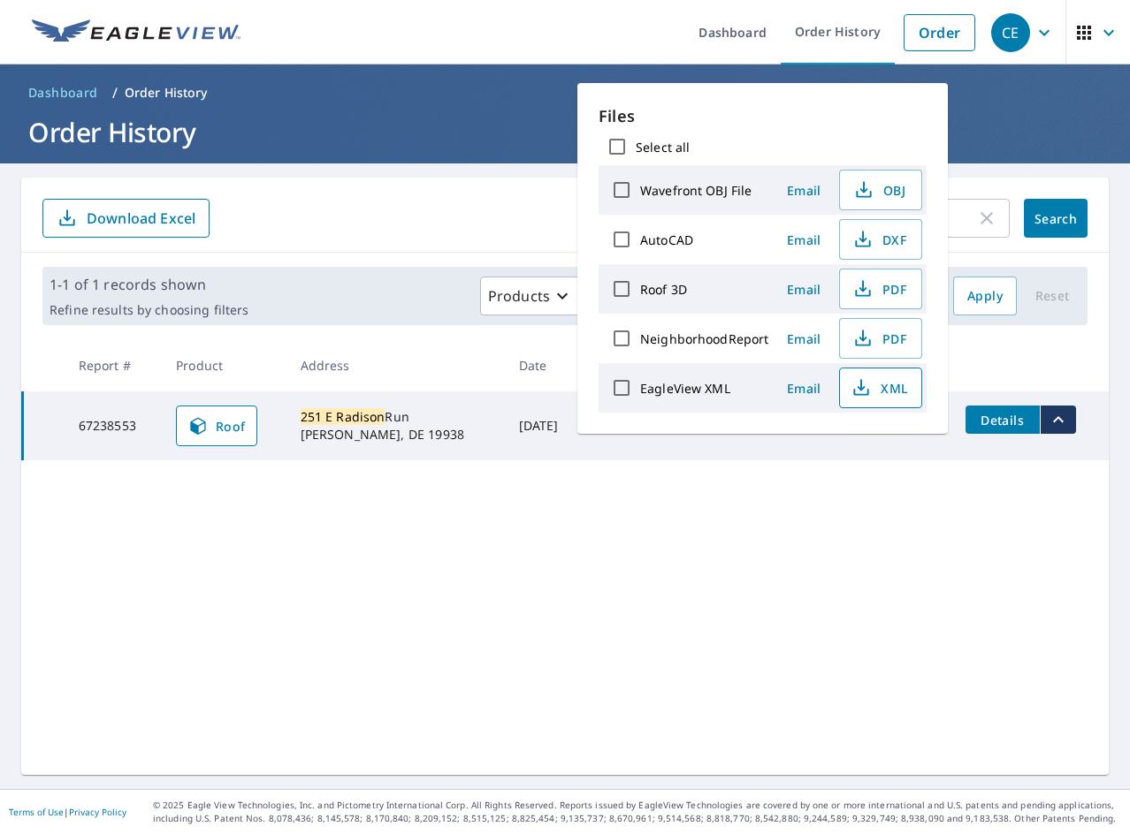
click at [863, 386] on icon "button" at bounding box center [860, 387] width 21 height 21
click at [876, 294] on span "PDF" at bounding box center [878, 288] width 57 height 21
click at [387, 607] on div "251 E Radison ​ Search Download Excel 1-1 of 1 records shown Refine results by …" at bounding box center [564, 477] width 1087 height 598
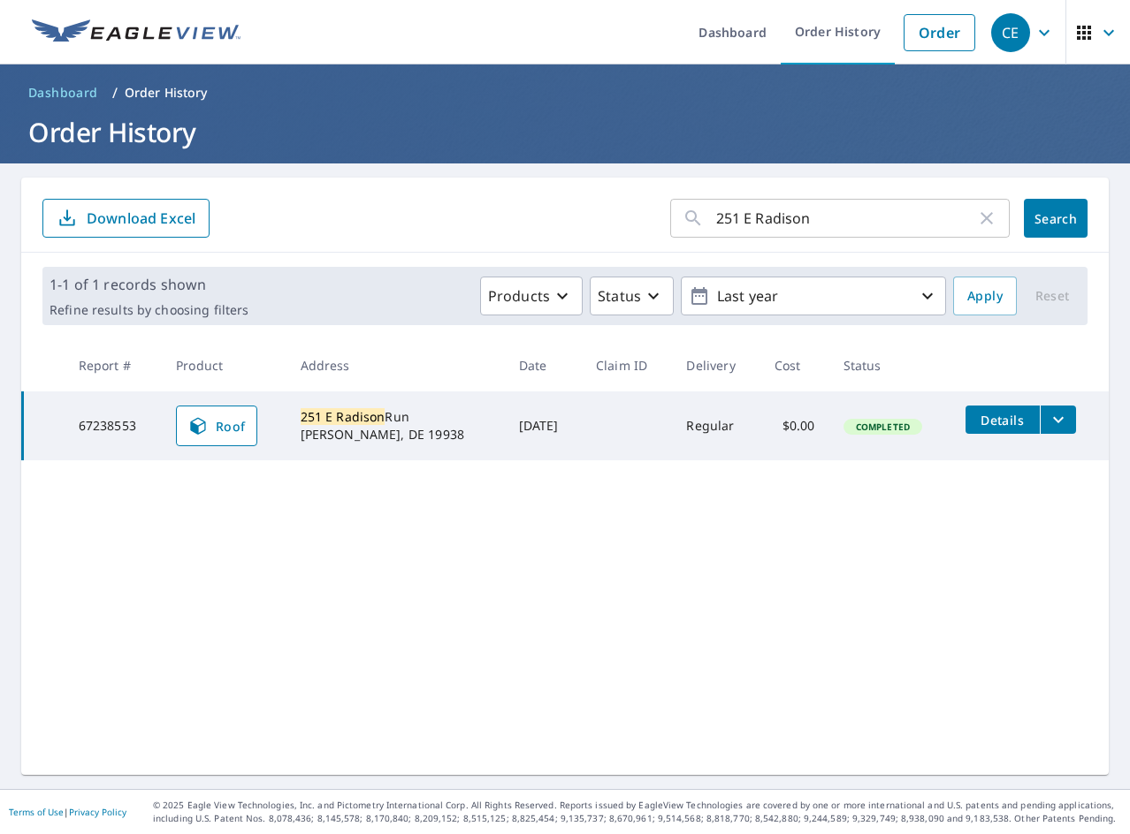
click at [738, 211] on input "251 E Radison" at bounding box center [846, 219] width 260 height 50
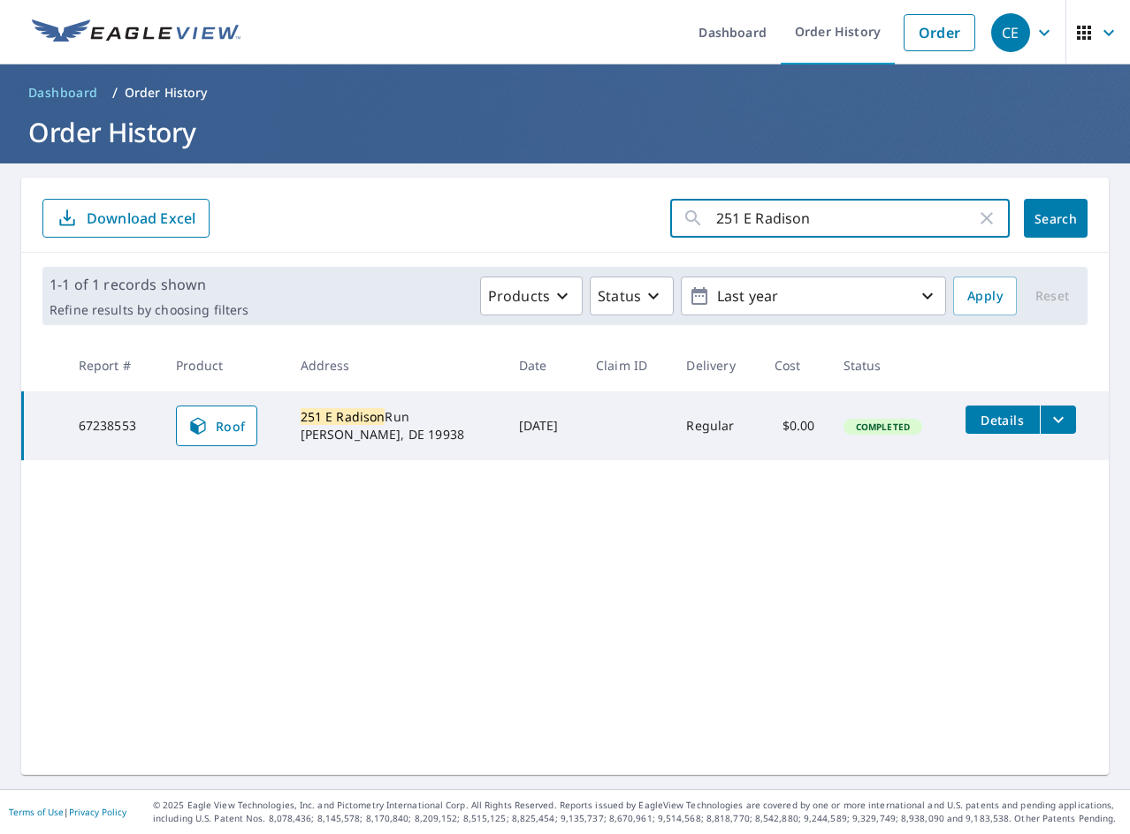
paste input "19 Cherry"
type input "219 Cherry"
click button "Search" at bounding box center [1056, 218] width 64 height 39
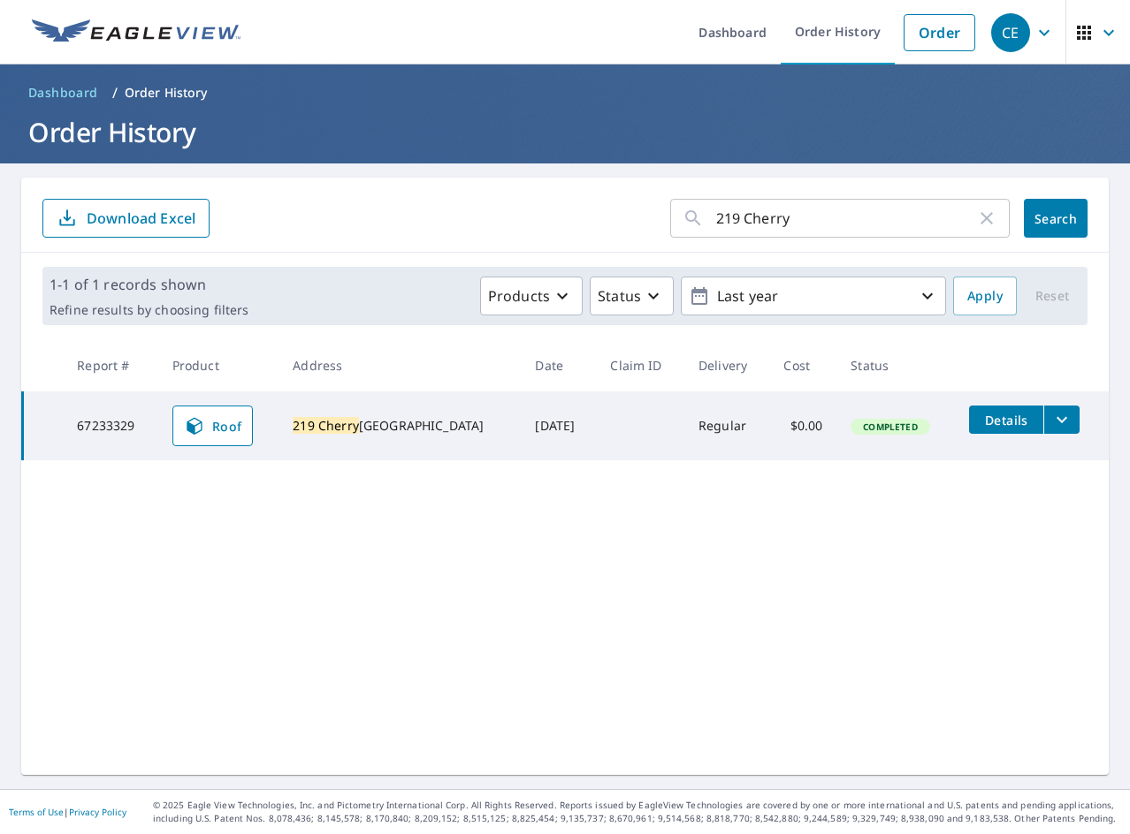
click at [1063, 420] on td "Details" at bounding box center [1032, 420] width 154 height 57
click at [1051, 423] on icon "filesDropdownBtn-67233329" at bounding box center [1061, 419] width 21 height 21
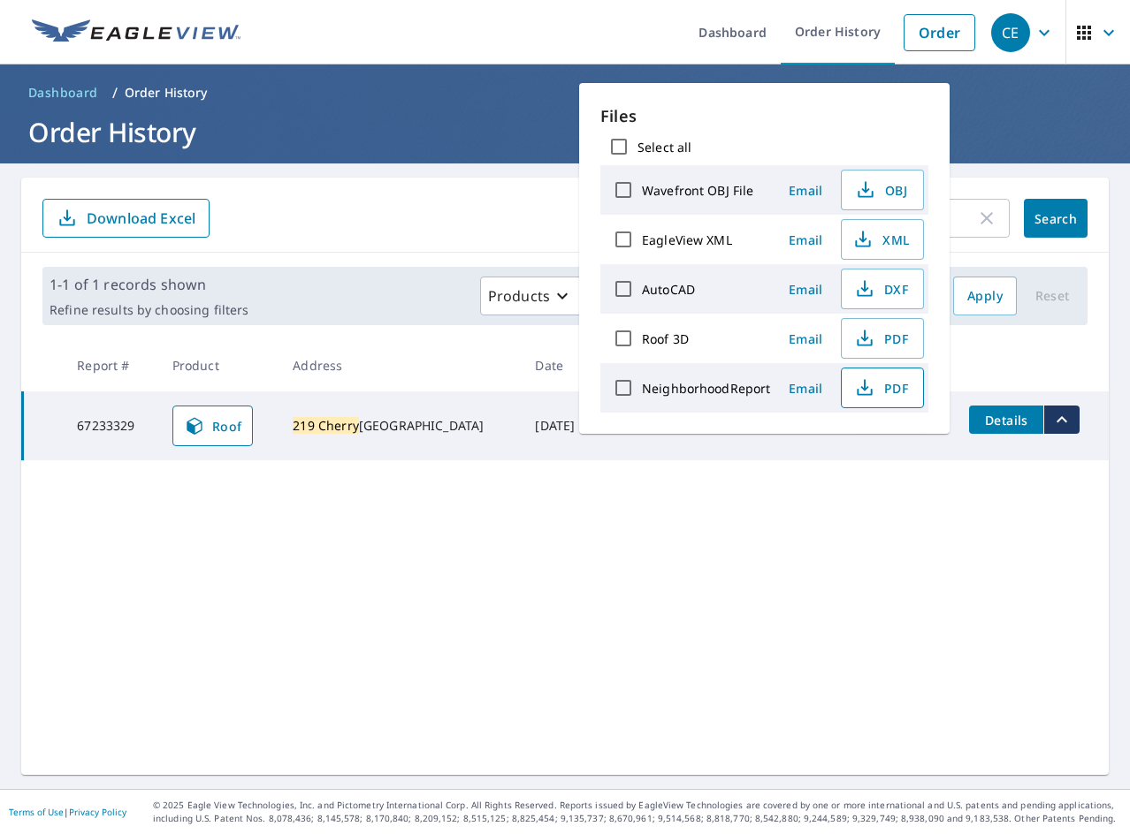
click at [884, 394] on span "PDF" at bounding box center [880, 387] width 57 height 21
click at [872, 332] on icon "button" at bounding box center [864, 338] width 21 height 21
click at [871, 246] on icon "button" at bounding box center [862, 239] width 21 height 21
click at [226, 602] on div "219 Cherry ​ Search Download Excel 1-1 of 1 records shown Refine results by cho…" at bounding box center [564, 477] width 1087 height 598
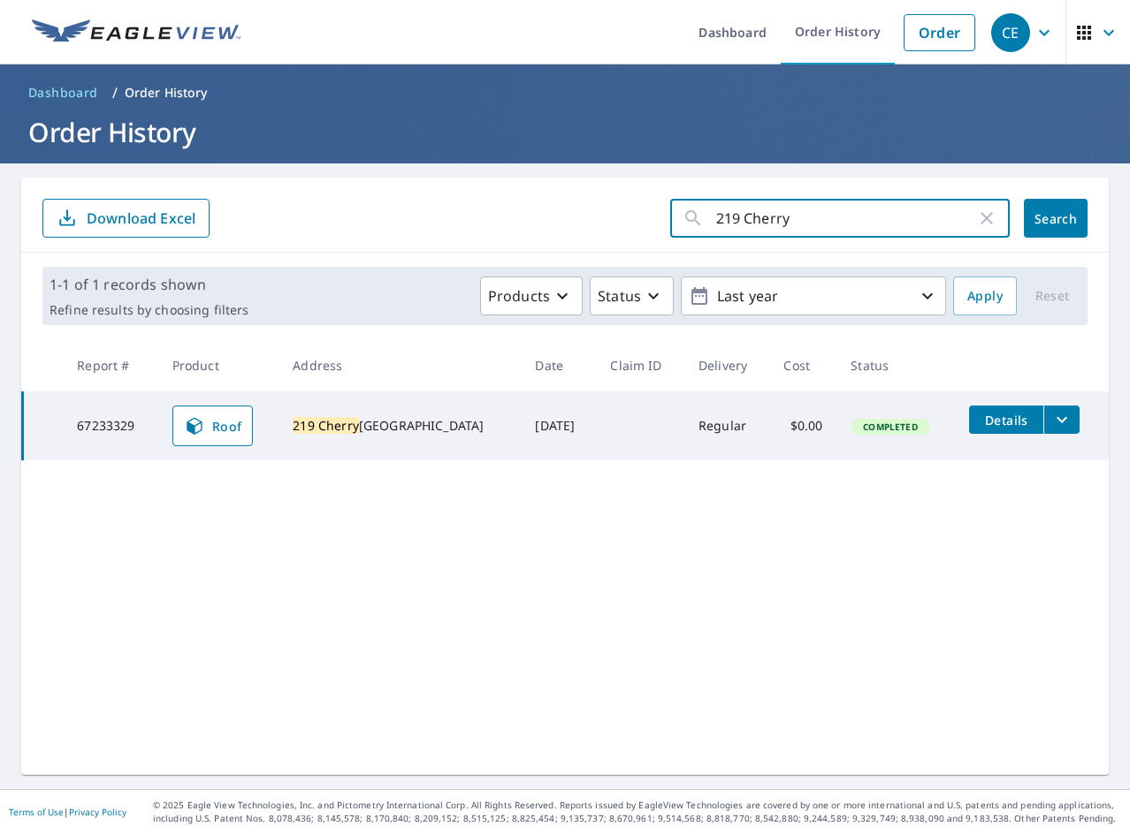
click at [814, 210] on input "219 Cherry" at bounding box center [846, 219] width 260 height 50
paste input "218 [GEOGRAPHIC_DATA]"
paste input "text"
type input "218 [GEOGRAPHIC_DATA]"
click button "Search" at bounding box center [1056, 218] width 64 height 39
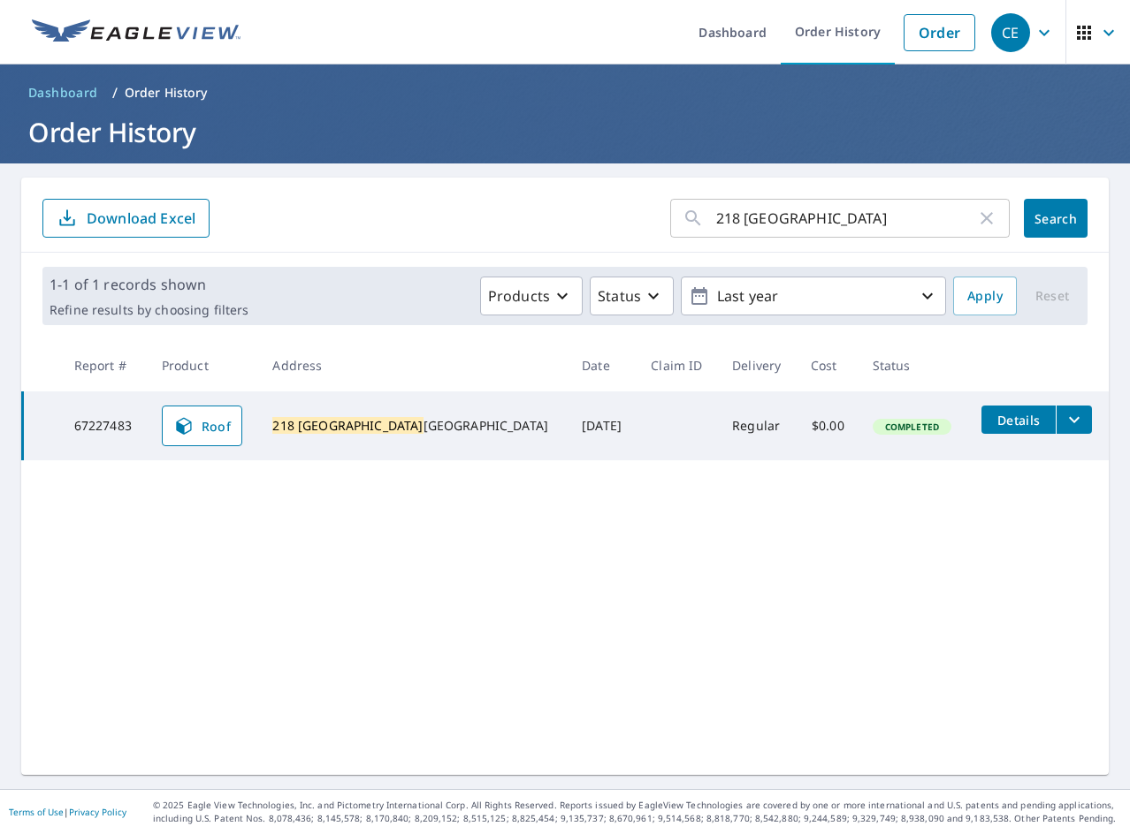
click at [1063, 418] on icon "filesDropdownBtn-67227483" at bounding box center [1073, 419] width 21 height 21
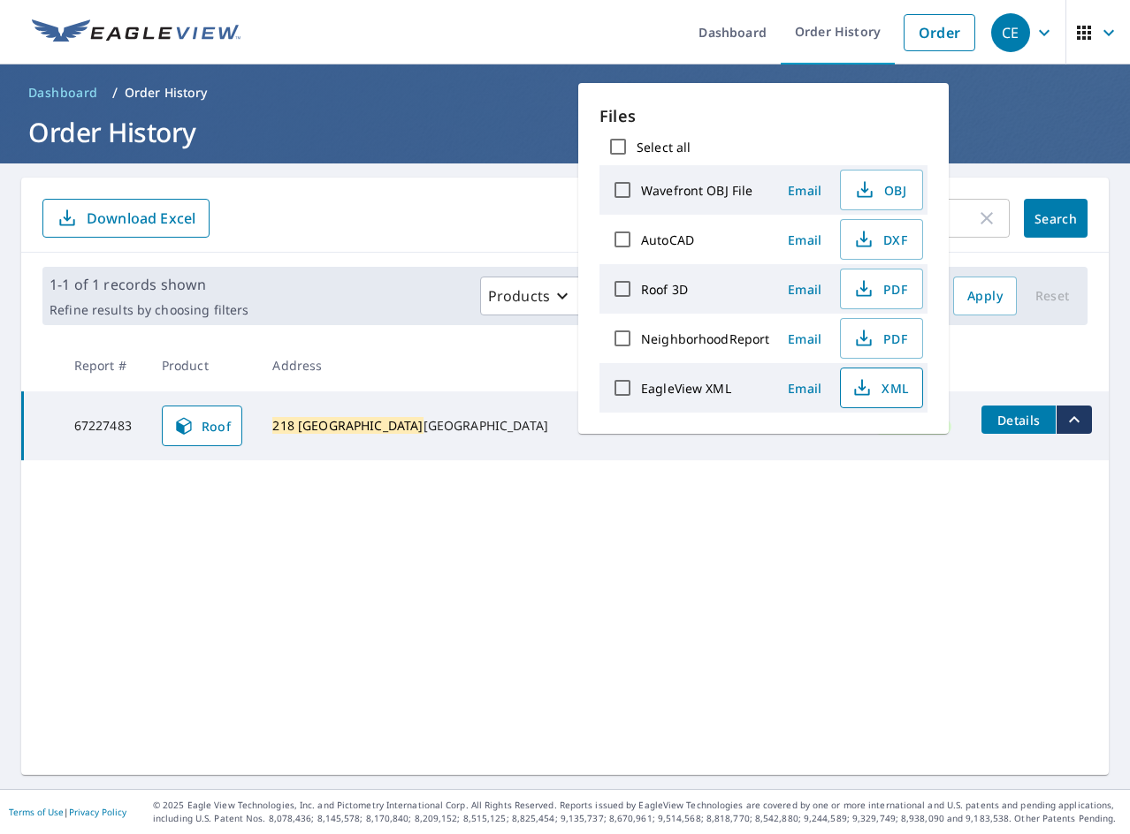
click at [887, 388] on span "XML" at bounding box center [879, 387] width 57 height 21
click at [886, 287] on span "PDF" at bounding box center [879, 288] width 57 height 21
click at [219, 587] on div "218 Shady Valley ​ Search Download Excel 1-1 of 1 records shown Refine results …" at bounding box center [564, 477] width 1087 height 598
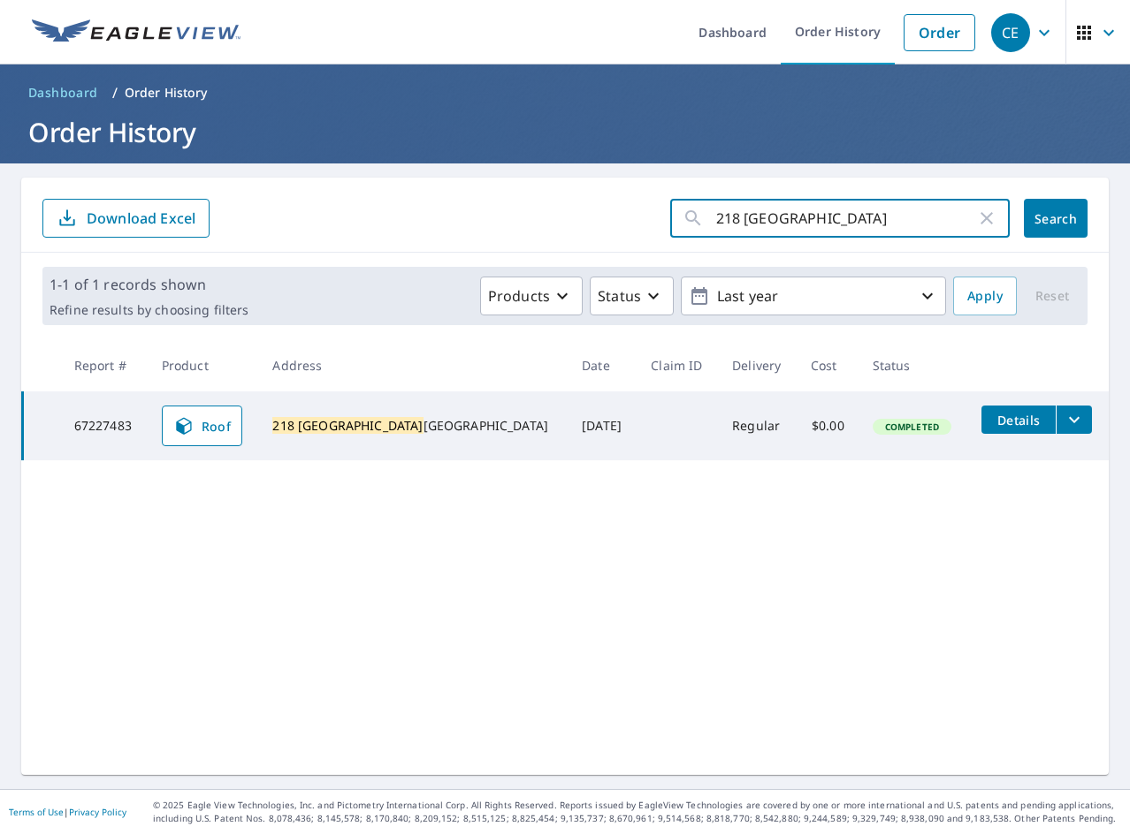
click at [812, 217] on input "218 [GEOGRAPHIC_DATA]" at bounding box center [846, 219] width 260 height 50
paste input "827 Fireside"
type input "827 Fireside"
click button "Search" at bounding box center [1056, 218] width 64 height 39
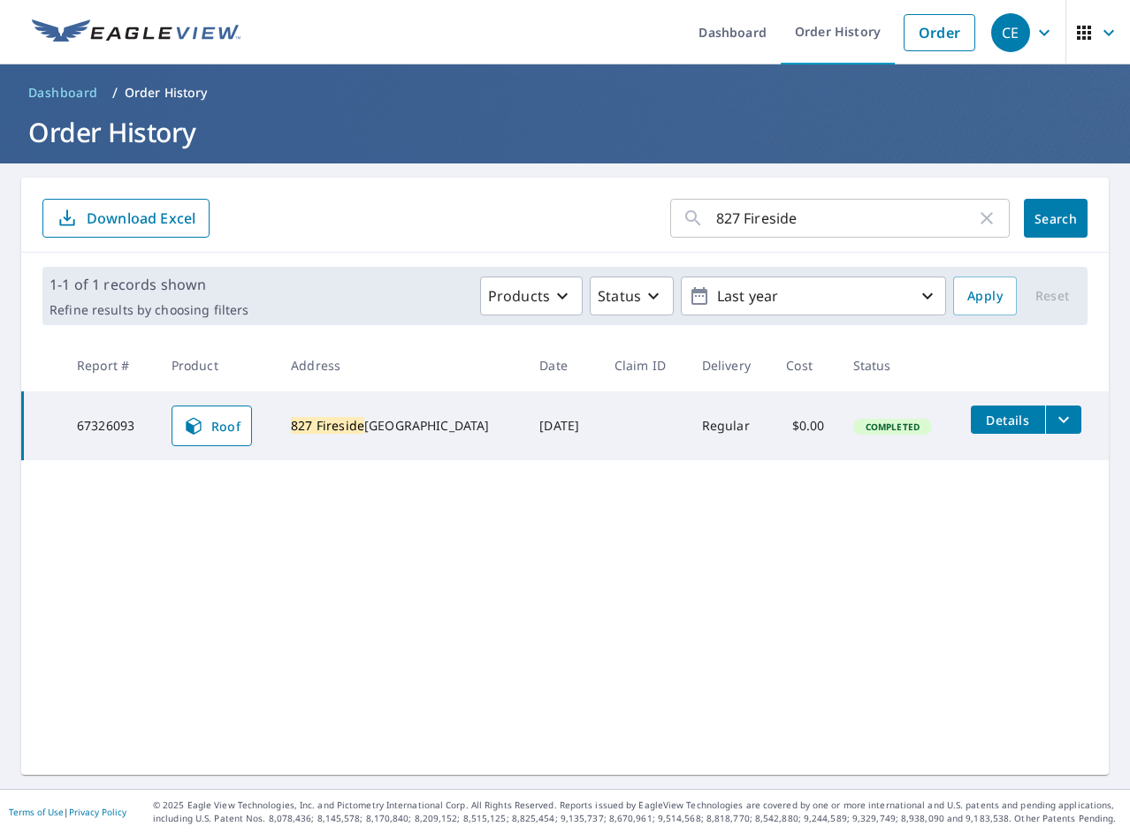
click at [1053, 415] on icon "filesDropdownBtn-67326093" at bounding box center [1063, 419] width 21 height 21
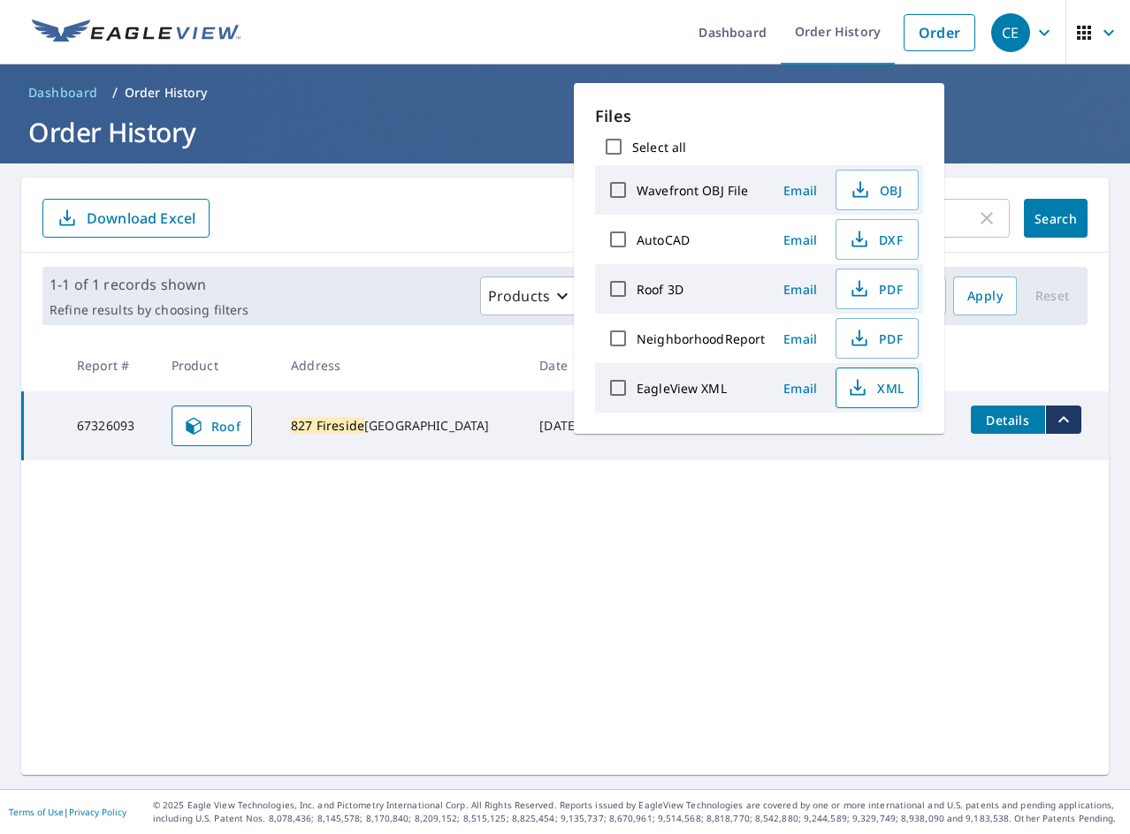
click at [887, 387] on span "XML" at bounding box center [875, 387] width 57 height 21
drag, startPoint x: 883, startPoint y: 288, endPoint x: 801, endPoint y: 280, distance: 82.6
click at [883, 288] on span "PDF" at bounding box center [875, 288] width 57 height 21
click at [588, 606] on div "827 Fireside ​ Search Download Excel 1-1 of 1 records shown Refine results by c…" at bounding box center [564, 477] width 1087 height 598
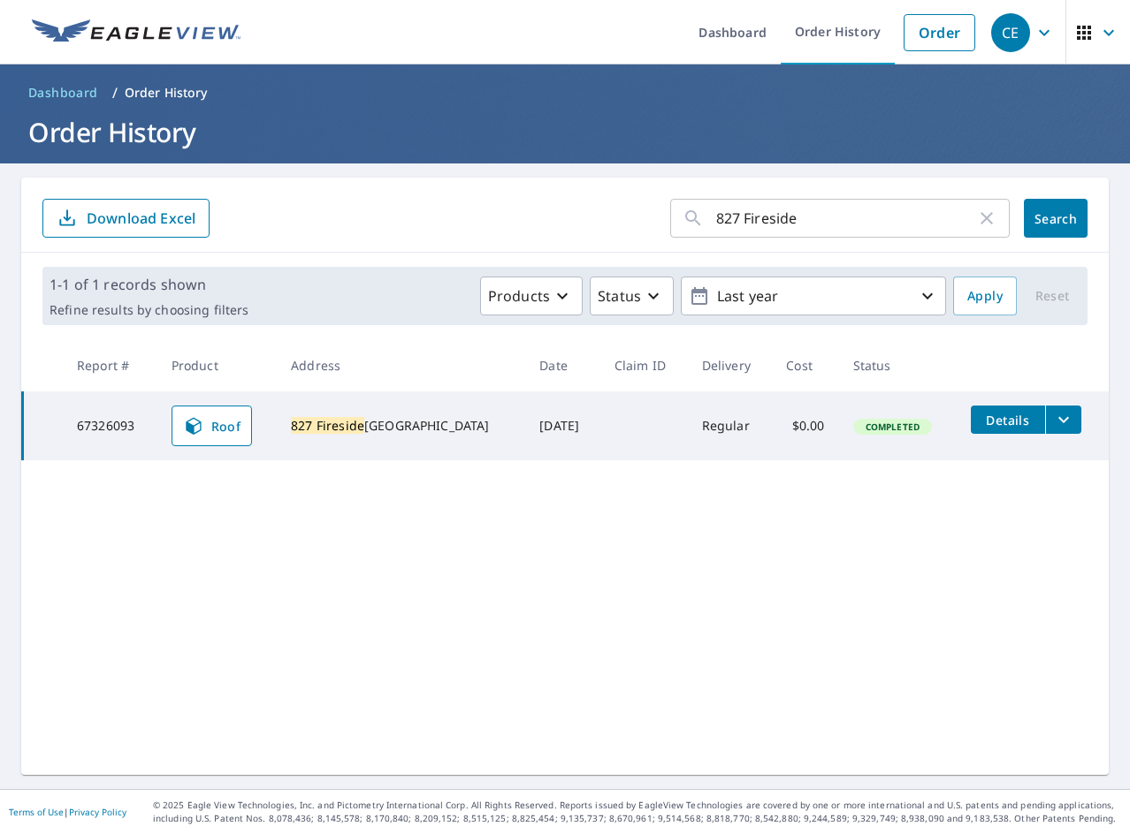
click at [782, 204] on input "827 Fireside" at bounding box center [846, 219] width 260 height 50
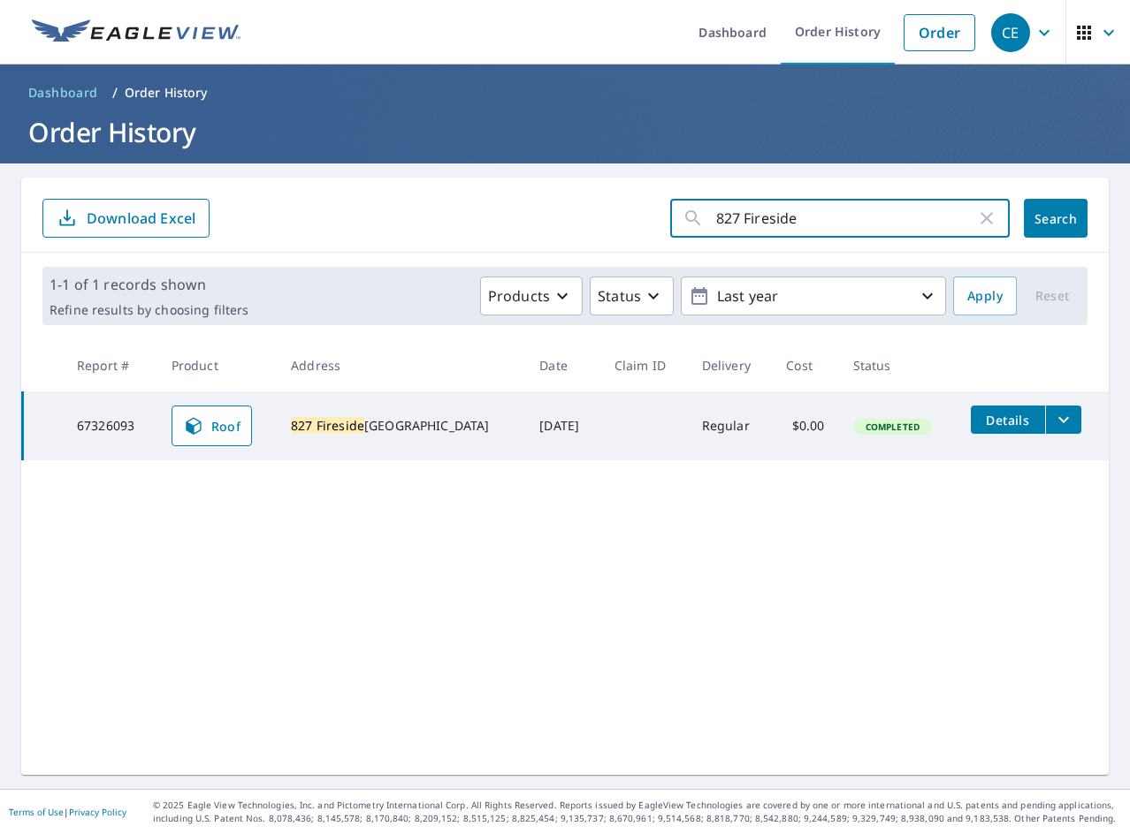
paste input "1153 [PERSON_NAME]"
type input "1153 [PERSON_NAME]"
click button "Search" at bounding box center [1056, 218] width 64 height 39
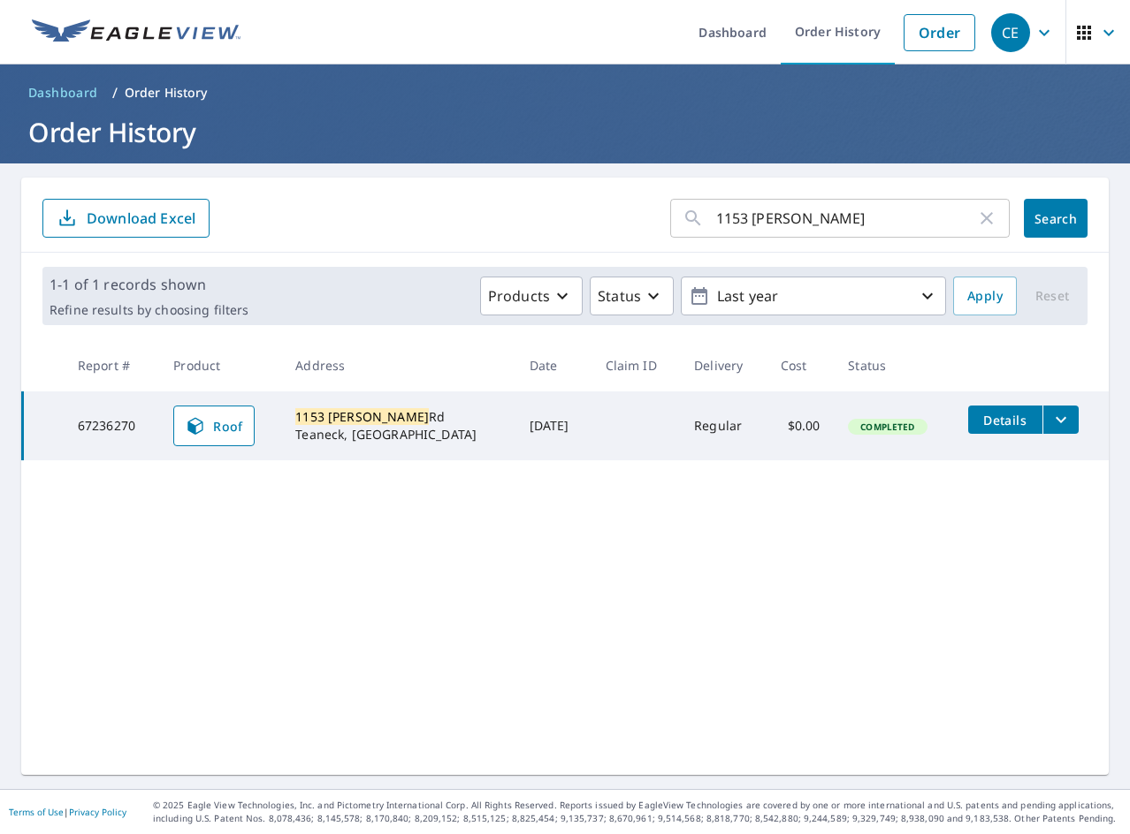
click at [1042, 418] on button "filesDropdownBtn-67236270" at bounding box center [1060, 420] width 36 height 28
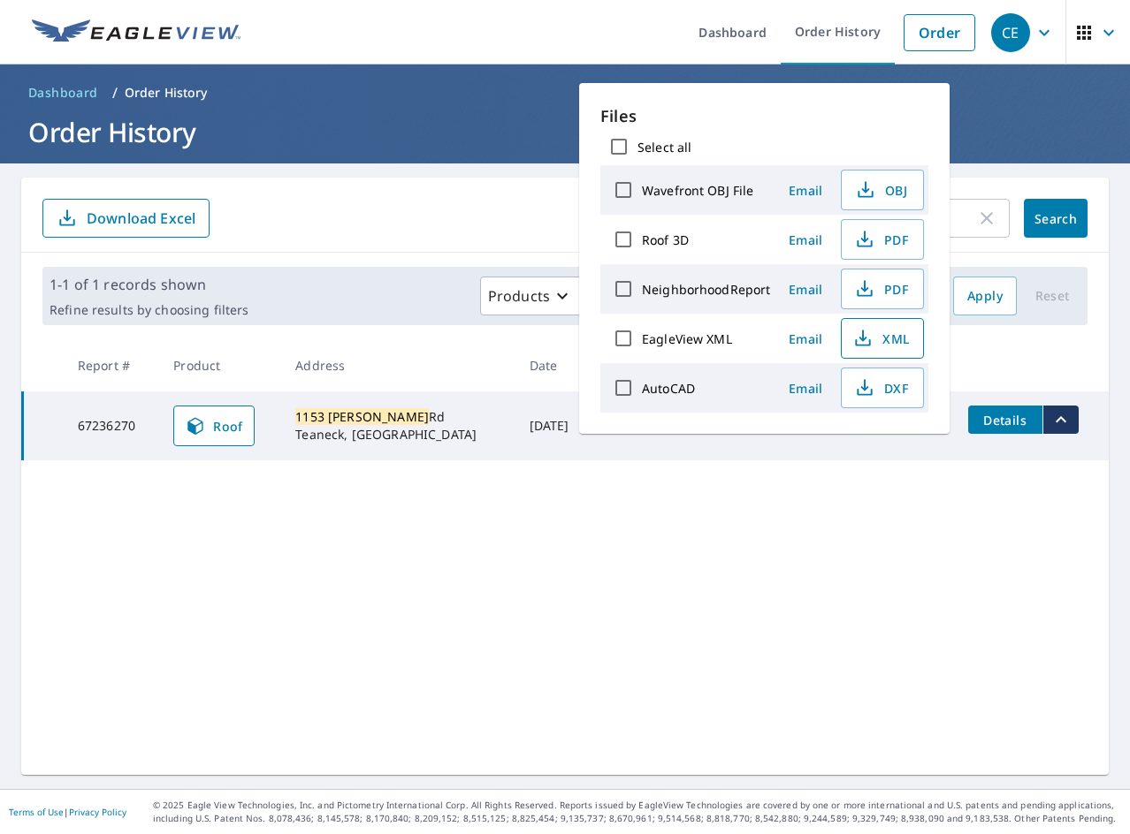
click at [854, 350] on button "XML" at bounding box center [882, 338] width 83 height 41
click at [870, 256] on button "PDF" at bounding box center [882, 239] width 83 height 41
click at [345, 609] on div "1153 [PERSON_NAME] ​ Search Download Excel 1-1 of 1 records shown Refine result…" at bounding box center [564, 477] width 1087 height 598
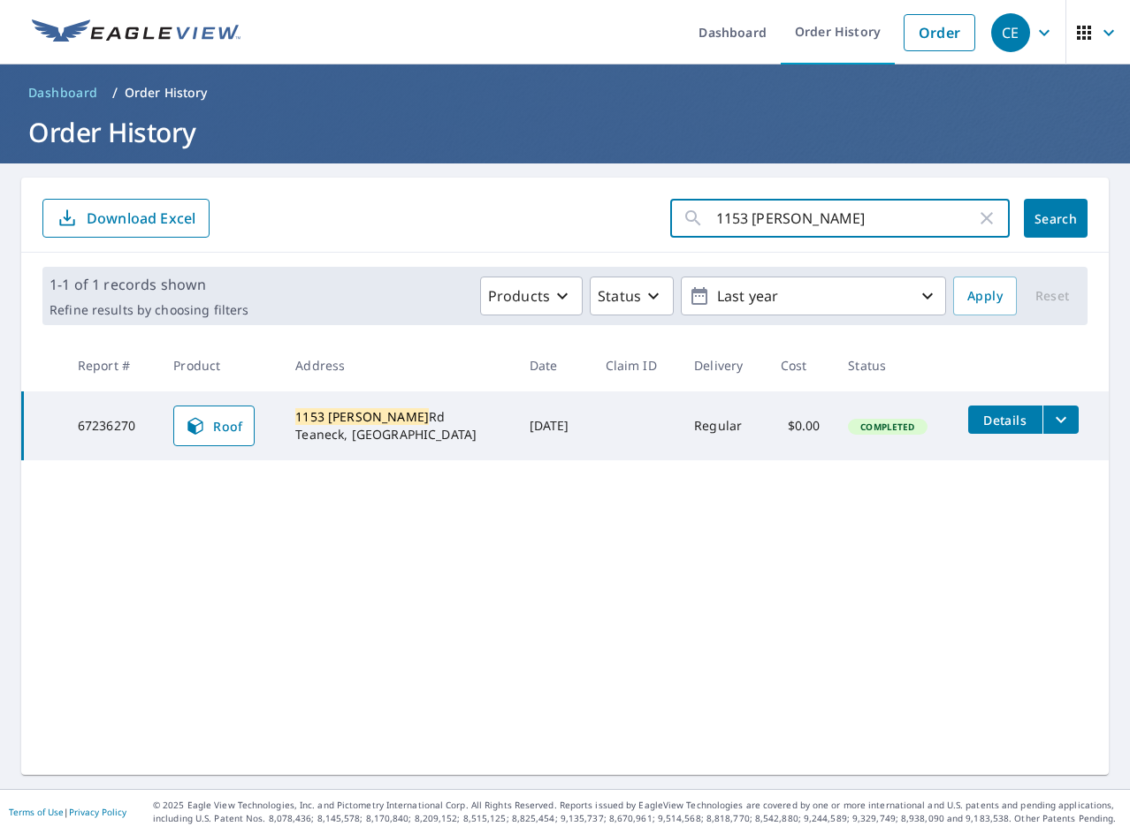
click at [755, 224] on input "1153 [PERSON_NAME]" at bounding box center [846, 219] width 260 height 50
click button "Search" at bounding box center [1056, 218] width 64 height 39
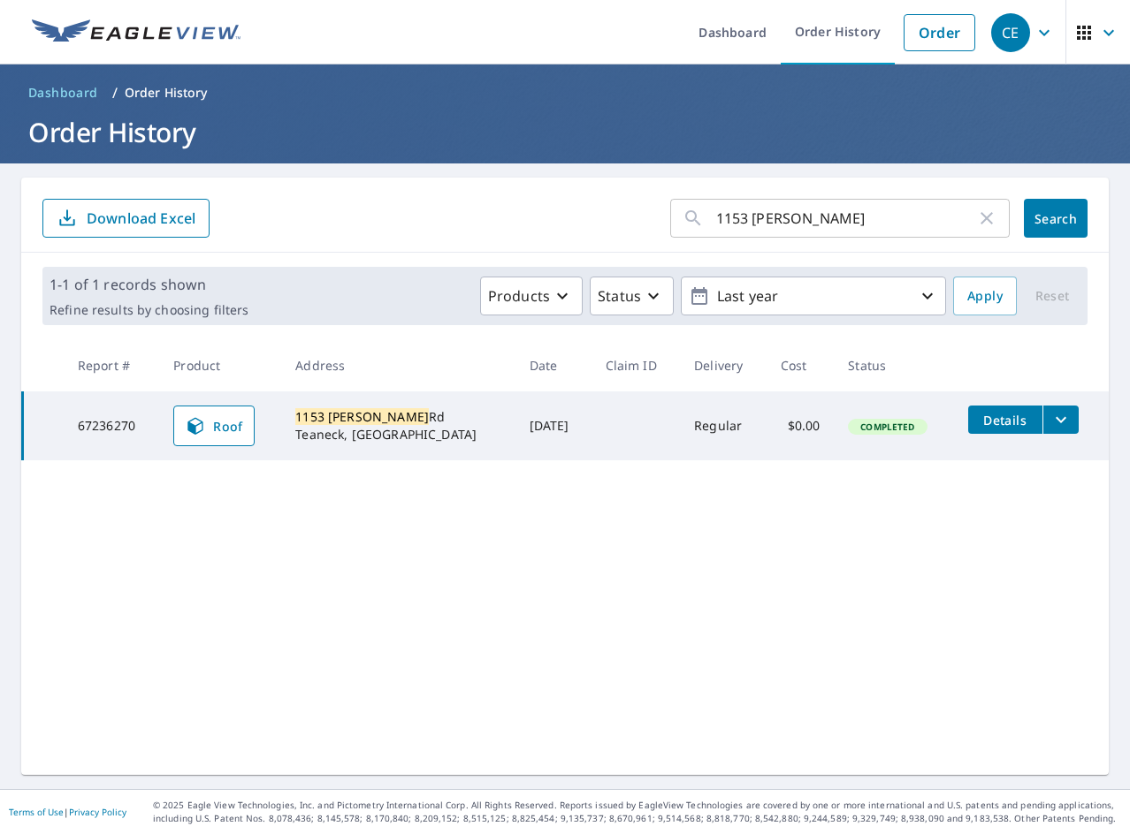
click at [828, 222] on input "1153 [PERSON_NAME]" at bounding box center [846, 219] width 260 height 50
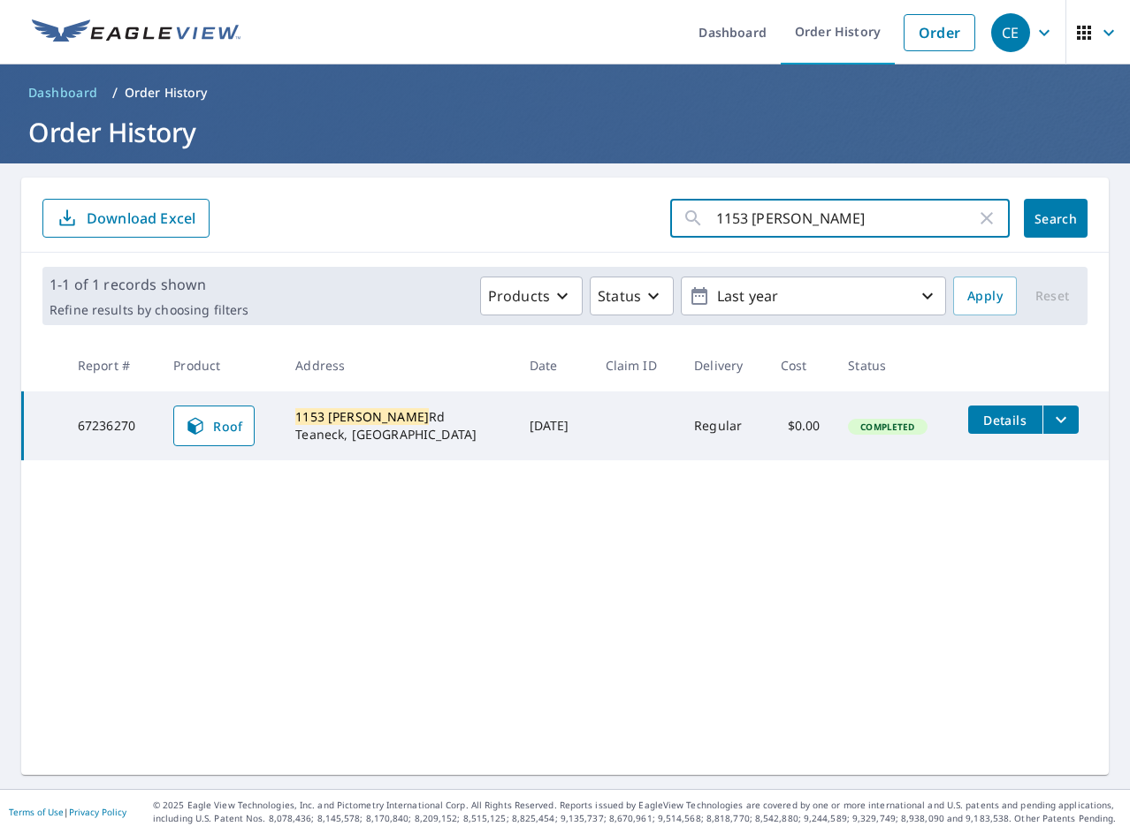
paste input "3119 [PERSON_NAME]"
type input "3119 [PERSON_NAME]"
click button "Search" at bounding box center [1056, 218] width 64 height 39
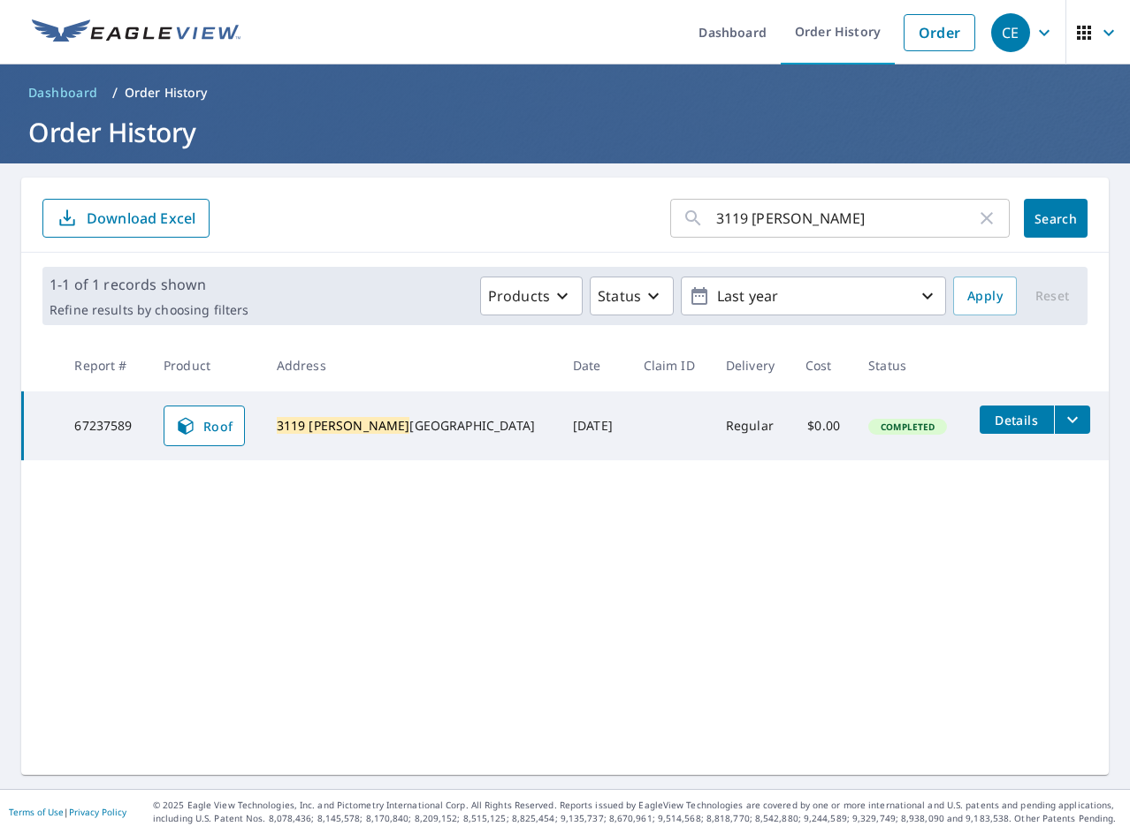
click at [1062, 417] on icon "filesDropdownBtn-67237589" at bounding box center [1072, 419] width 21 height 21
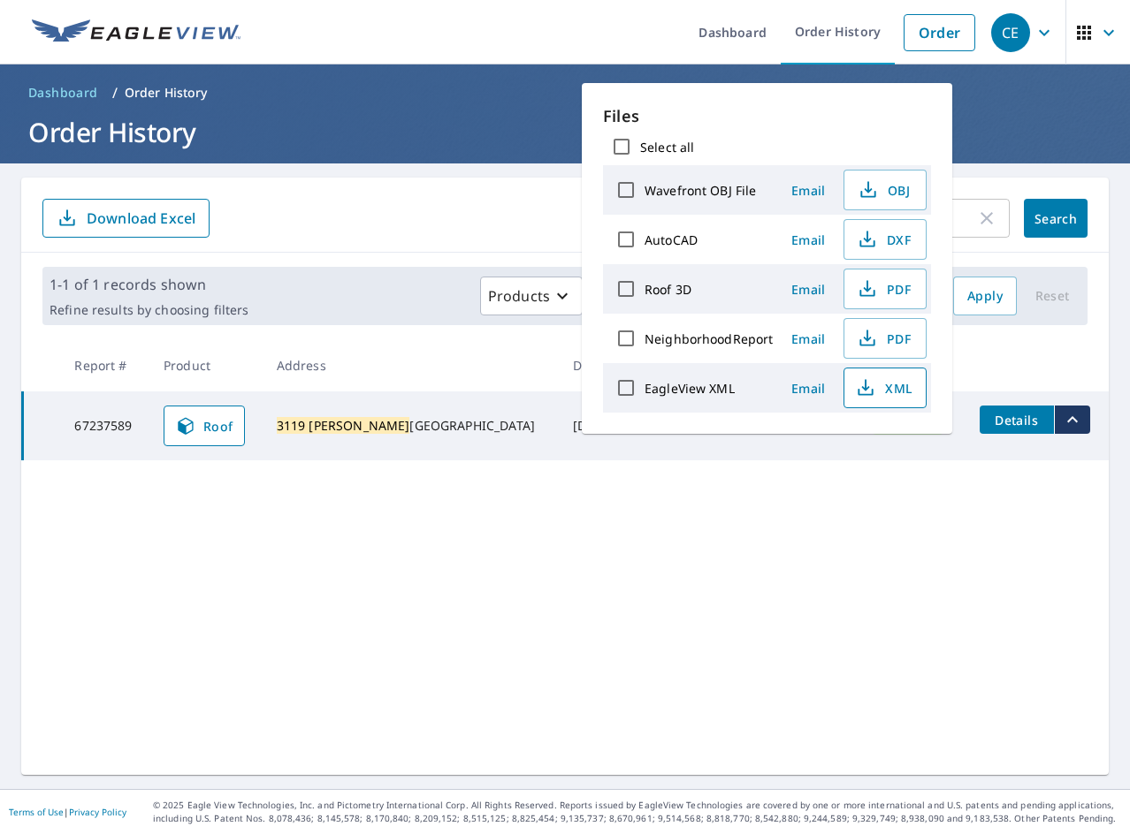
click at [880, 382] on span "XML" at bounding box center [883, 387] width 57 height 21
click at [892, 289] on span "PDF" at bounding box center [883, 288] width 57 height 21
click at [160, 613] on div "3119 [PERSON_NAME] ​ Search Download Excel 1-1 of 1 records shown Refine result…" at bounding box center [564, 477] width 1087 height 598
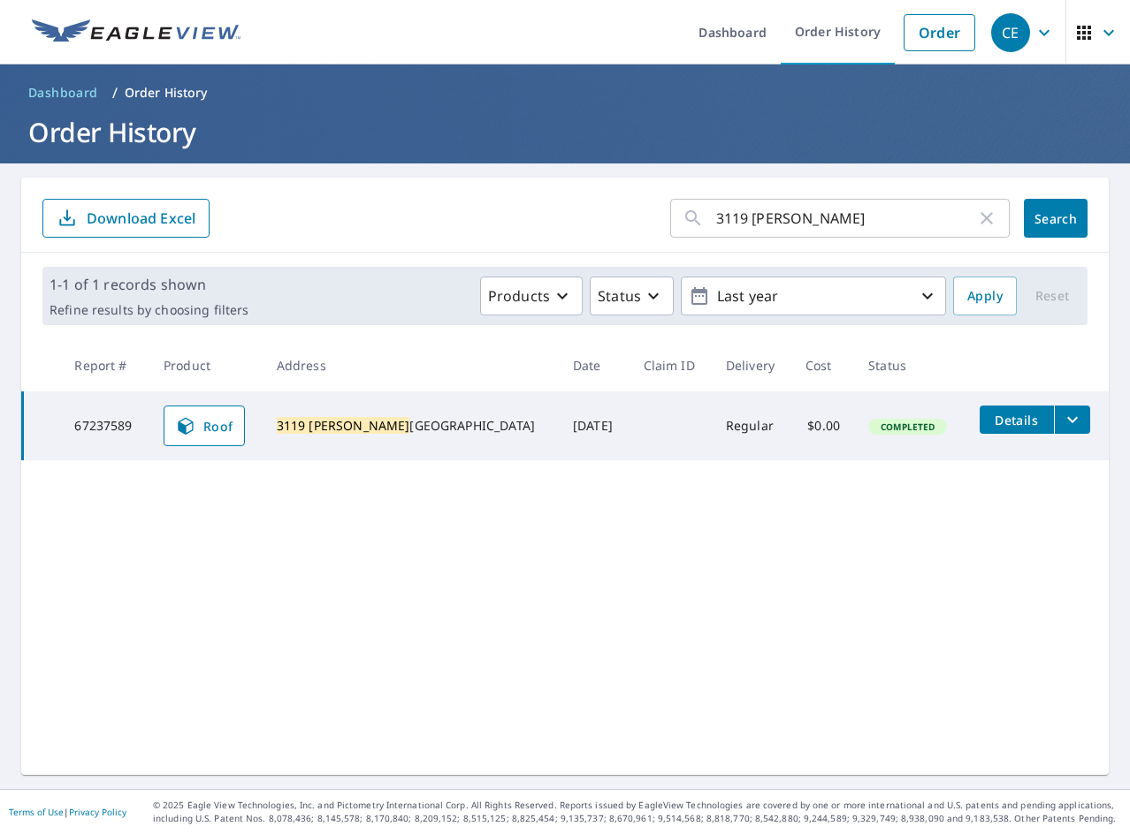
click at [252, 513] on div "3119 [PERSON_NAME] ​ Search Download Excel 1-1 of 1 records shown Refine result…" at bounding box center [564, 477] width 1087 height 598
click at [783, 229] on input "3119 [PERSON_NAME]" at bounding box center [846, 219] width 260 height 50
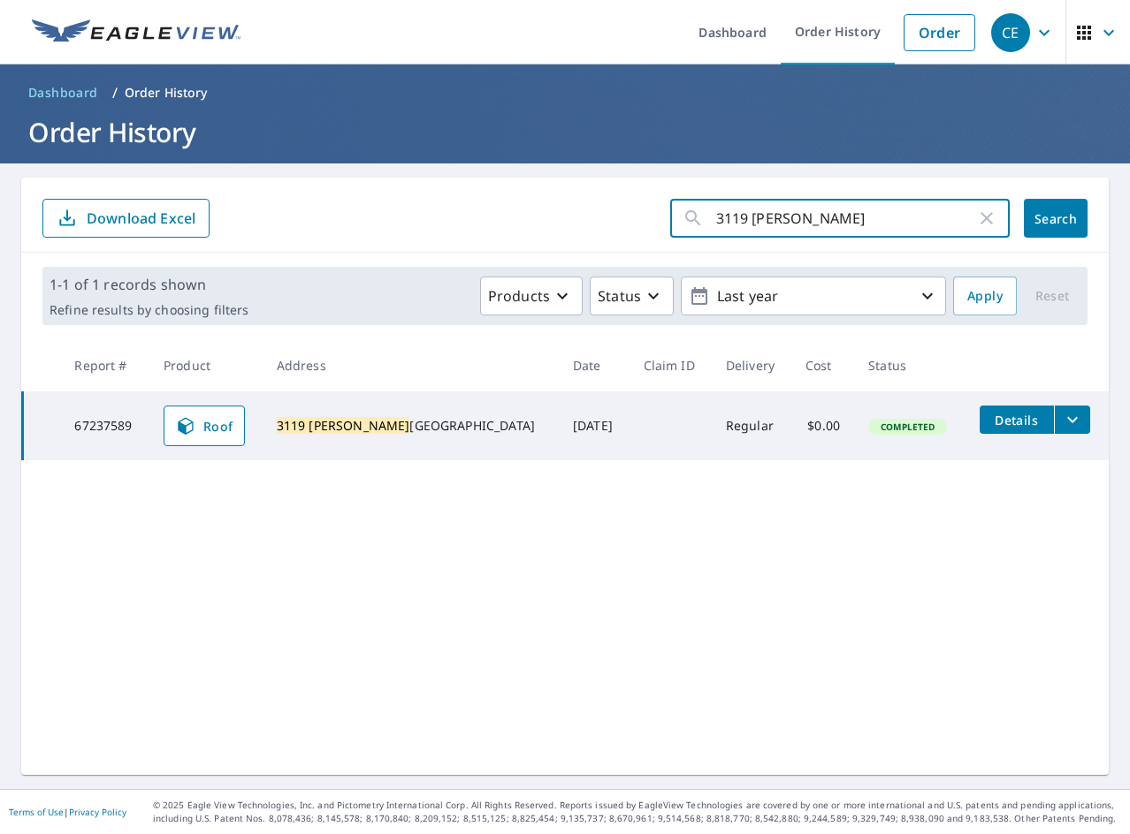
paste input "130 [PERSON_NAME]"
type input "130 [PERSON_NAME]"
click button "Search" at bounding box center [1056, 218] width 64 height 39
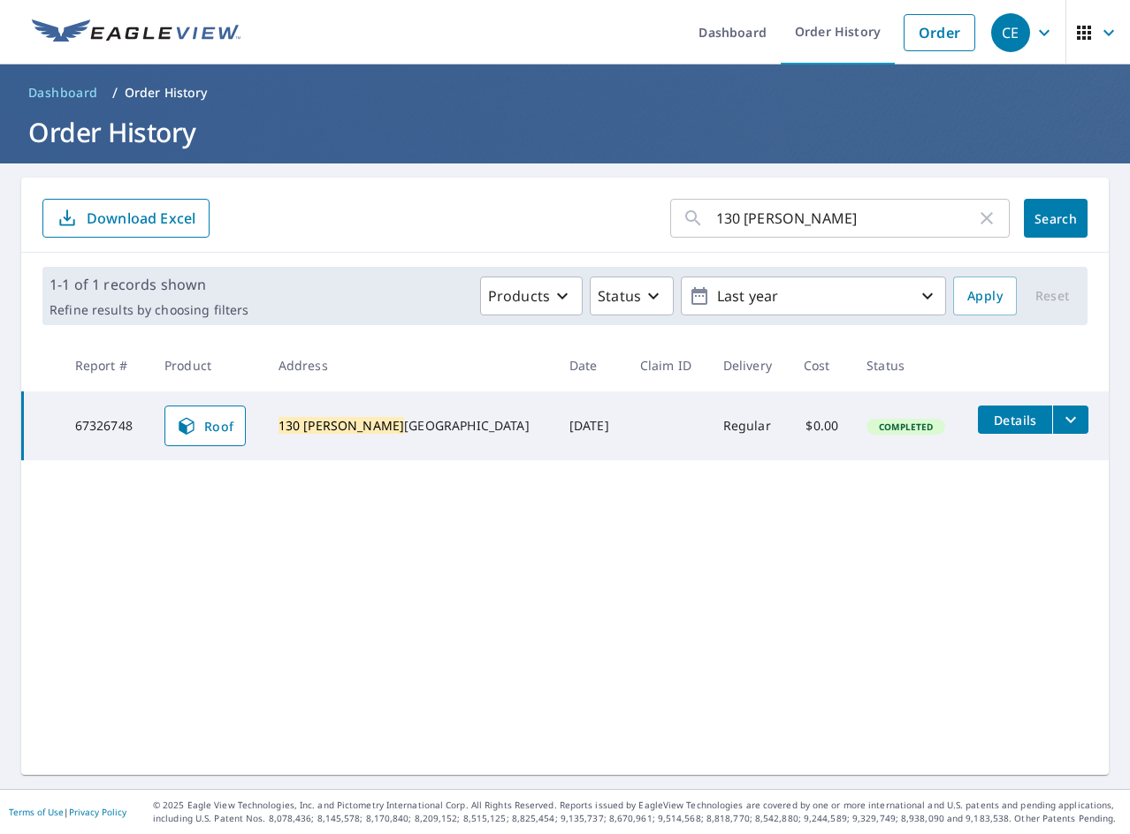
drag, startPoint x: 1049, startPoint y: 426, endPoint x: 1032, endPoint y: 423, distance: 17.2
click at [1060, 426] on icon "filesDropdownBtn-67326748" at bounding box center [1070, 419] width 21 height 21
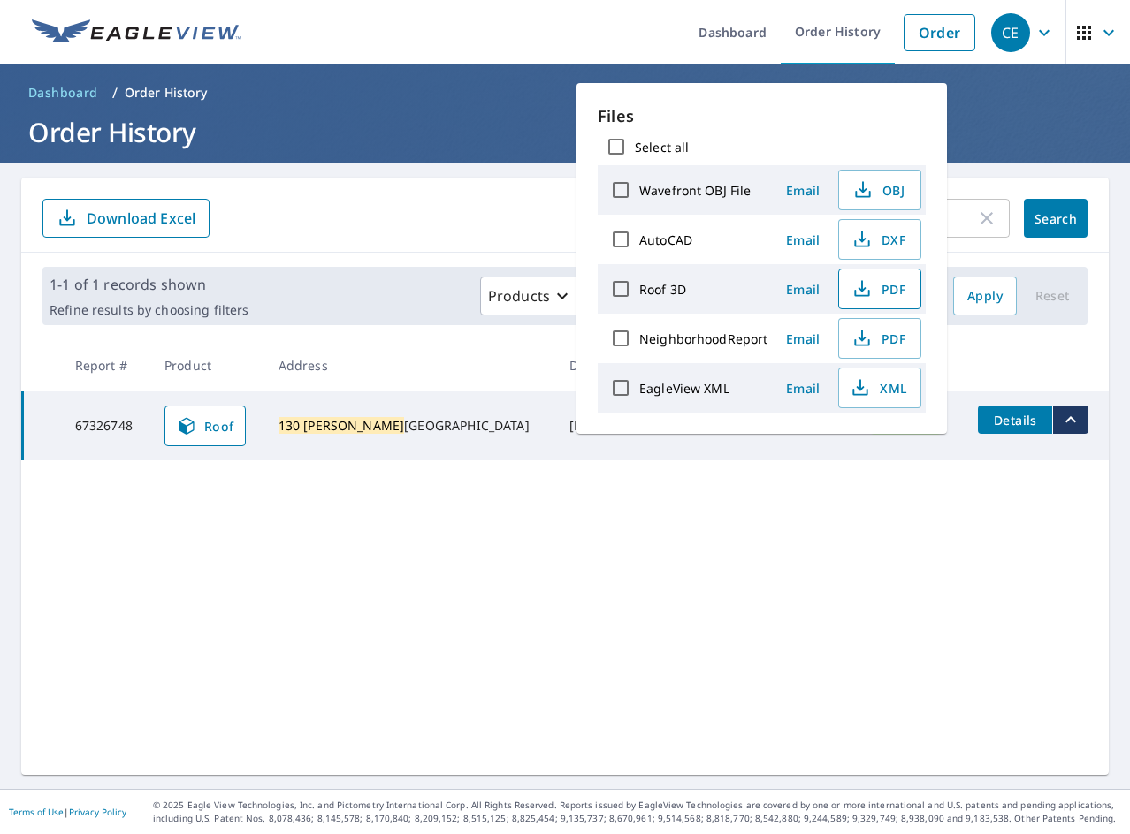
click at [876, 295] on span "PDF" at bounding box center [877, 288] width 57 height 21
click at [877, 388] on span "XML" at bounding box center [877, 387] width 57 height 21
click at [436, 246] on div "130 [PERSON_NAME] ​ Search Download Excel" at bounding box center [564, 215] width 1087 height 75
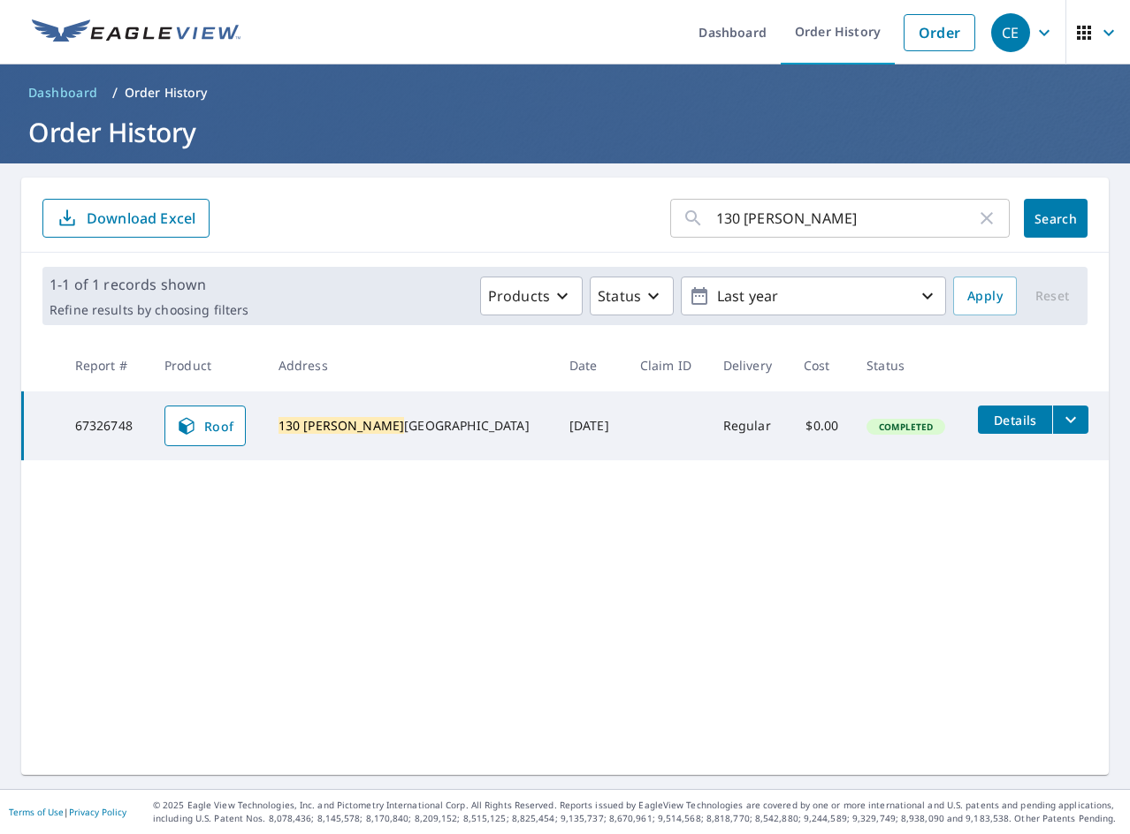
click at [778, 213] on input "130 [PERSON_NAME]" at bounding box center [846, 219] width 260 height 50
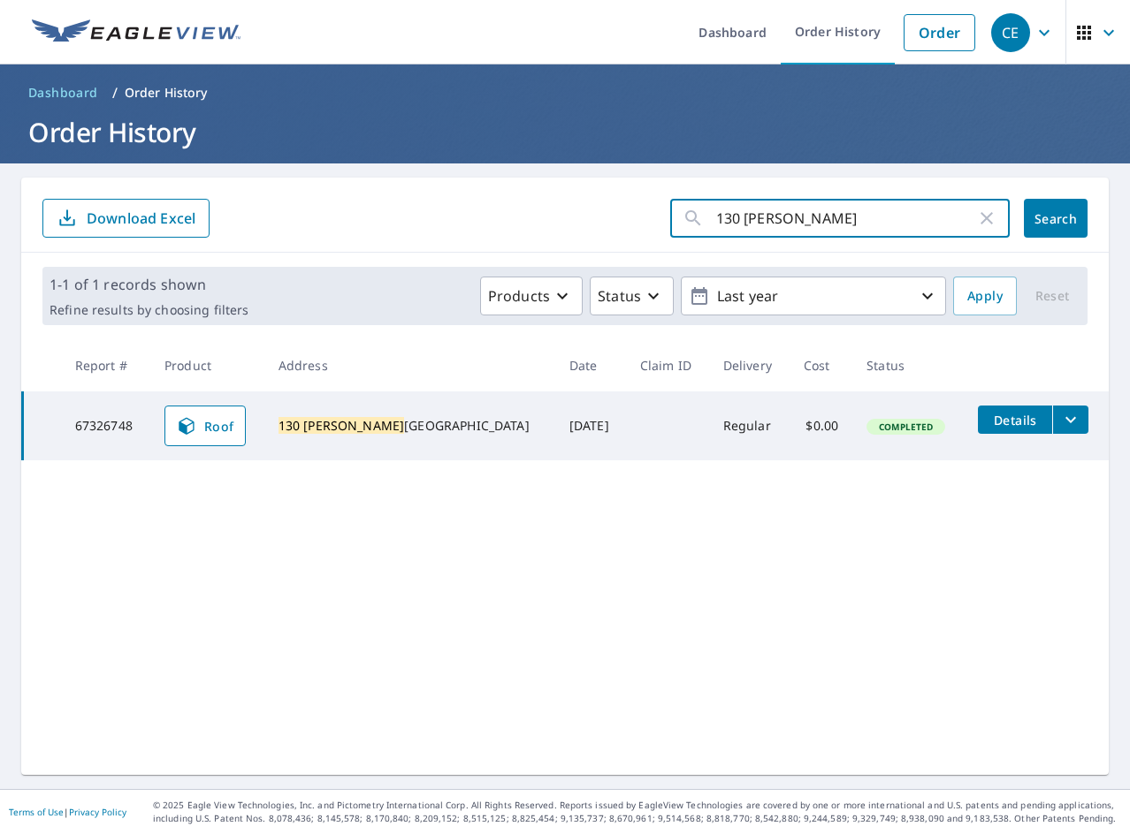
paste input "431 Kenhorst"
type input "1431 Kenhorst"
click button "Search" at bounding box center [1056, 218] width 64 height 39
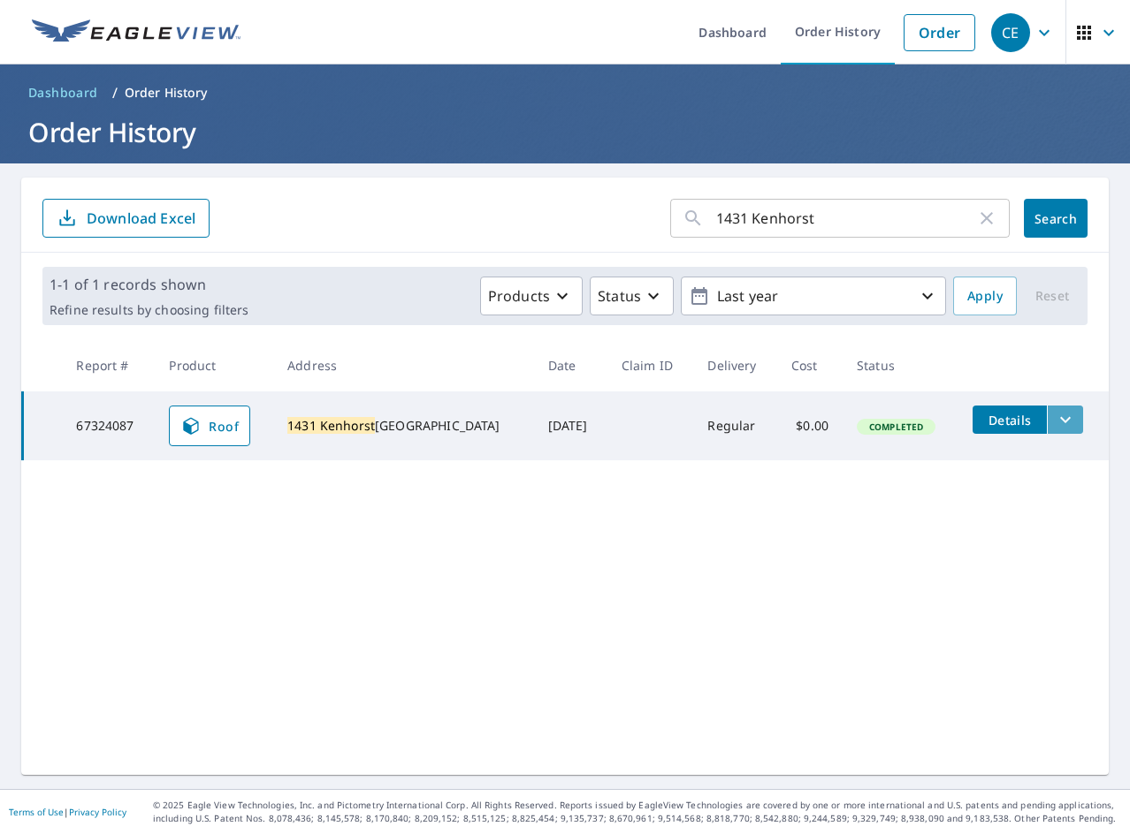
click at [1055, 421] on icon "filesDropdownBtn-67324087" at bounding box center [1065, 419] width 21 height 21
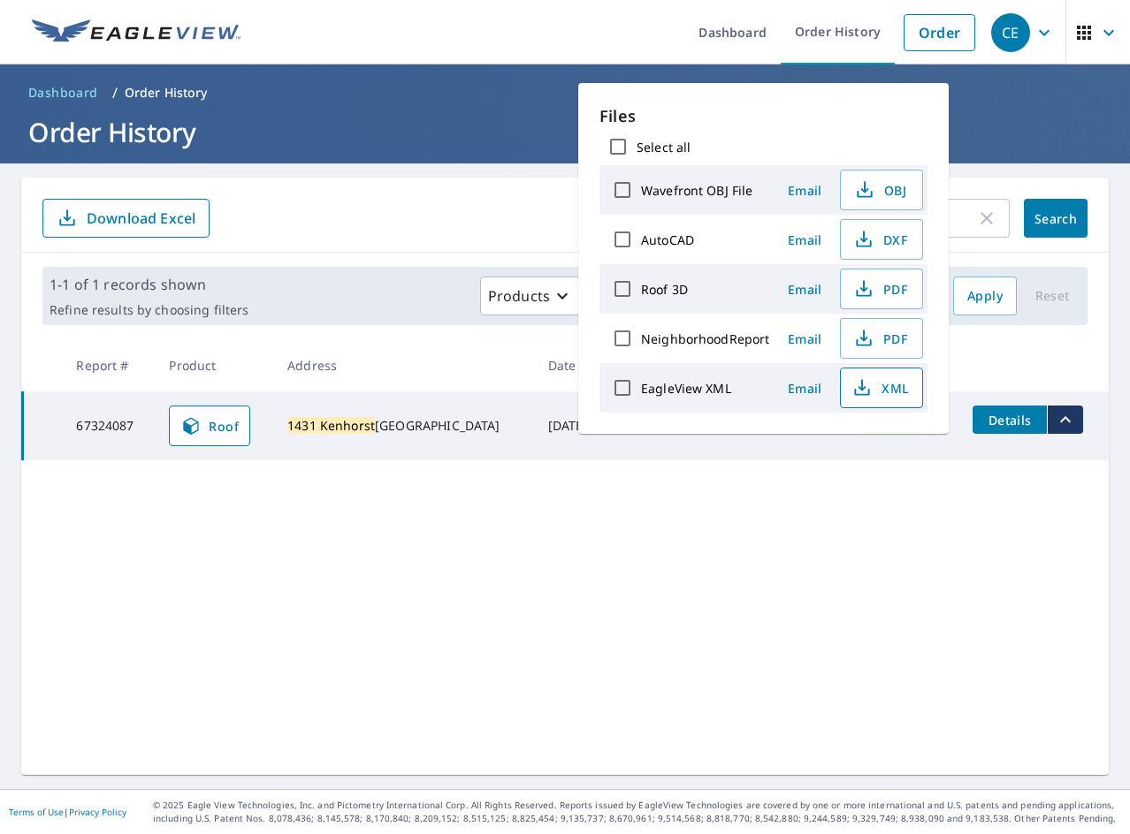
click at [883, 385] on span "XML" at bounding box center [879, 387] width 57 height 21
click at [892, 293] on span "PDF" at bounding box center [879, 288] width 57 height 21
click at [446, 623] on div "1431 Kenhorst ​ Search Download Excel 1-1 of 1 records shown Refine results by …" at bounding box center [564, 477] width 1087 height 598
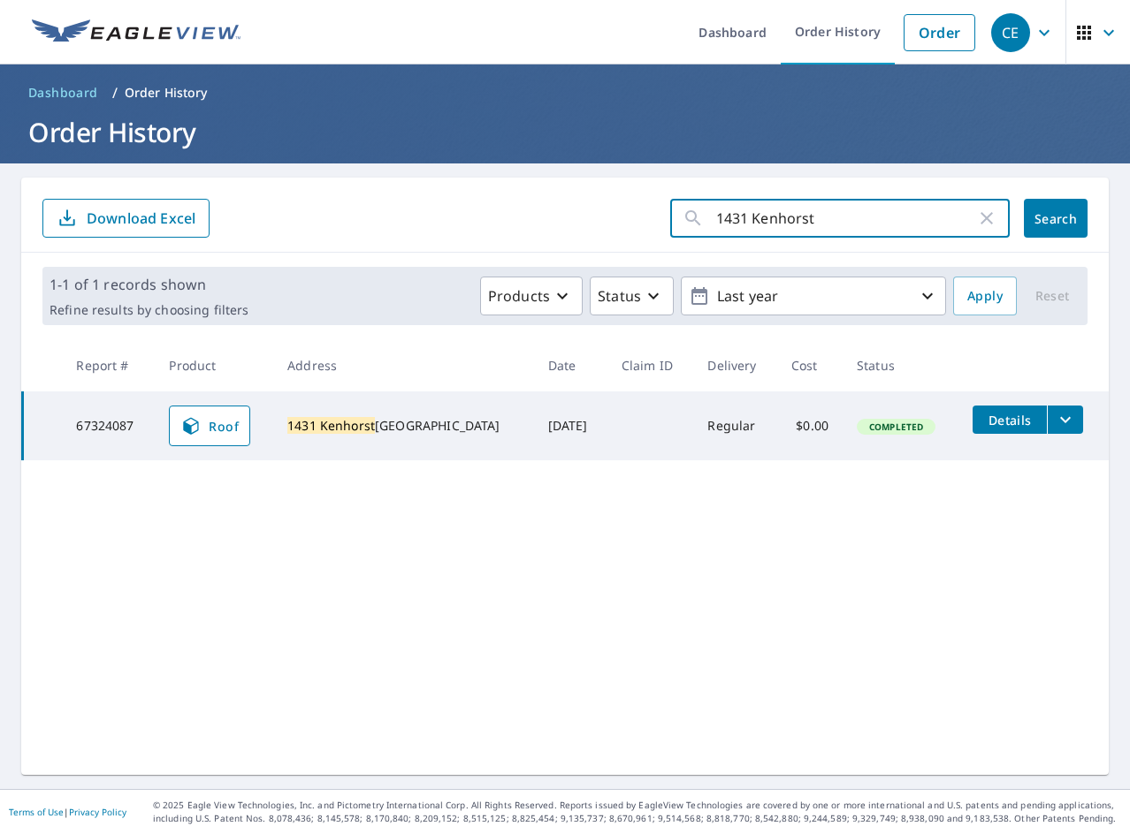
click at [716, 222] on input "1431 Kenhorst" at bounding box center [846, 219] width 260 height 50
paste input "203 Pimpernell"
type input "1203 Pimpernell"
click button "Search" at bounding box center [1056, 218] width 64 height 39
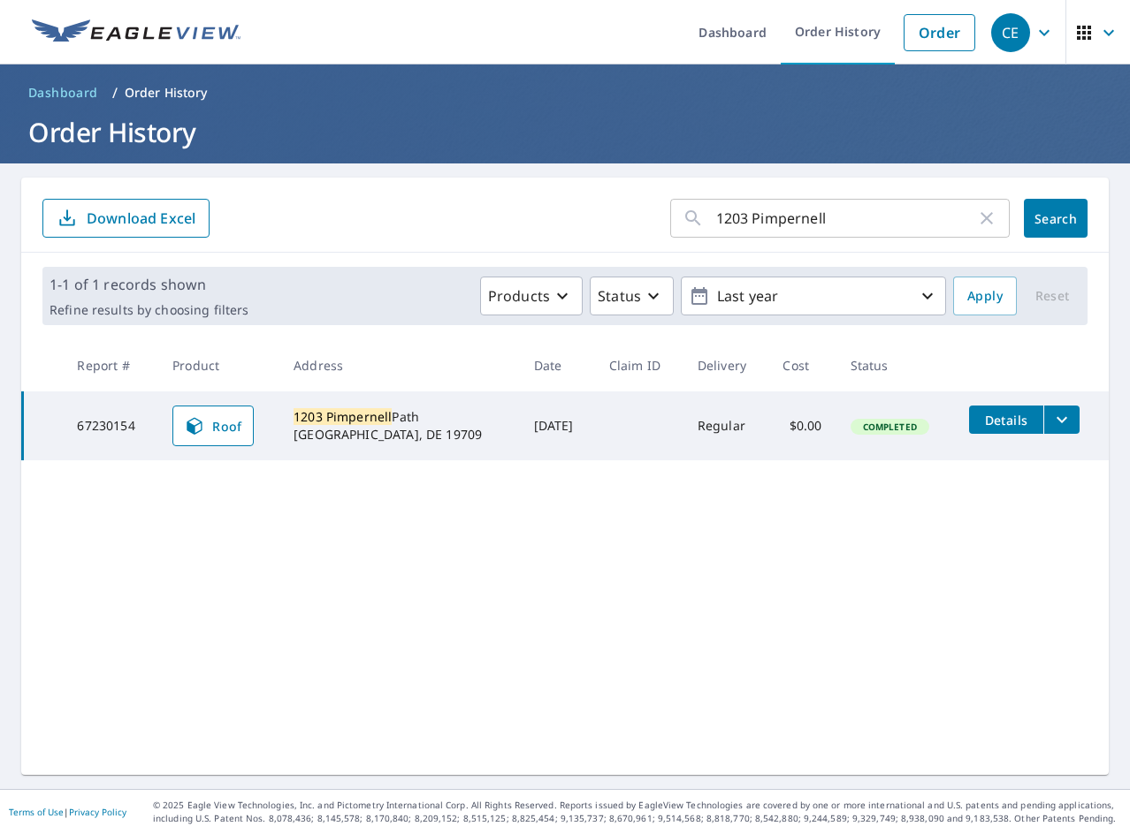
click at [1051, 426] on icon "filesDropdownBtn-67230154" at bounding box center [1061, 419] width 21 height 21
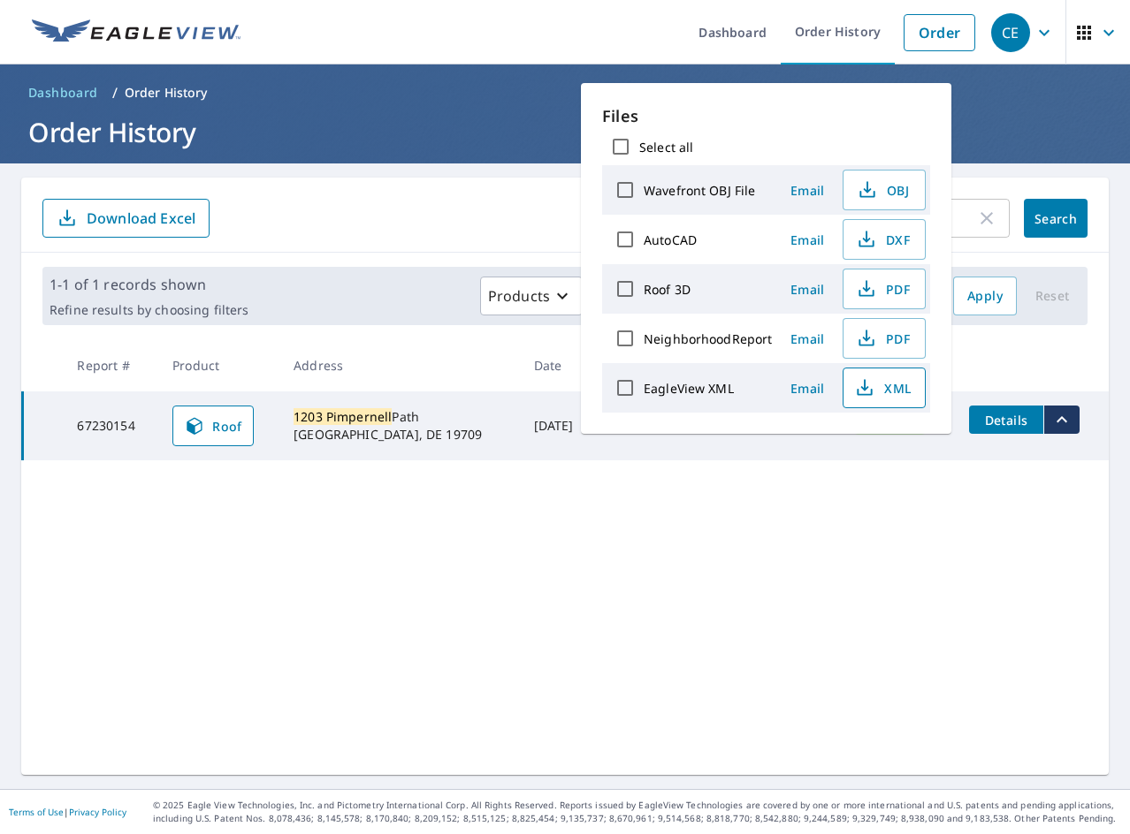
click at [857, 386] on icon "button" at bounding box center [864, 387] width 21 height 21
click at [899, 286] on span "PDF" at bounding box center [882, 288] width 57 height 21
drag, startPoint x: 377, startPoint y: 599, endPoint x: 345, endPoint y: 598, distance: 31.9
click at [373, 599] on div "1203 Pimpernell ​ Search Download Excel 1-1 of 1 records shown Refine results b…" at bounding box center [564, 477] width 1087 height 598
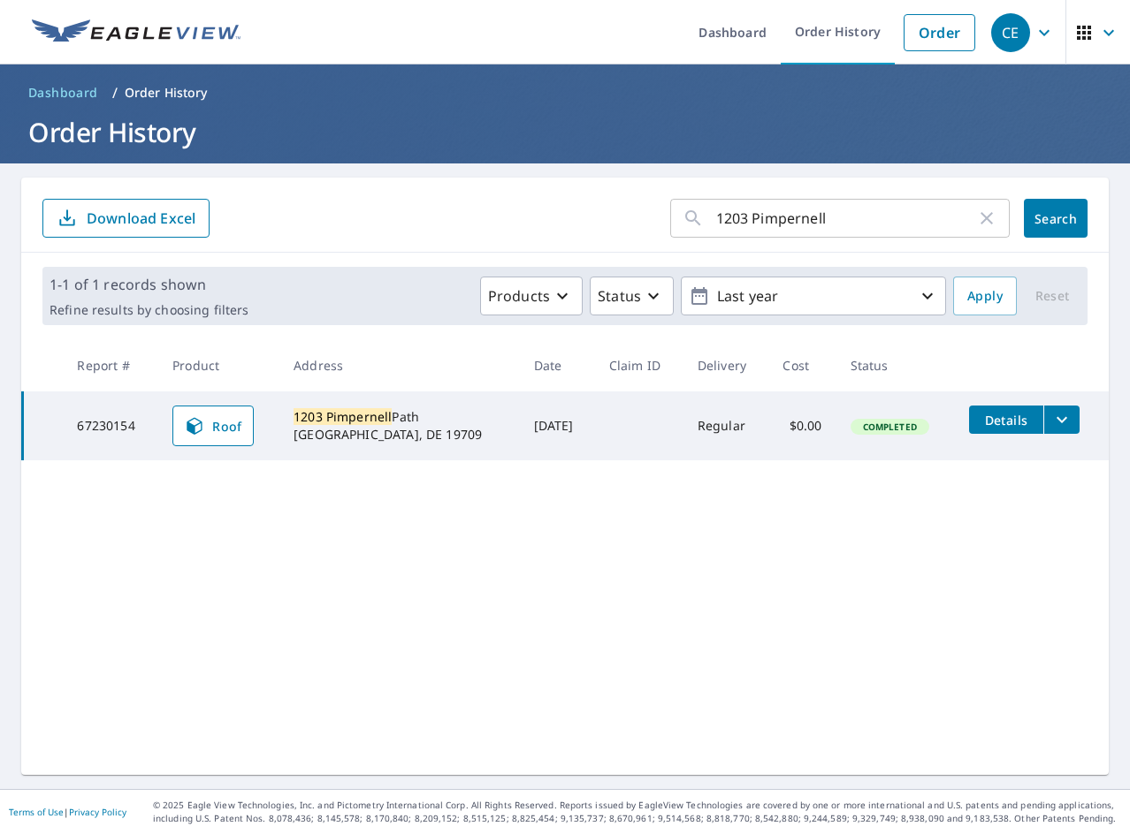
drag, startPoint x: 811, startPoint y: 223, endPoint x: 795, endPoint y: 217, distance: 16.8
click at [807, 222] on input "1203 Pimpernell" at bounding box center [846, 219] width 260 height 50
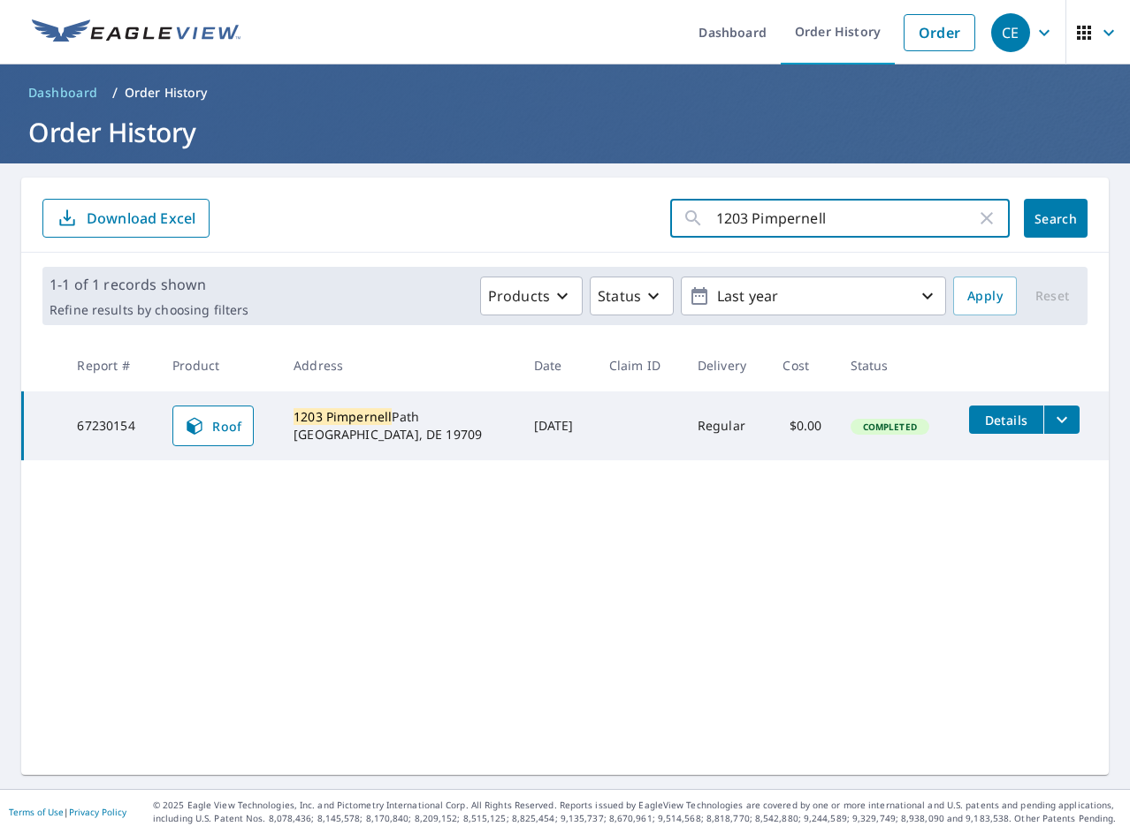
paste input "510 Mountain"
type input "510 Mountain"
click button "Search" at bounding box center [1056, 218] width 64 height 39
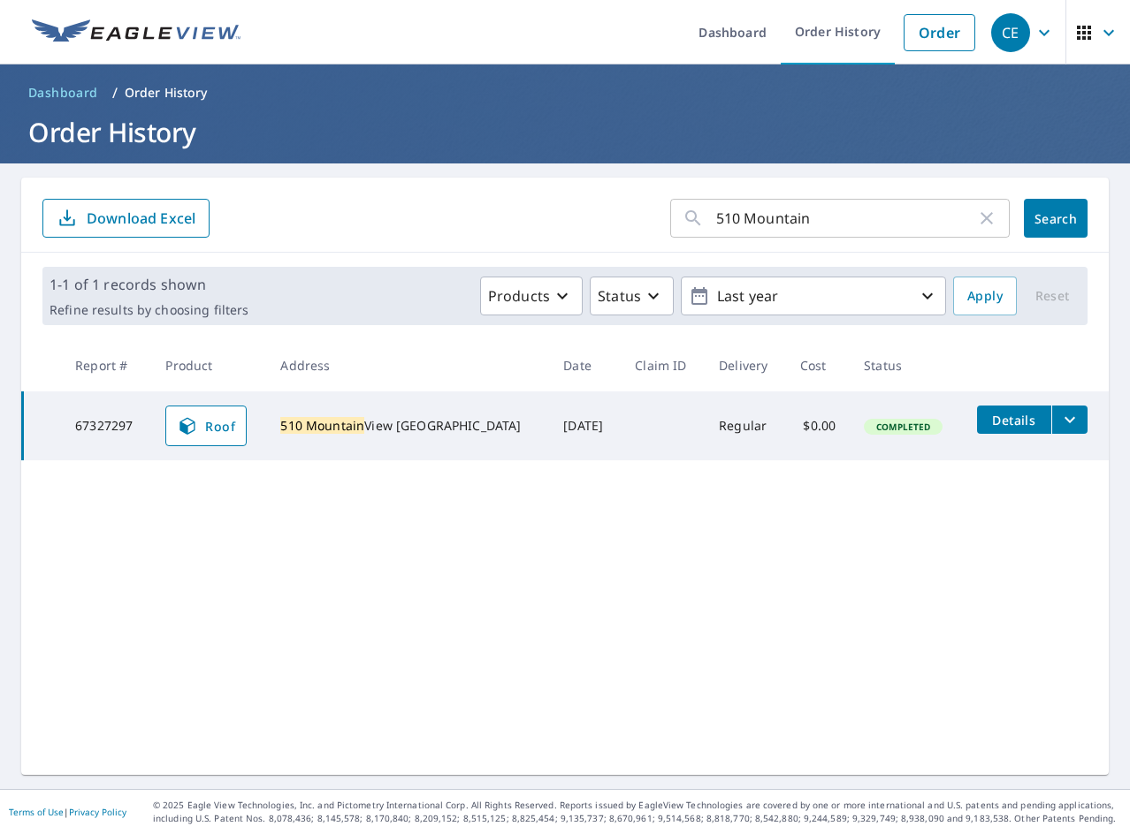
click at [1059, 419] on icon "filesDropdownBtn-67327297" at bounding box center [1069, 419] width 21 height 21
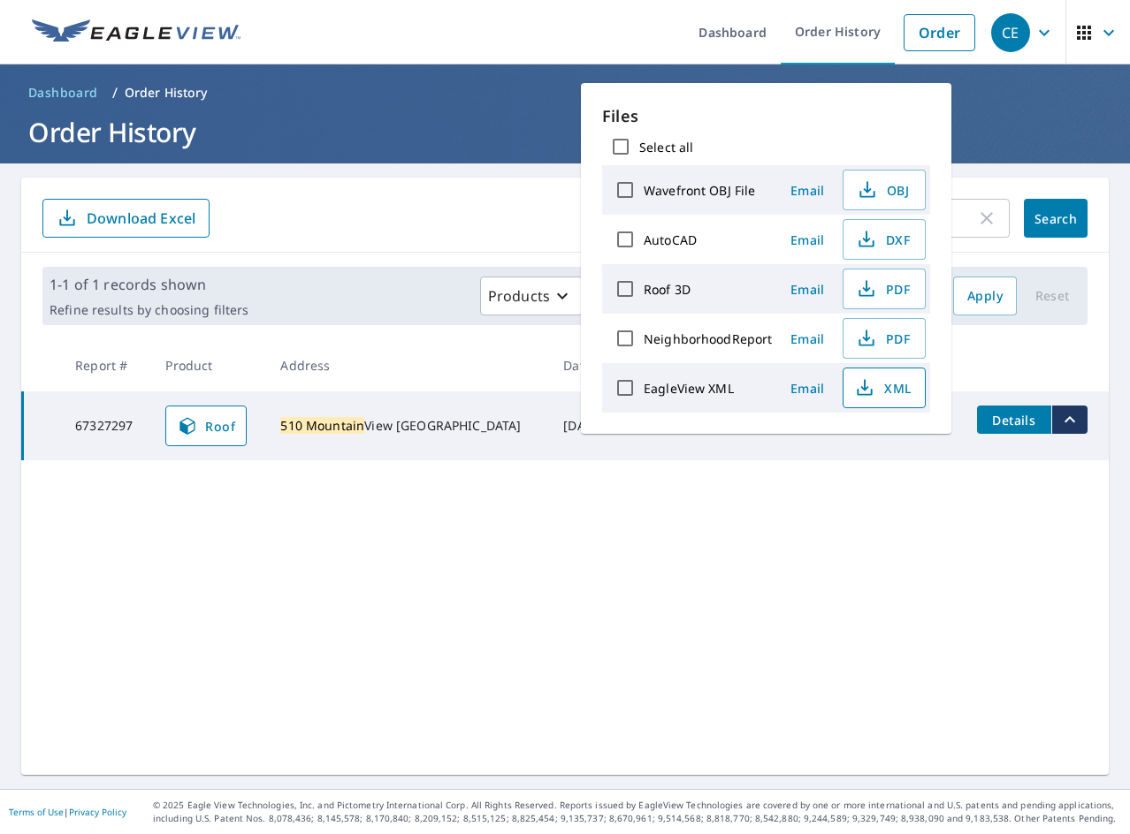
click at [874, 397] on span "XML" at bounding box center [882, 387] width 57 height 21
click at [896, 297] on span "PDF" at bounding box center [882, 288] width 57 height 21
click at [302, 602] on div "510 Mountain ​ Search Download Excel 1-1 of 1 records shown Refine results by c…" at bounding box center [564, 477] width 1087 height 598
